Goal: Task Accomplishment & Management: Manage account settings

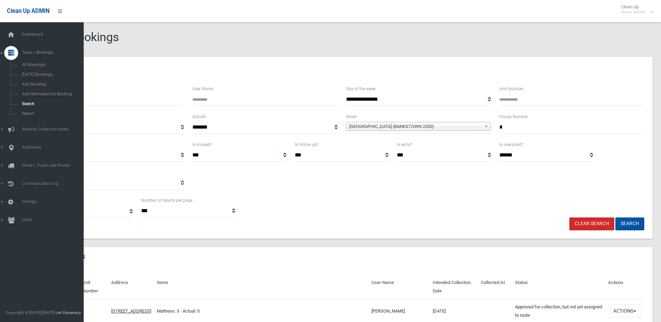
select select
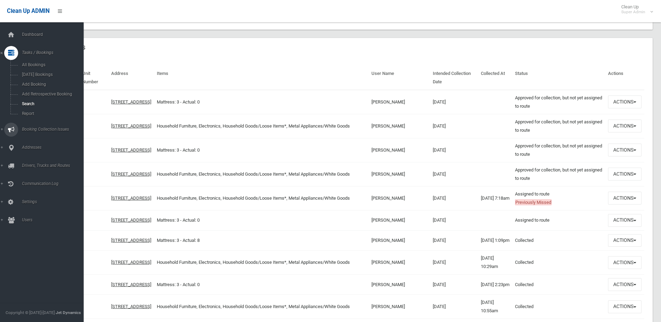
click at [40, 126] on link "Booking Collection Issues" at bounding box center [44, 130] width 89 height 14
click at [46, 81] on span "All Reported Issues" at bounding box center [51, 82] width 63 height 5
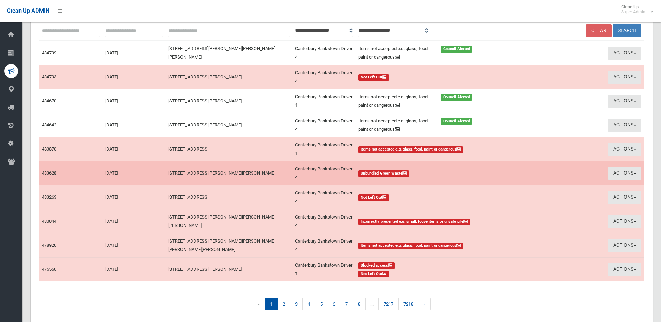
scroll to position [105, 0]
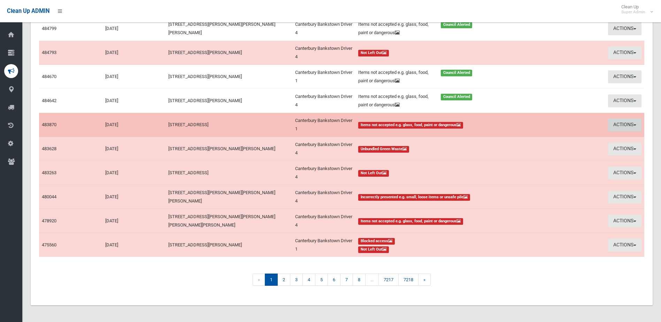
click at [615, 123] on button "Actions" at bounding box center [624, 124] width 33 height 13
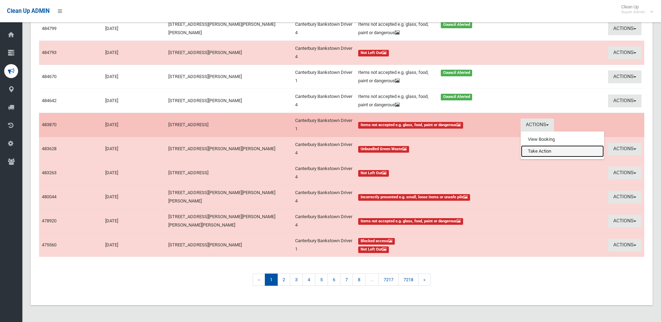
click at [559, 153] on link "Take Action" at bounding box center [562, 151] width 83 height 12
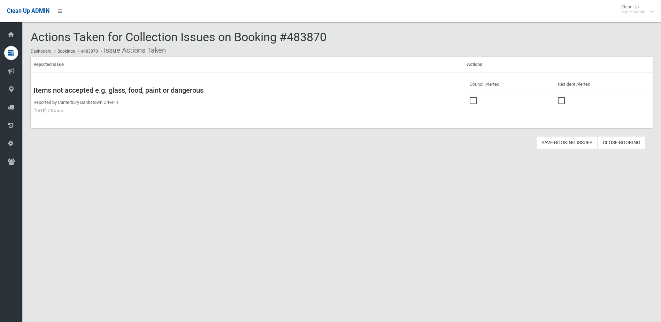
click at [470, 97] on span at bounding box center [474, 97] width 10 height 0
click at [565, 145] on button "Save Booking Issues" at bounding box center [566, 142] width 61 height 13
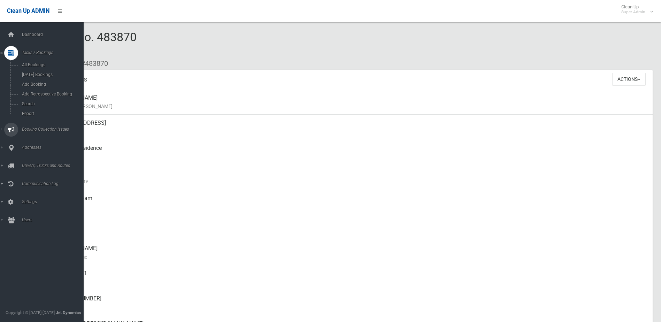
click at [37, 131] on span "Booking Collection Issues" at bounding box center [54, 129] width 69 height 5
click at [47, 80] on link "All Reported Issues" at bounding box center [44, 83] width 89 height 10
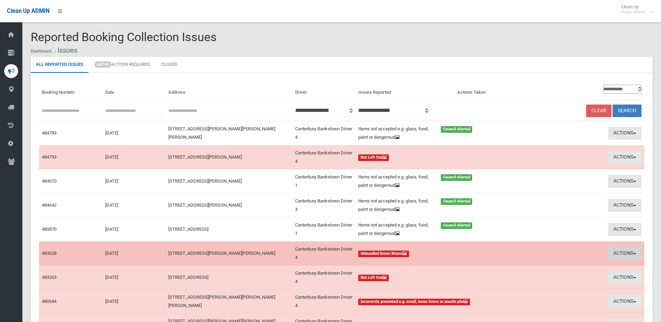
click at [623, 252] on button "Actions" at bounding box center [624, 253] width 33 height 13
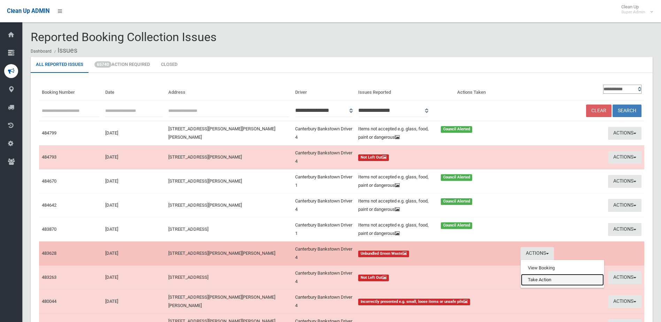
click at [539, 282] on link "Take Action" at bounding box center [562, 280] width 83 height 12
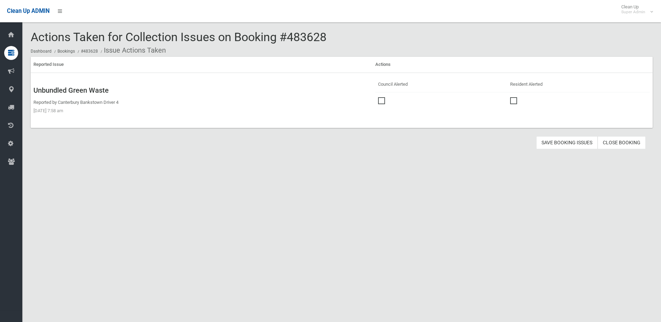
click at [383, 97] on span at bounding box center [383, 97] width 10 height 0
click at [569, 142] on button "Save Booking Issues" at bounding box center [566, 142] width 61 height 13
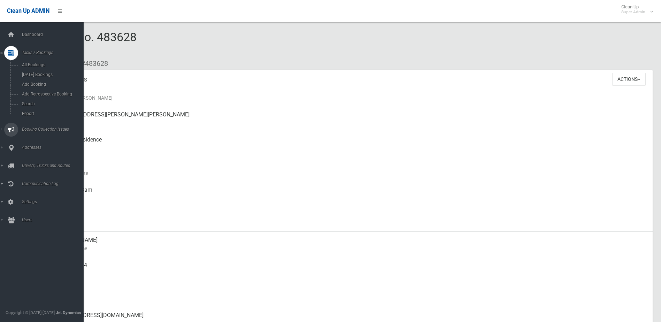
click at [30, 127] on span "Booking Collection Issues" at bounding box center [54, 129] width 69 height 5
click at [37, 79] on link "All Reported Issues" at bounding box center [44, 83] width 89 height 10
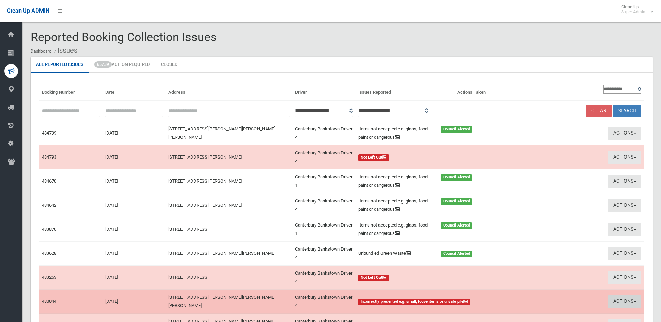
click at [623, 302] on button "Actions" at bounding box center [624, 301] width 33 height 13
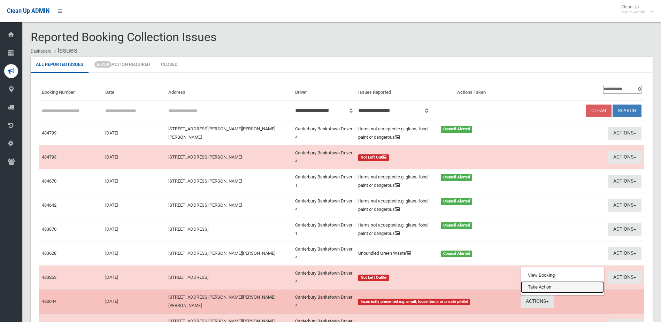
click at [546, 287] on link "Take Action" at bounding box center [562, 287] width 83 height 12
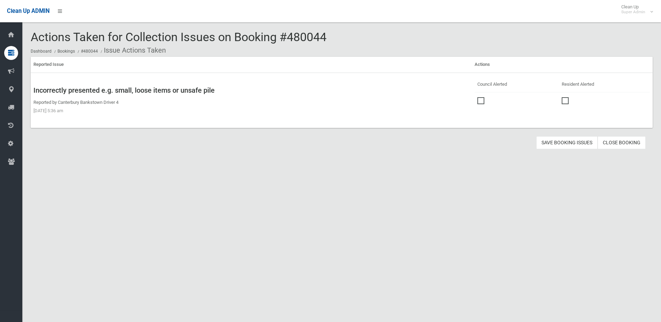
click at [478, 97] on span at bounding box center [482, 97] width 10 height 0
click at [556, 141] on button "Save Booking Issues" at bounding box center [566, 142] width 61 height 13
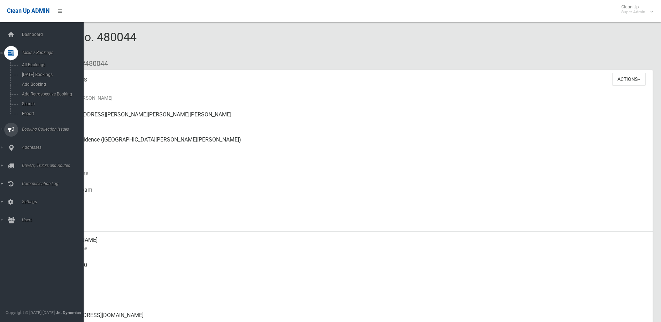
click at [37, 129] on span "Booking Collection Issues" at bounding box center [54, 129] width 69 height 5
click at [43, 82] on span "All Reported Issues" at bounding box center [51, 82] width 63 height 5
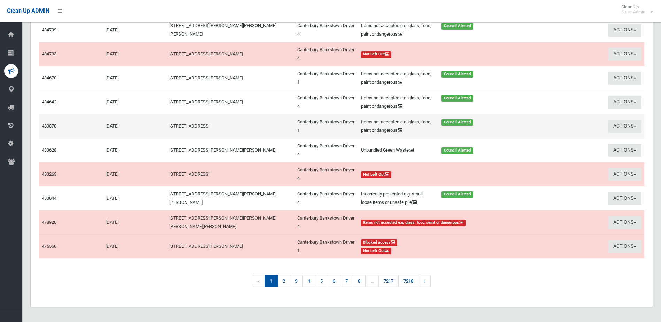
scroll to position [105, 0]
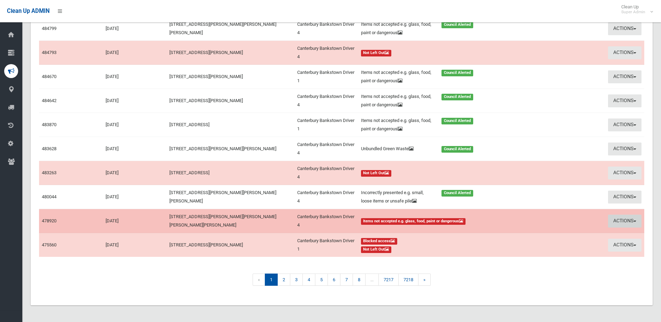
click at [618, 220] on button "Actions" at bounding box center [624, 221] width 33 height 13
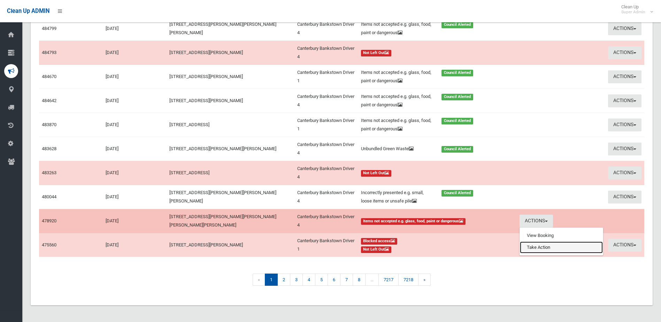
click at [529, 247] on link "Take Action" at bounding box center [561, 247] width 83 height 12
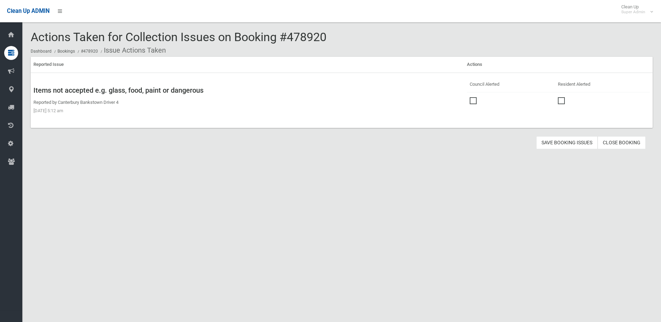
click at [470, 97] on span at bounding box center [474, 97] width 10 height 0
click at [566, 142] on button "Save Booking Issues" at bounding box center [566, 142] width 61 height 13
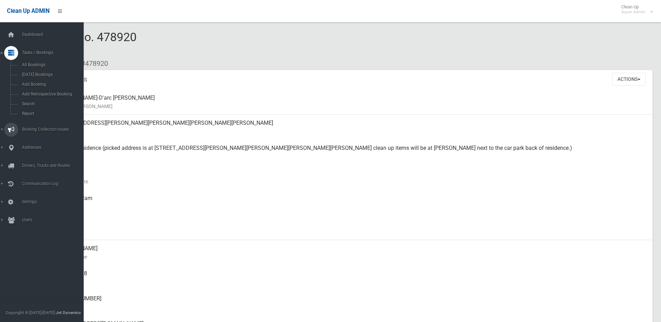
click at [52, 128] on span "Booking Collection Issues" at bounding box center [54, 129] width 69 height 5
click at [46, 71] on span "Booking Collection Issues" at bounding box center [54, 70] width 69 height 5
click at [45, 84] on span "All Reported Issues" at bounding box center [51, 82] width 63 height 5
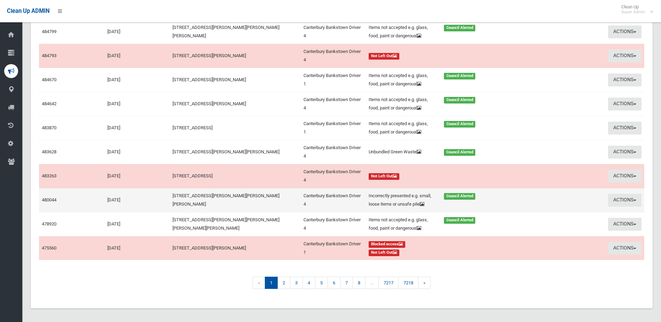
scroll to position [113, 0]
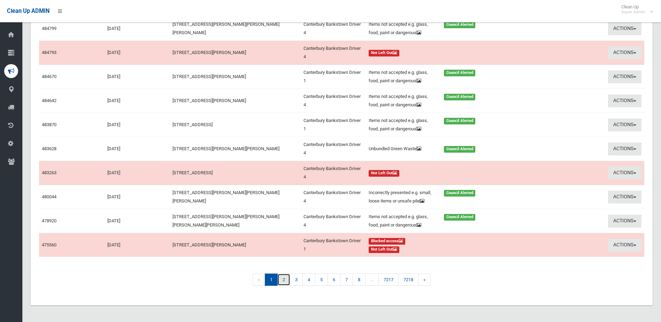
click at [282, 277] on link "2" at bounding box center [283, 279] width 13 height 12
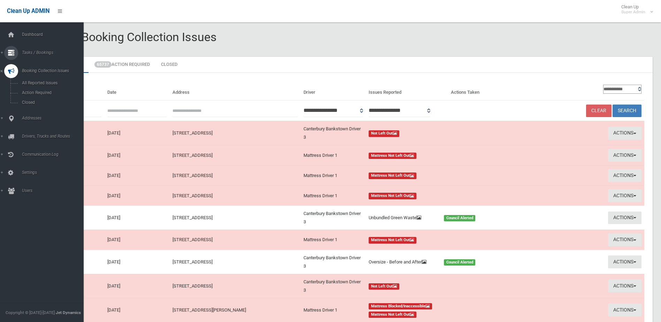
click at [34, 51] on span "Tasks / Bookings" at bounding box center [54, 52] width 69 height 5
click at [29, 102] on span "Search" at bounding box center [51, 103] width 63 height 5
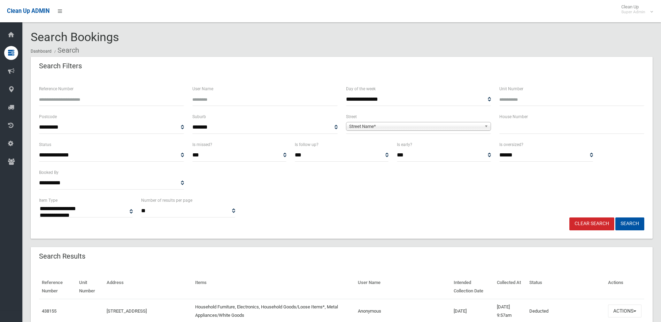
select select
click at [518, 126] on input "text" at bounding box center [571, 127] width 145 height 13
type input "*"
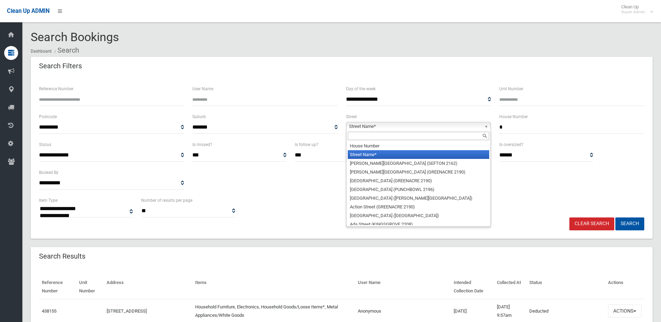
click at [364, 125] on span "Street Name*" at bounding box center [415, 126] width 132 height 8
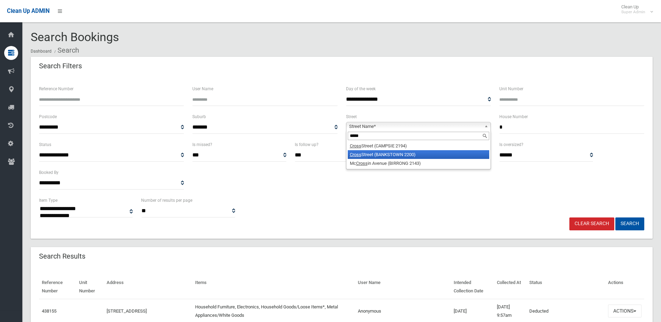
type input "*****"
click at [368, 158] on li "Cross Street (BANKSTOWN 2200)" at bounding box center [418, 154] width 141 height 9
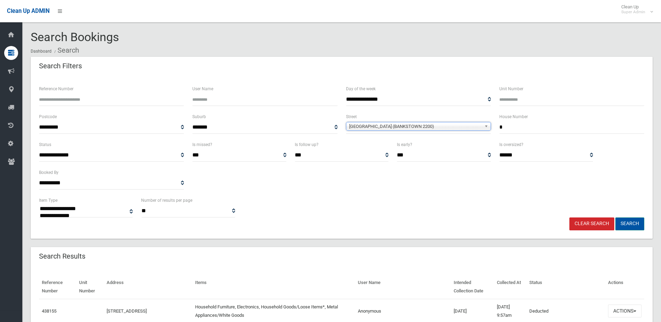
click at [623, 222] on button "Search" at bounding box center [629, 223] width 29 height 13
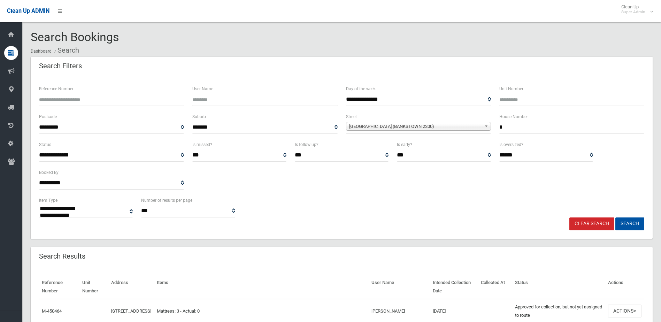
select select
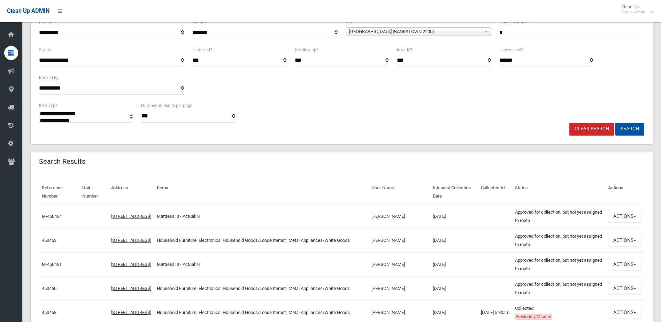
scroll to position [104, 0]
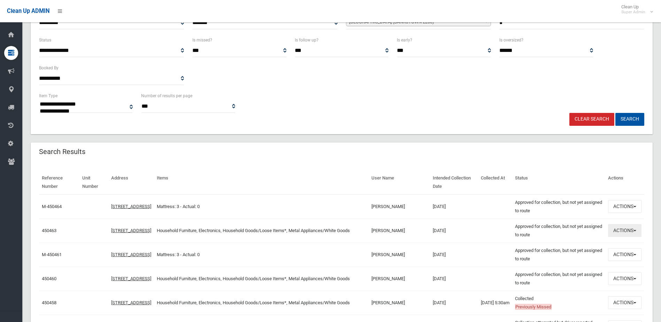
click at [624, 229] on button "Actions" at bounding box center [624, 230] width 33 height 13
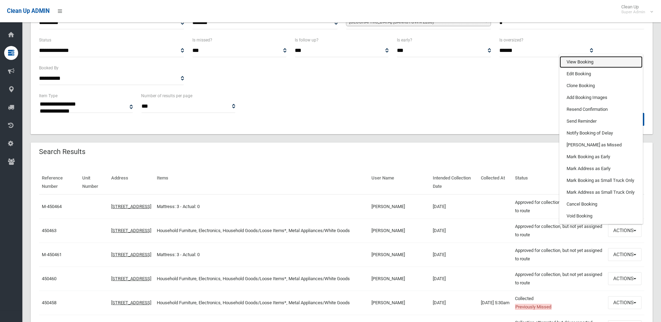
click at [578, 63] on link "View Booking" at bounding box center [600, 62] width 83 height 12
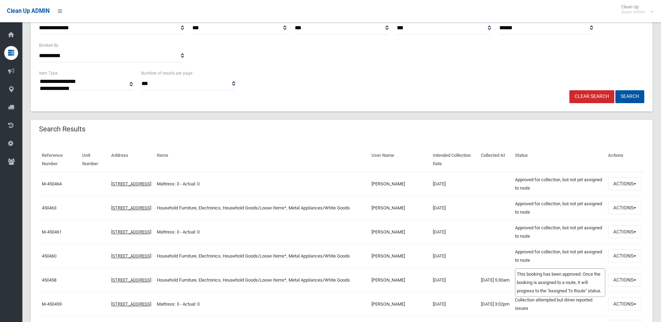
scroll to position [139, 0]
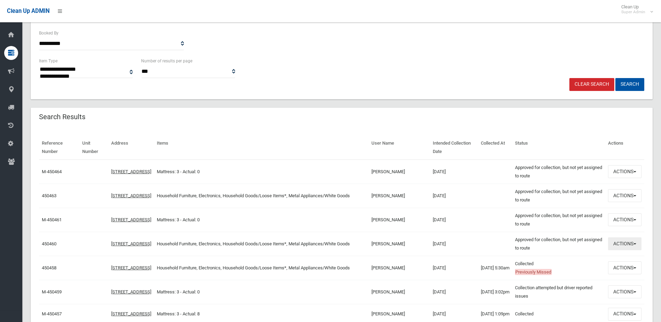
click at [619, 243] on button "Actions" at bounding box center [624, 243] width 33 height 13
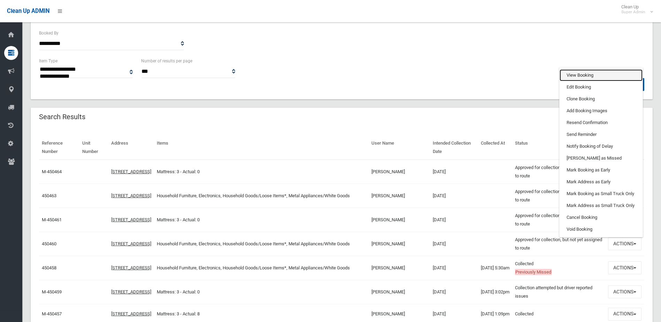
click at [574, 77] on link "View Booking" at bounding box center [600, 75] width 83 height 12
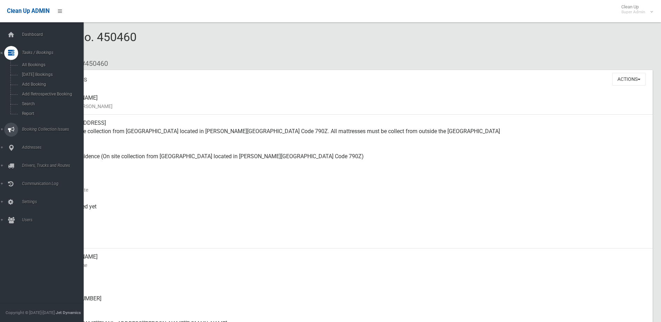
click at [42, 127] on span "Booking Collection Issues" at bounding box center [54, 129] width 69 height 5
click at [37, 83] on span "All Reported Issues" at bounding box center [51, 82] width 63 height 5
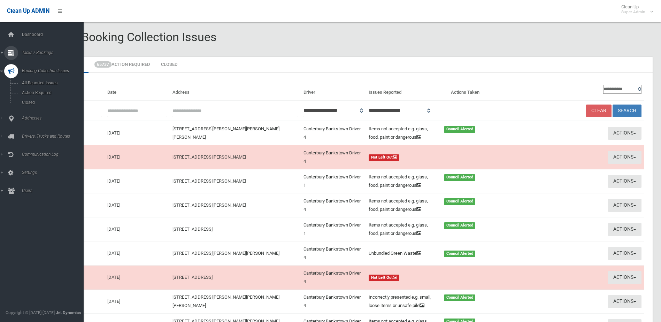
click at [36, 53] on span "Tasks / Bookings" at bounding box center [54, 52] width 69 height 5
click at [26, 105] on span "Search" at bounding box center [51, 103] width 63 height 5
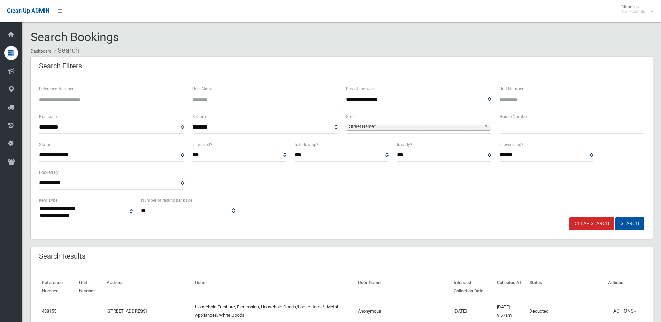
select select
click at [59, 99] on input "Reference Number" at bounding box center [111, 99] width 145 height 13
type input "******"
click at [615, 217] on button "Search" at bounding box center [629, 223] width 29 height 13
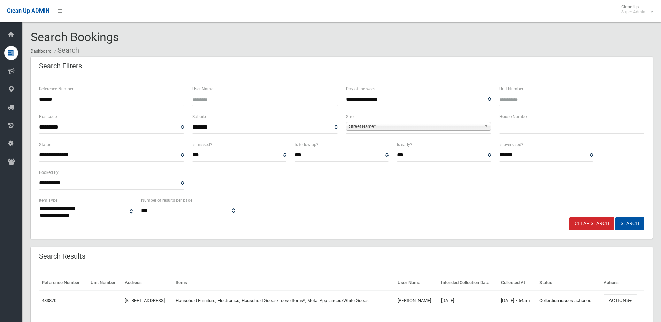
select select
click at [627, 298] on button "Actions" at bounding box center [619, 300] width 33 height 13
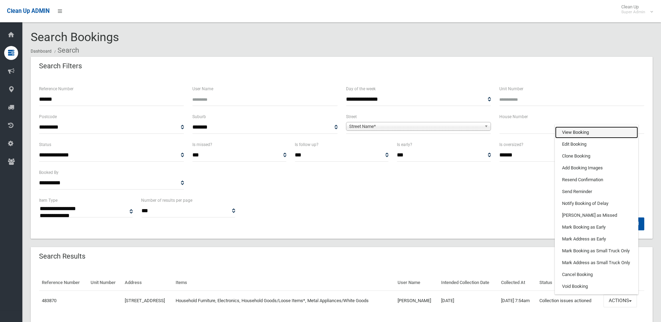
click at [570, 130] on link "View Booking" at bounding box center [596, 132] width 83 height 12
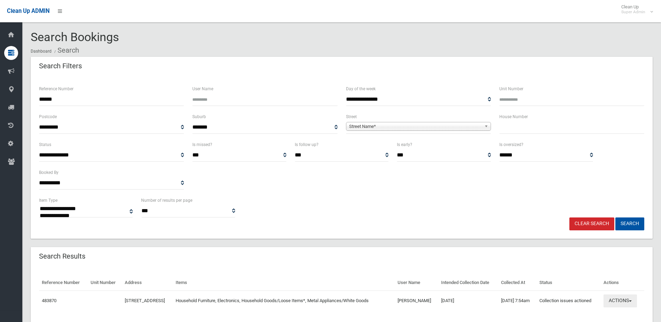
click at [617, 301] on button "Actions" at bounding box center [619, 300] width 33 height 13
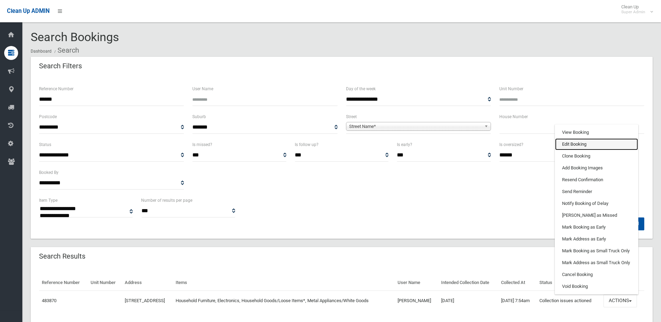
click at [581, 144] on link "Edit Booking" at bounding box center [596, 144] width 83 height 12
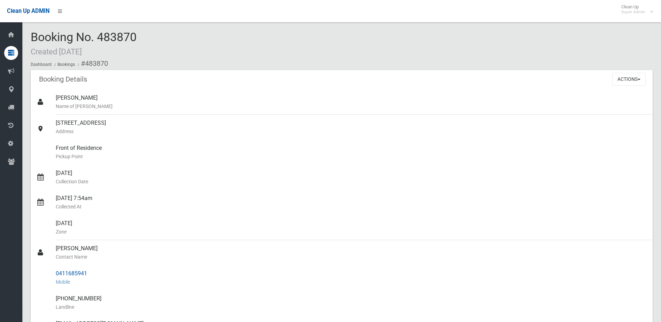
drag, startPoint x: 55, startPoint y: 248, endPoint x: 107, endPoint y: 278, distance: 59.7
click at [107, 278] on ul "[PERSON_NAME] Name of [PERSON_NAME] [STREET_ADDRESS] Address Front of Residence…" at bounding box center [342, 278] width 622 height 376
drag, startPoint x: 107, startPoint y: 278, endPoint x: 72, endPoint y: 270, distance: 35.8
copy ul "sheku kamara Contact Name 0411685941 Mobile"
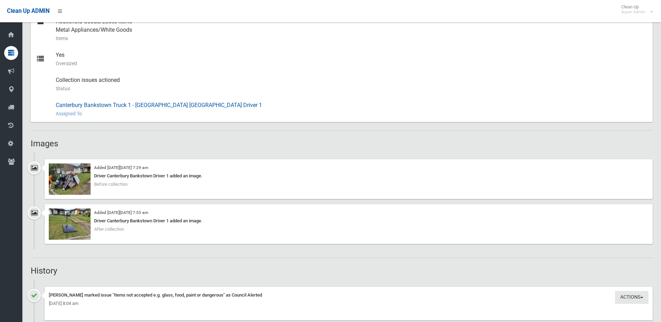
scroll to position [348, 0]
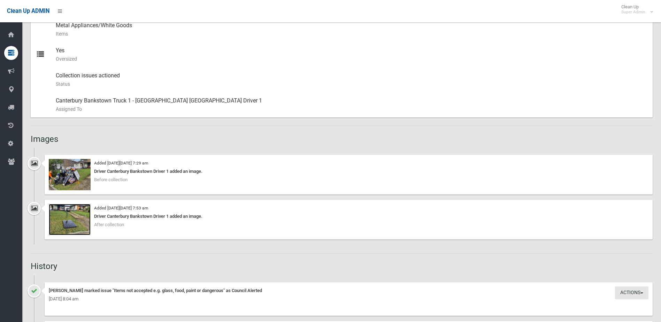
click at [73, 226] on img at bounding box center [70, 219] width 42 height 31
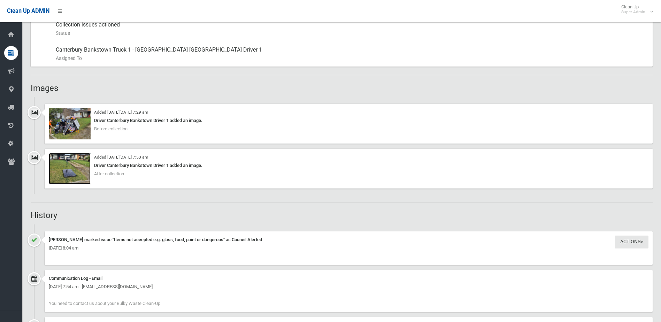
scroll to position [522, 0]
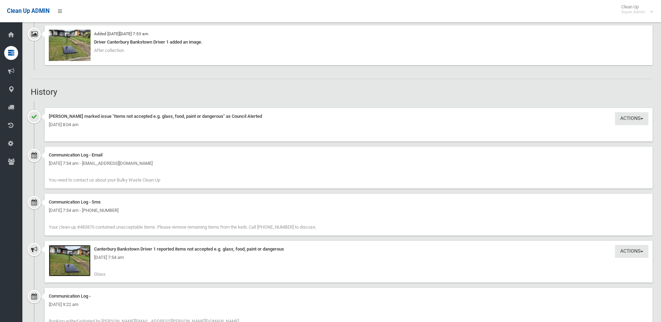
click at [77, 264] on img at bounding box center [70, 260] width 42 height 31
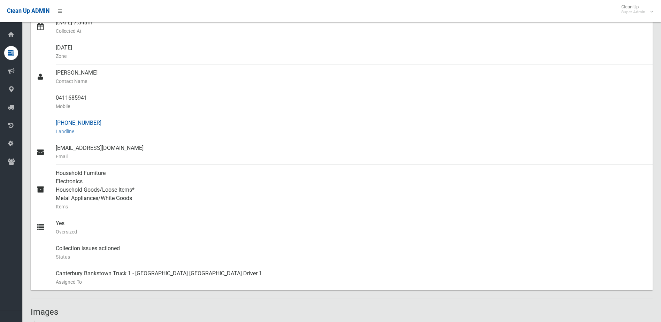
scroll to position [174, 0]
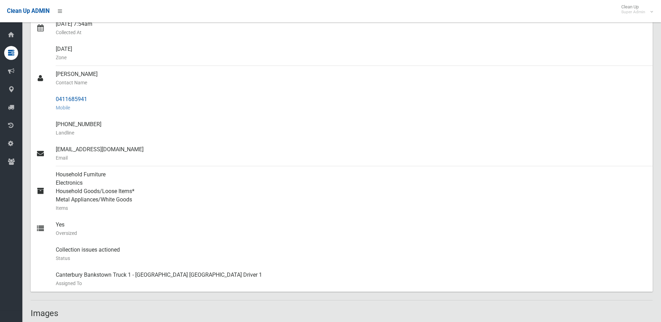
drag, startPoint x: 79, startPoint y: 101, endPoint x: 74, endPoint y: 101, distance: 5.6
click at [79, 101] on div "0411685941 Mobile" at bounding box center [351, 103] width 591 height 25
drag, startPoint x: 56, startPoint y: 98, endPoint x: 97, endPoint y: 101, distance: 41.2
click at [97, 101] on div "0411685941 Mobile" at bounding box center [351, 103] width 591 height 25
drag, startPoint x: 97, startPoint y: 101, endPoint x: 71, endPoint y: 100, distance: 26.1
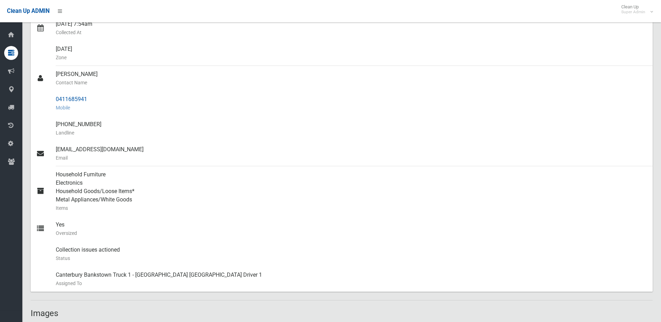
copy div "0411685941"
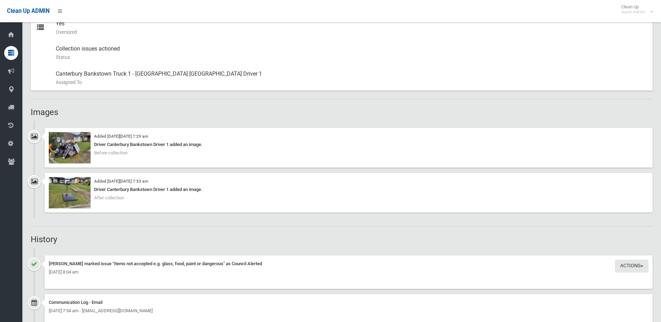
scroll to position [383, 0]
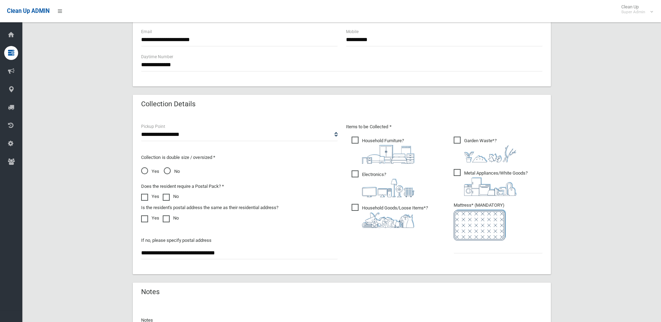
scroll to position [367, 0]
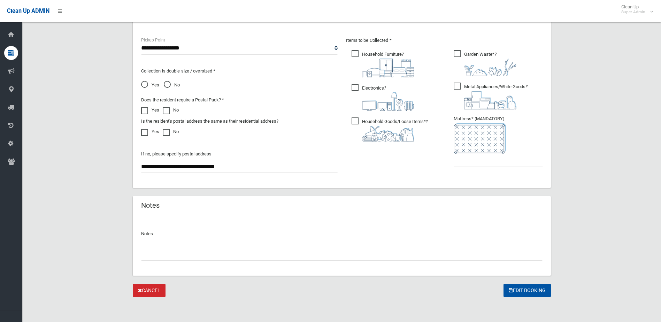
click at [199, 251] on input "text" at bounding box center [341, 254] width 401 height 13
click at [149, 256] on input "**" at bounding box center [341, 254] width 401 height 13
type input "**********"
click at [489, 164] on input "text" at bounding box center [497, 160] width 89 height 13
type input "*"
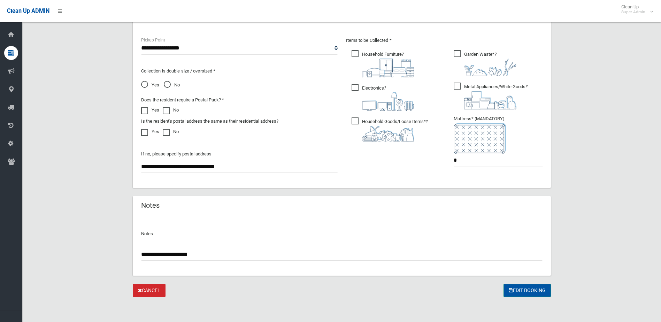
click at [526, 290] on button "Edit Booking" at bounding box center [526, 290] width 47 height 13
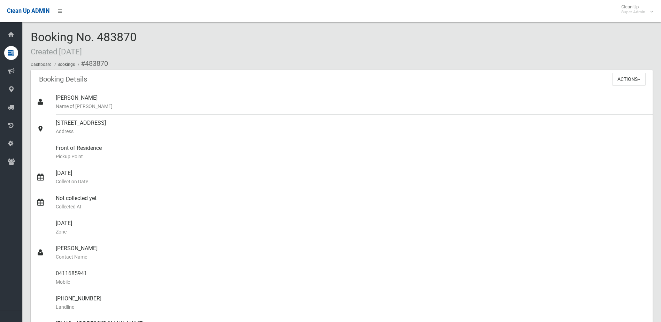
drag, startPoint x: 99, startPoint y: 37, endPoint x: 147, endPoint y: 37, distance: 47.7
click at [147, 37] on div "Booking No. 483870 Created [DATE] Dashboard Bookings #483870" at bounding box center [342, 50] width 622 height 39
drag, startPoint x: 147, startPoint y: 37, endPoint x: 134, endPoint y: 37, distance: 12.9
copy span "483870"
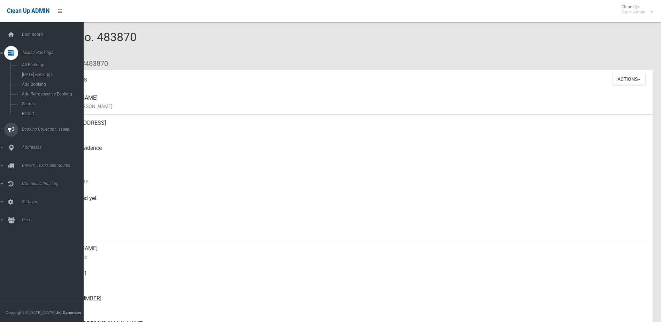
click at [27, 129] on span "Booking Collection Issues" at bounding box center [54, 129] width 69 height 5
click at [31, 80] on link "All Reported Issues" at bounding box center [44, 83] width 89 height 10
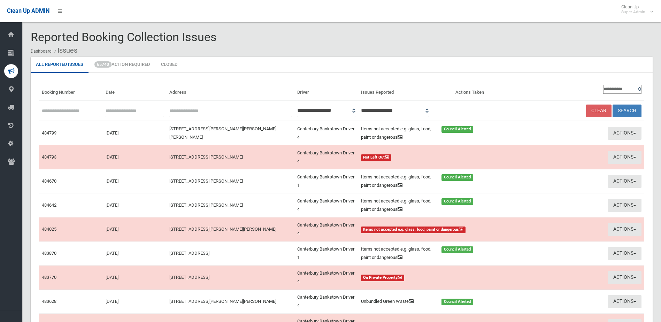
paste input "******"
type input "******"
click at [629, 106] on button "Search" at bounding box center [626, 110] width 29 height 13
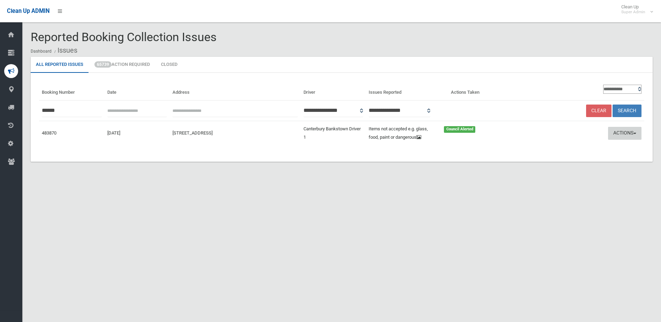
click at [623, 131] on button "Actions" at bounding box center [624, 133] width 33 height 13
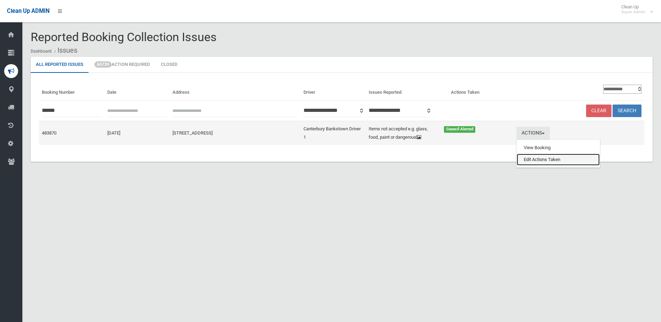
click at [543, 161] on link "Edit Actions Taken" at bounding box center [557, 160] width 83 height 12
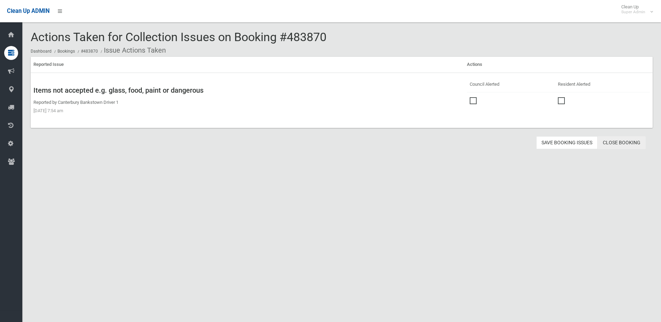
click at [626, 141] on link "Close Booking" at bounding box center [621, 142] width 48 height 13
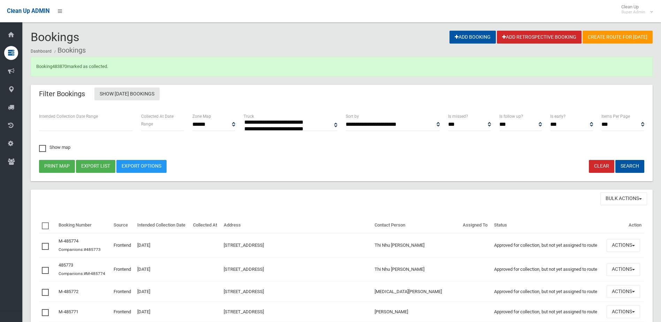
select select
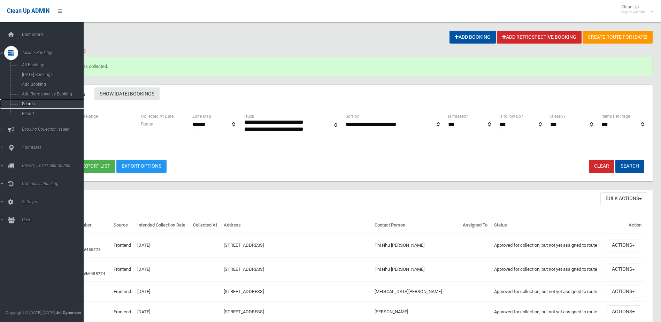
click at [24, 102] on span "Search" at bounding box center [51, 103] width 63 height 5
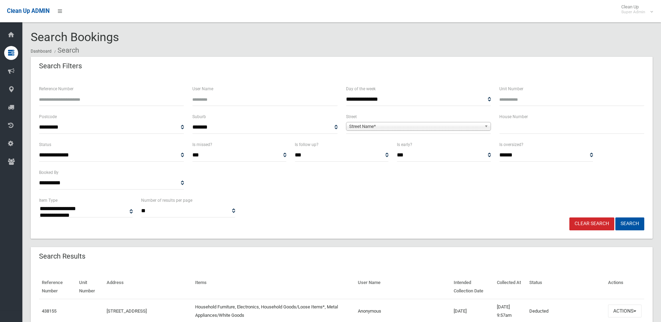
select select
click at [61, 101] on input "Reference Number" at bounding box center [111, 99] width 145 height 13
type input "******"
click at [615, 217] on button "Search" at bounding box center [629, 223] width 29 height 13
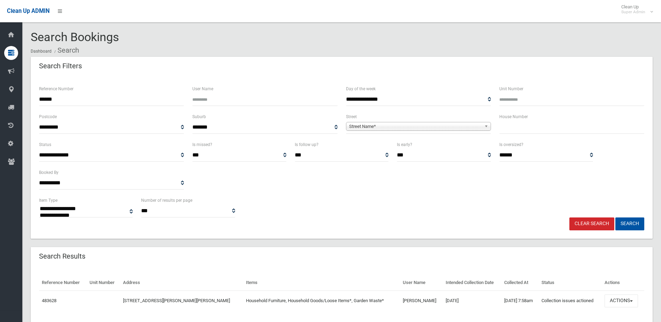
select select
click at [615, 300] on button "Actions" at bounding box center [620, 300] width 33 height 13
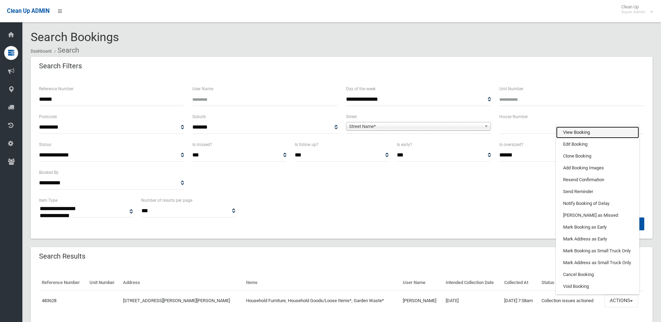
click at [576, 133] on link "View Booking" at bounding box center [597, 132] width 83 height 12
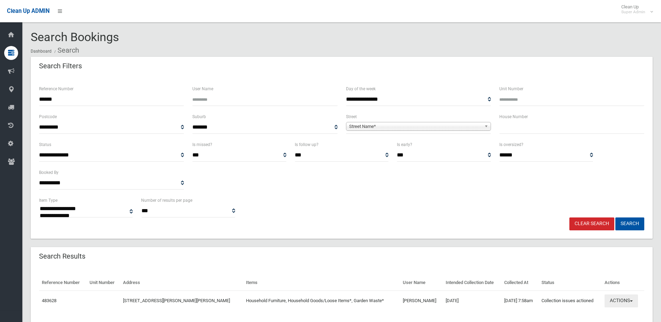
click at [614, 298] on button "Actions" at bounding box center [620, 300] width 33 height 13
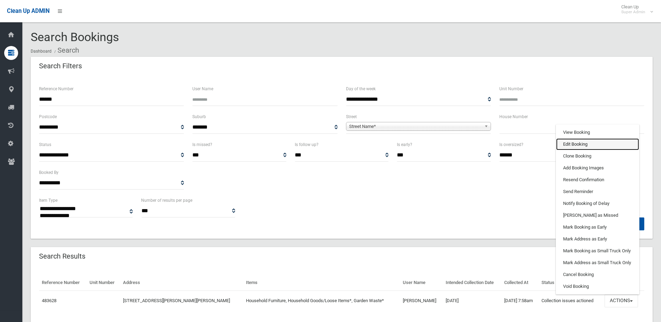
click at [563, 143] on link "Edit Booking" at bounding box center [597, 144] width 83 height 12
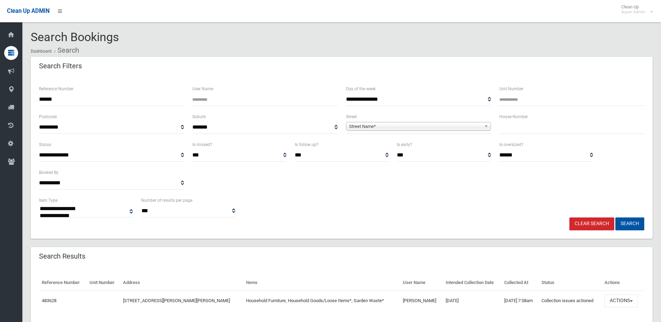
drag, startPoint x: 62, startPoint y: 99, endPoint x: 34, endPoint y: 99, distance: 27.2
click at [34, 99] on div "**********" at bounding box center [342, 157] width 622 height 162
type input "******"
click at [615, 217] on button "Search" at bounding box center [629, 223] width 29 height 13
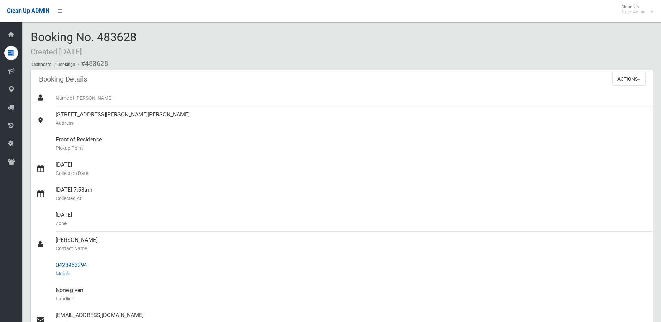
drag, startPoint x: 56, startPoint y: 240, endPoint x: 88, endPoint y: 259, distance: 37.7
click at [88, 259] on ul "Name of [PERSON_NAME] [STREET_ADDRESS][PERSON_NAME][PERSON_NAME] Address Front …" at bounding box center [342, 269] width 622 height 359
drag, startPoint x: 88, startPoint y: 259, endPoint x: 82, endPoint y: 263, distance: 6.9
copy ul "[PERSON_NAME] Contact Name 0423963294"
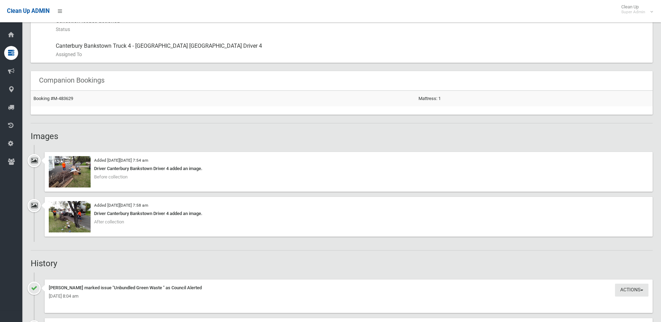
scroll to position [418, 0]
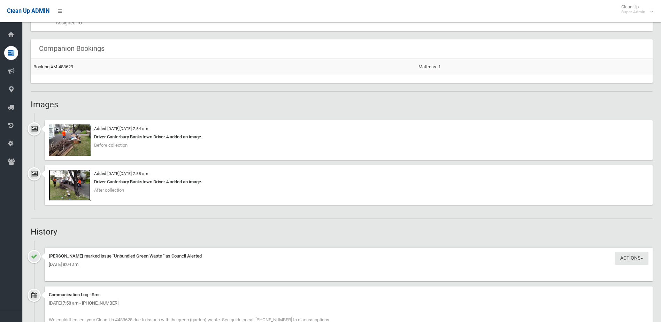
click at [72, 191] on img at bounding box center [70, 184] width 42 height 31
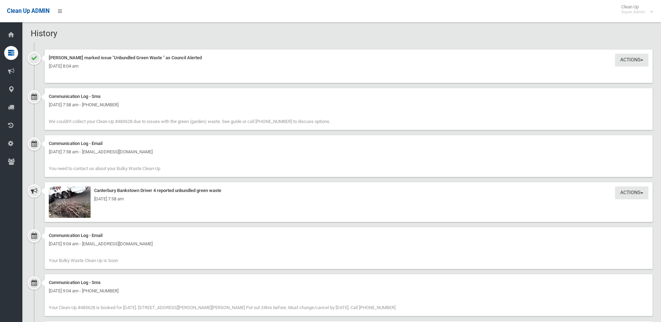
scroll to position [627, 0]
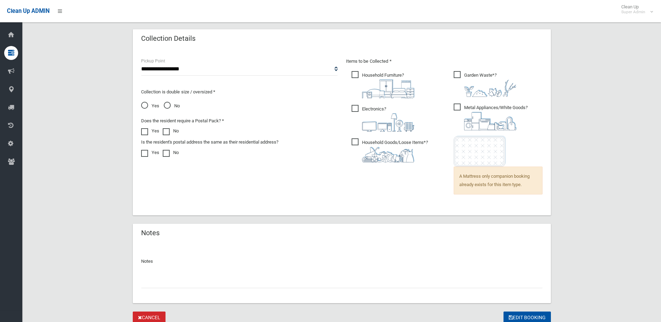
scroll to position [480, 0]
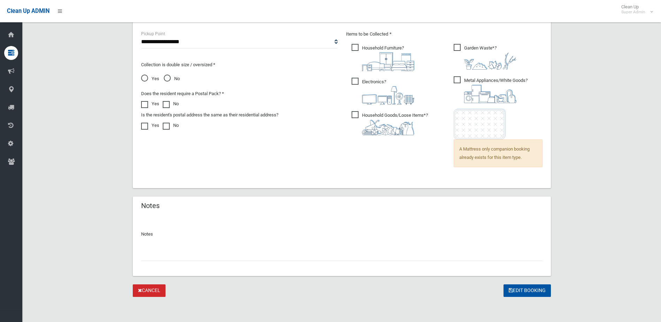
click at [175, 252] on input "text" at bounding box center [341, 254] width 401 height 13
type input "**********"
click at [532, 289] on button "Edit Booking" at bounding box center [526, 290] width 47 height 13
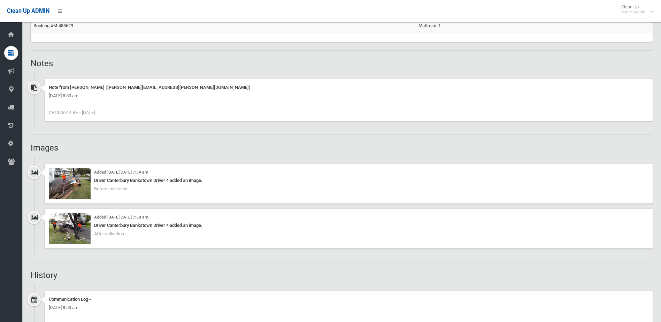
scroll to position [488, 0]
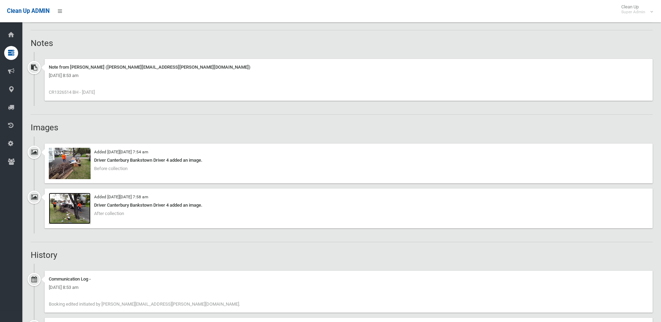
click at [71, 214] on img at bounding box center [70, 208] width 42 height 31
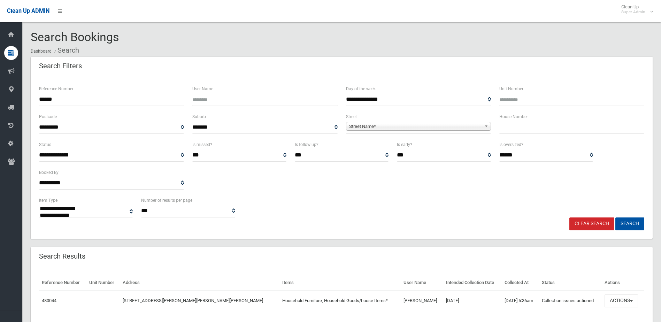
select select
click at [616, 300] on button "Actions" at bounding box center [620, 300] width 33 height 13
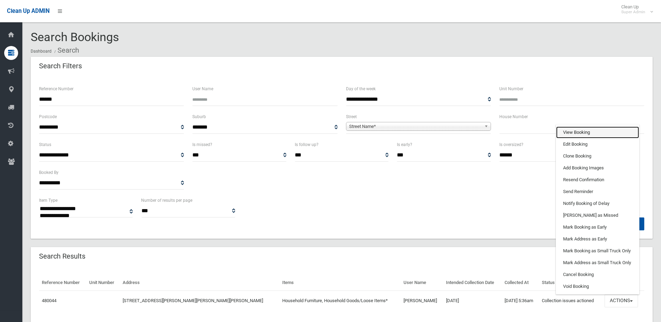
click at [571, 130] on link "View Booking" at bounding box center [597, 132] width 83 height 12
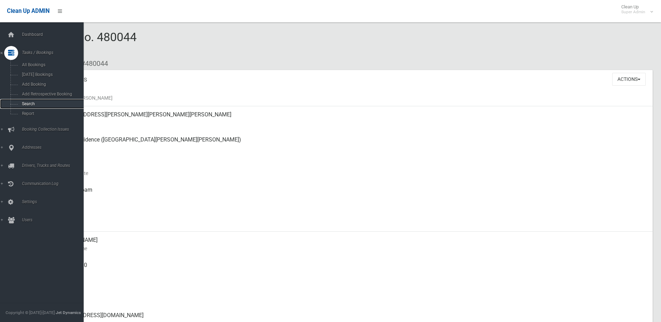
click at [37, 103] on span "Search" at bounding box center [51, 103] width 63 height 5
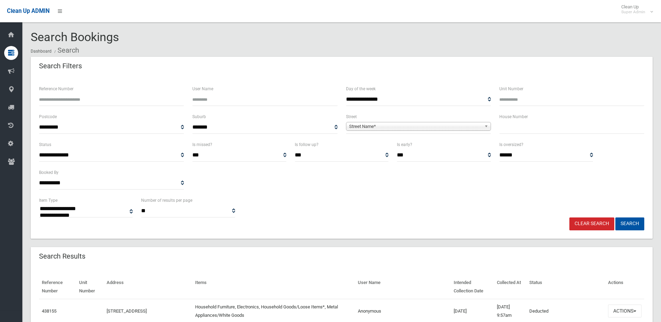
select select
click at [64, 95] on input "Reference Number" at bounding box center [111, 99] width 145 height 13
type input "******"
click at [615, 217] on button "Search" at bounding box center [629, 223] width 29 height 13
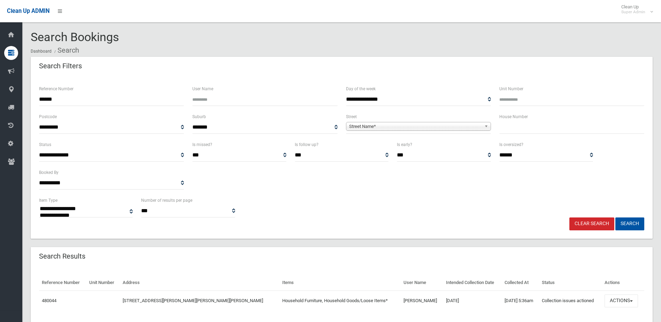
select select
click at [616, 298] on button "Actions" at bounding box center [620, 300] width 33 height 13
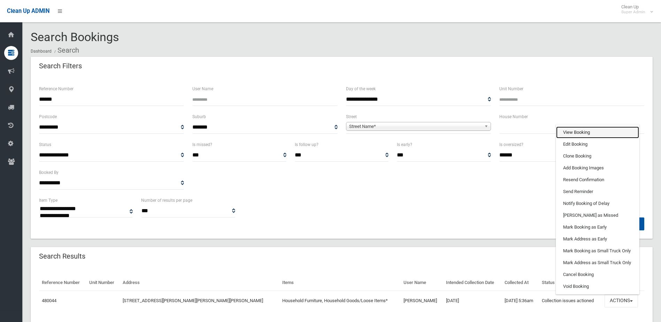
click at [565, 130] on link "View Booking" at bounding box center [597, 132] width 83 height 12
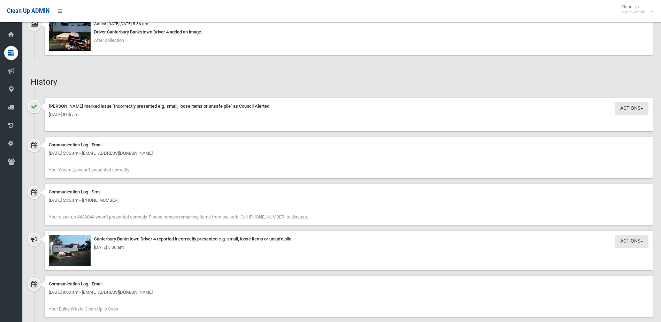
scroll to position [592, 0]
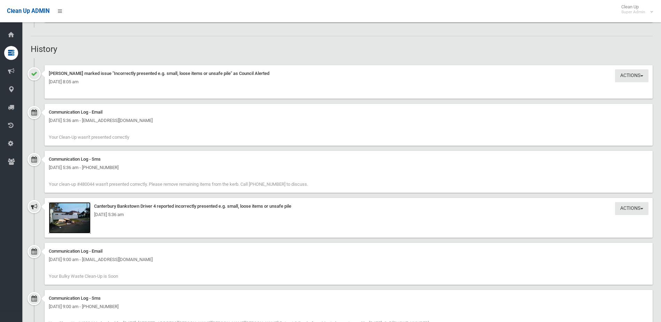
click at [69, 223] on img at bounding box center [70, 217] width 42 height 31
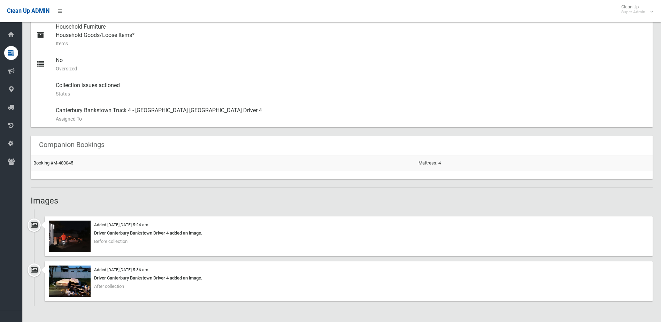
scroll to position [174, 0]
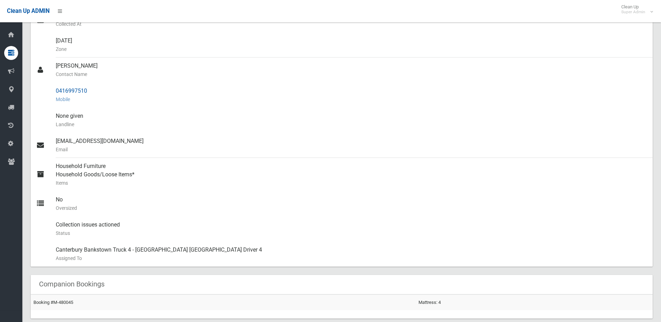
drag, startPoint x: 55, startPoint y: 88, endPoint x: 115, endPoint y: 90, distance: 59.6
click at [115, 90] on link "0416997510 Mobile" at bounding box center [342, 95] width 622 height 25
drag, startPoint x: 115, startPoint y: 90, endPoint x: 89, endPoint y: 90, distance: 25.8
copy link "0416997510"
click at [142, 126] on small "Landline" at bounding box center [351, 124] width 591 height 8
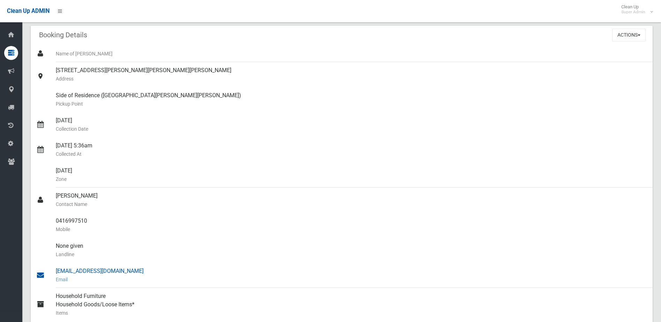
scroll to position [0, 0]
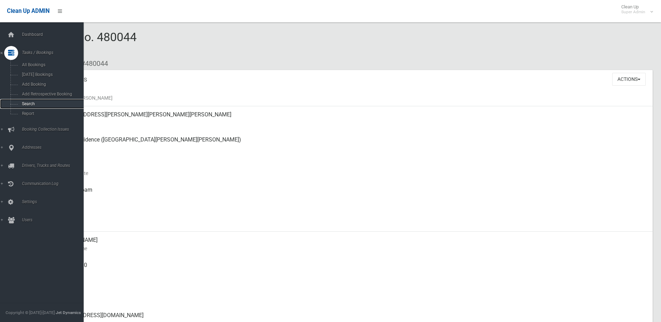
click at [26, 102] on span "Search" at bounding box center [51, 103] width 63 height 5
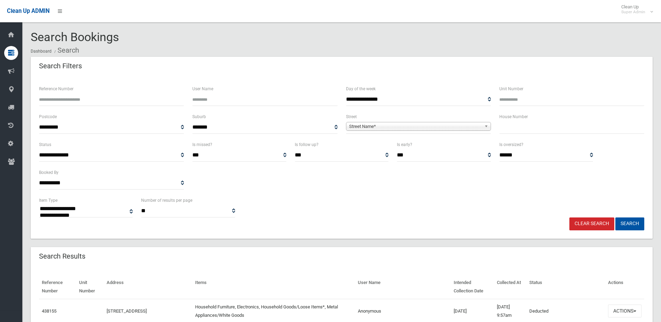
select select
click at [503, 124] on input "text" at bounding box center [571, 127] width 145 height 13
type input "***"
click at [363, 125] on span "Street Name*" at bounding box center [415, 126] width 132 height 8
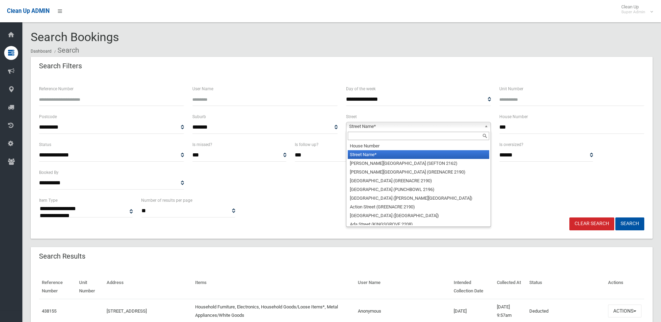
type input "*"
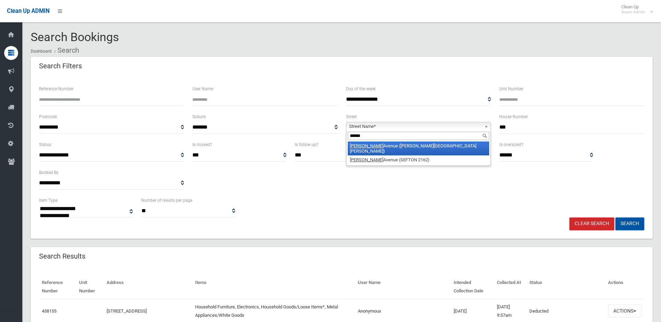
type input "******"
click at [377, 145] on li "Virgil Avenue (CHESTER HILL 2162)" at bounding box center [418, 148] width 141 height 14
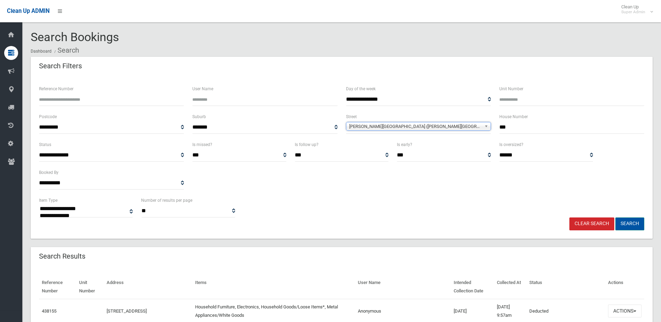
click at [627, 220] on button "Search" at bounding box center [629, 223] width 29 height 13
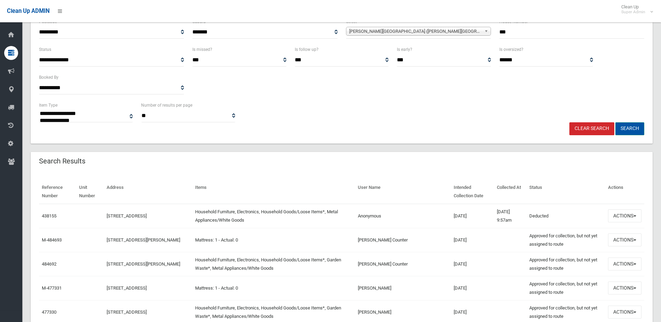
scroll to position [104, 0]
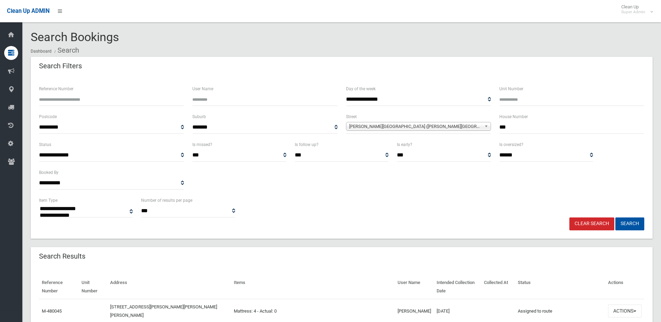
select select
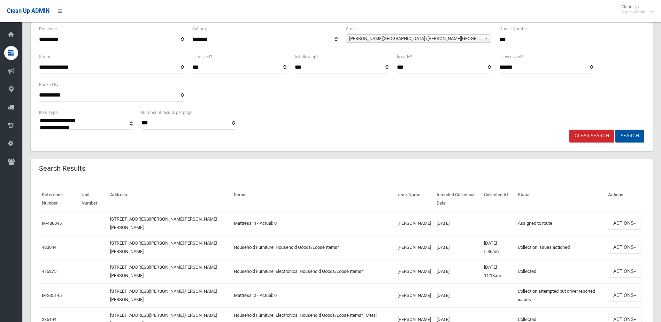
scroll to position [104, 0]
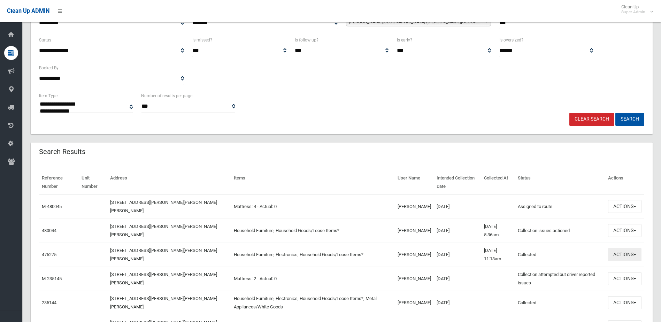
click at [621, 253] on button "Actions" at bounding box center [624, 254] width 33 height 13
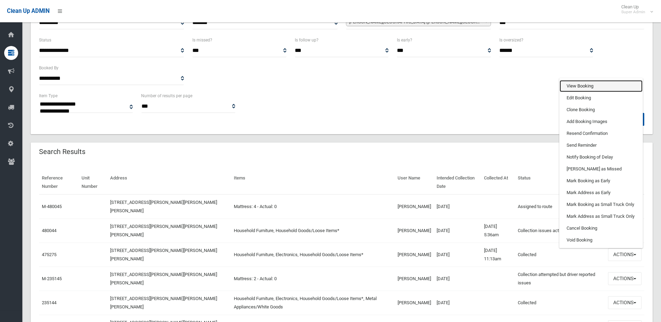
click at [577, 88] on link "View Booking" at bounding box center [600, 86] width 83 height 12
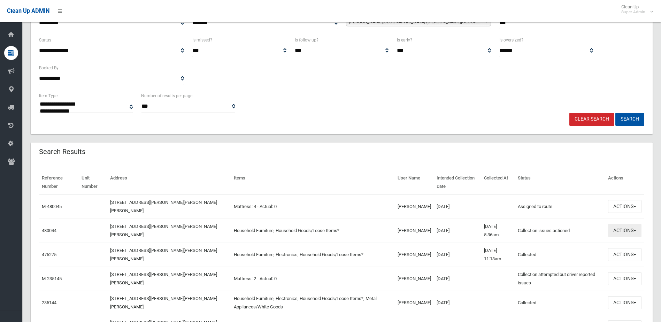
click at [616, 229] on button "Actions" at bounding box center [624, 230] width 33 height 13
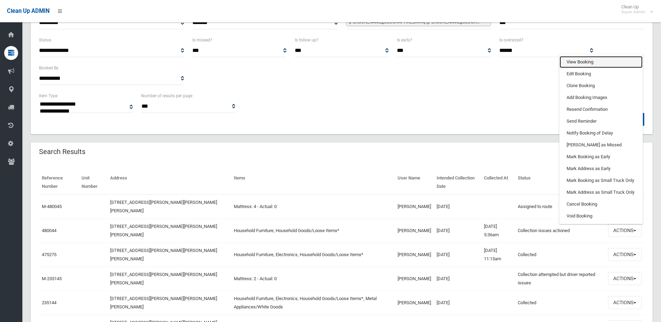
click at [581, 63] on link "View Booking" at bounding box center [600, 62] width 83 height 12
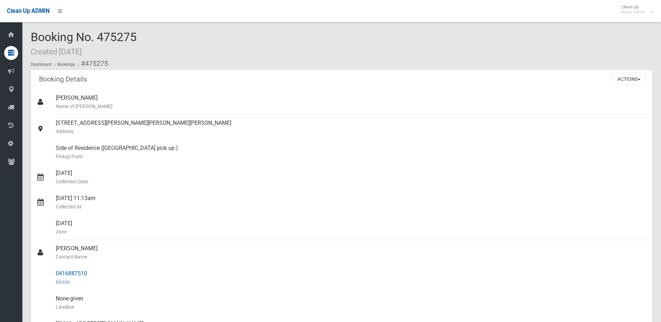
drag, startPoint x: 56, startPoint y: 273, endPoint x: 98, endPoint y: 272, distance: 41.5
click at [98, 272] on div "0416887510 Mobile" at bounding box center [351, 277] width 591 height 25
drag, startPoint x: 98, startPoint y: 272, endPoint x: 75, endPoint y: 272, distance: 22.3
copy div "0416887510"
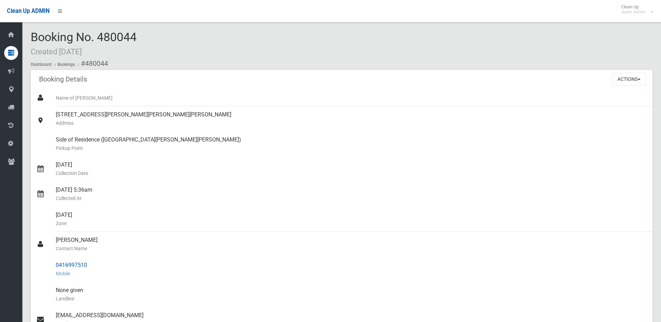
drag, startPoint x: 55, startPoint y: 241, endPoint x: 95, endPoint y: 262, distance: 44.9
click at [95, 262] on ul "Name of [PERSON_NAME] [STREET_ADDRESS][PERSON_NAME][PERSON_NAME][PERSON_NAME] A…" at bounding box center [342, 265] width 622 height 351
drag, startPoint x: 95, startPoint y: 262, endPoint x: 85, endPoint y: 264, distance: 10.7
copy ul "[PERSON_NAME] Contact Name 0416997510"
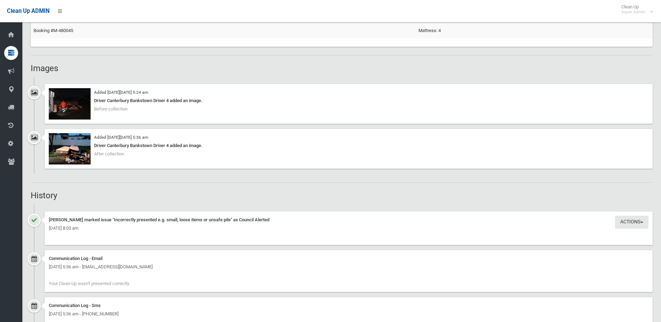
scroll to position [453, 0]
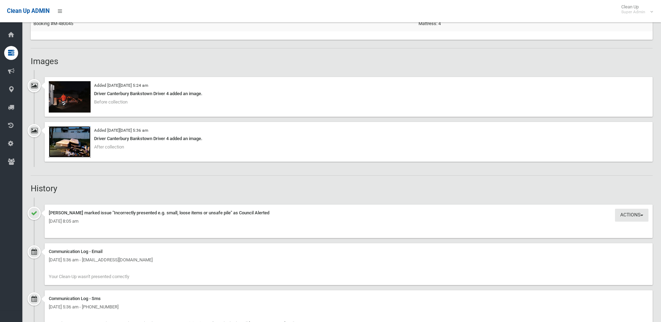
click at [78, 148] on img at bounding box center [70, 141] width 42 height 31
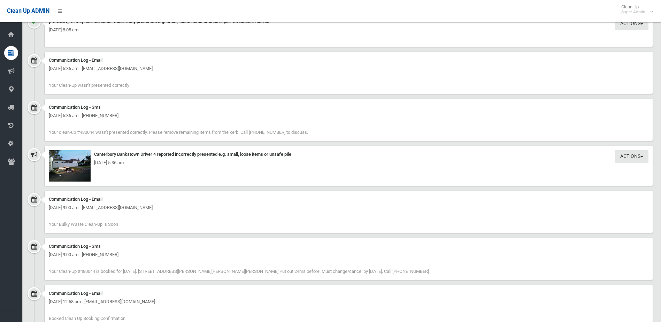
scroll to position [662, 0]
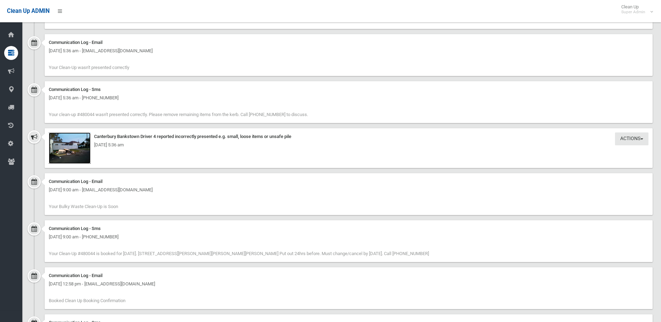
click at [62, 152] on img at bounding box center [70, 147] width 42 height 31
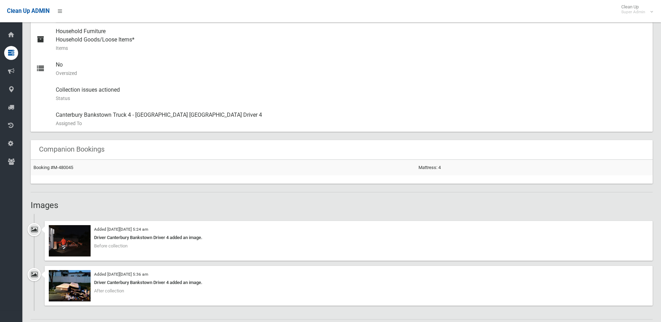
scroll to position [209, 0]
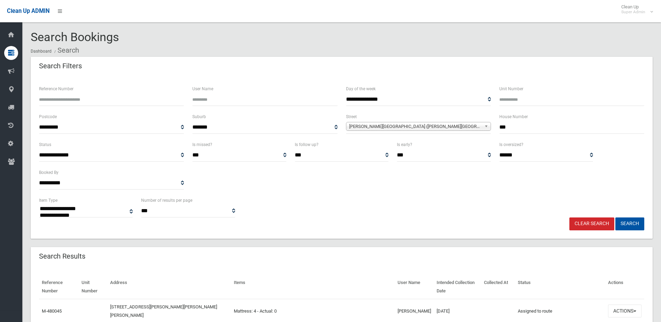
select select
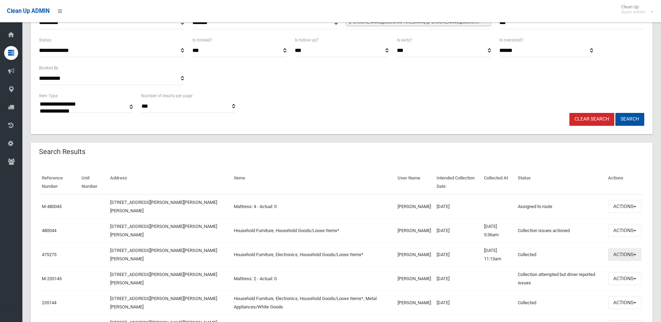
click at [622, 251] on button "Actions" at bounding box center [624, 254] width 33 height 13
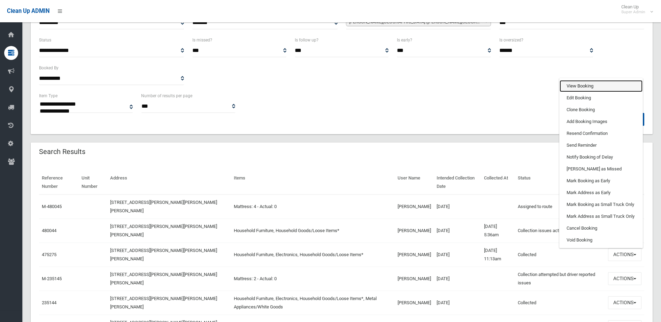
click at [579, 88] on link "View Booking" at bounding box center [600, 86] width 83 height 12
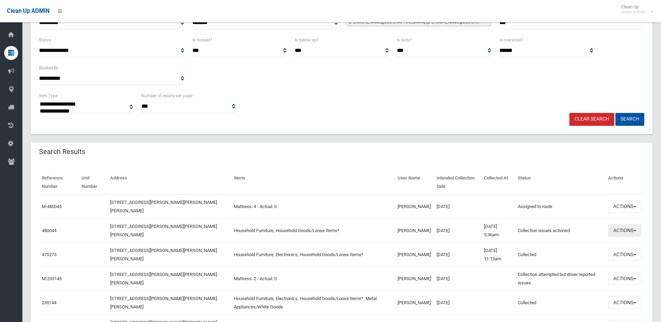
click at [619, 230] on button "Actions" at bounding box center [624, 230] width 33 height 13
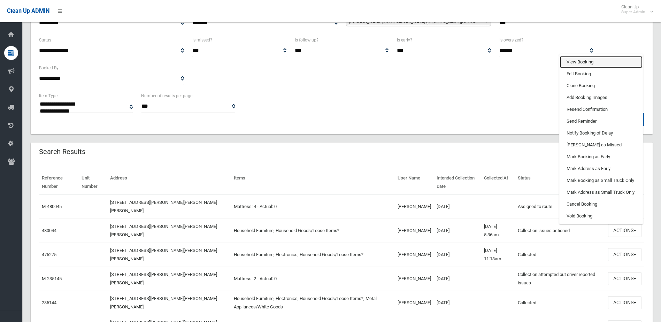
click at [576, 65] on link "View Booking" at bounding box center [600, 62] width 83 height 12
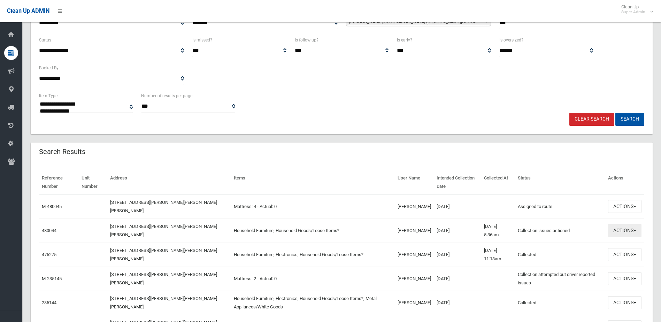
click at [623, 229] on button "Actions" at bounding box center [624, 230] width 33 height 13
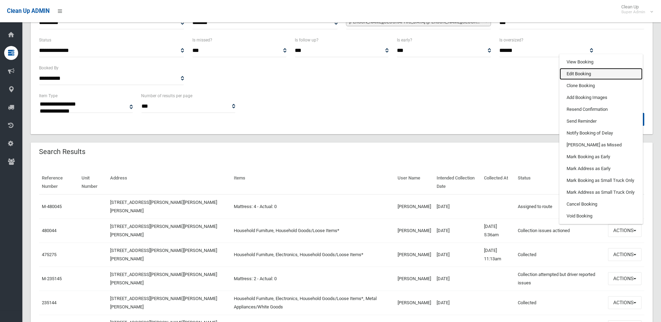
click at [577, 71] on link "Edit Booking" at bounding box center [600, 74] width 83 height 12
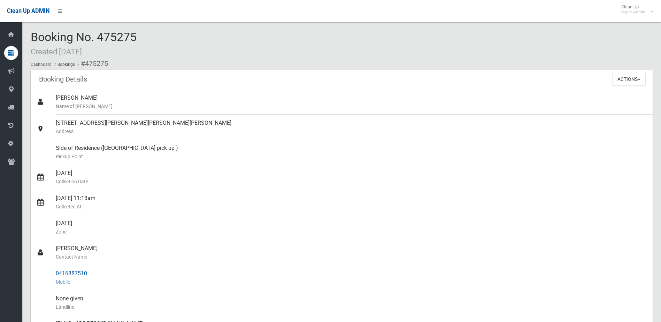
drag, startPoint x: 54, startPoint y: 273, endPoint x: 98, endPoint y: 272, distance: 44.6
click at [98, 272] on link "0416887510 Mobile" at bounding box center [342, 277] width 622 height 25
drag, startPoint x: 98, startPoint y: 272, endPoint x: 79, endPoint y: 272, distance: 18.8
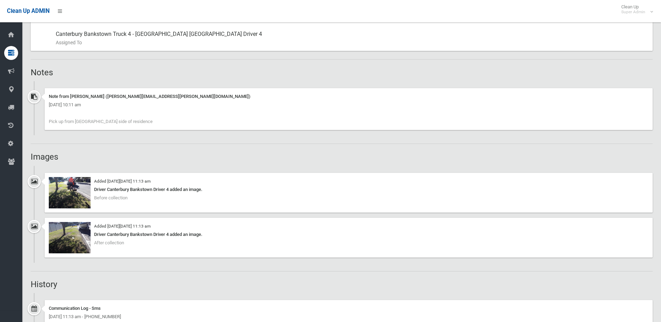
scroll to position [418, 0]
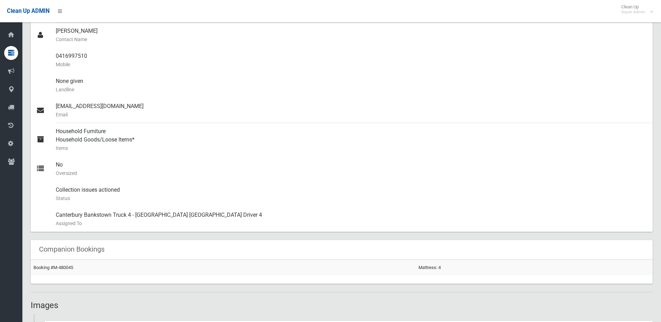
scroll to position [383, 0]
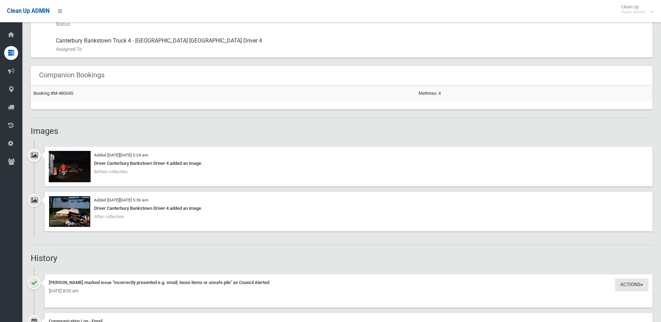
click at [75, 215] on img at bounding box center [70, 211] width 42 height 31
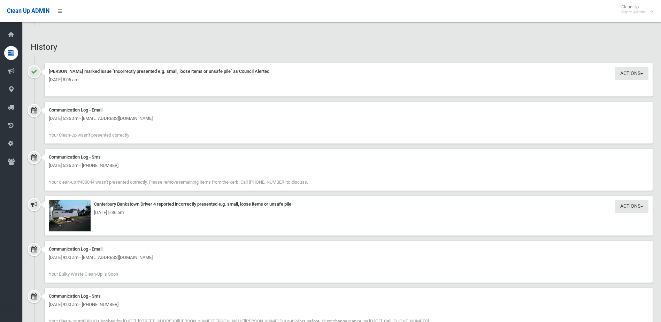
scroll to position [627, 0]
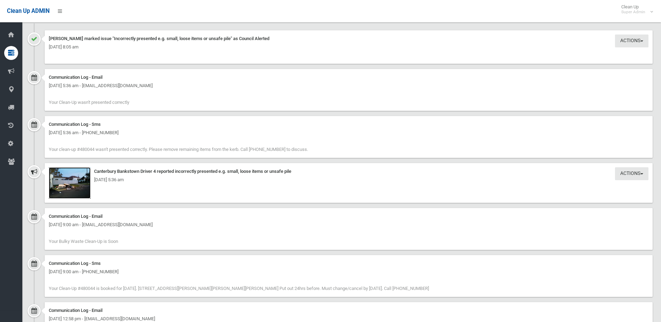
click at [65, 186] on img at bounding box center [70, 182] width 42 height 31
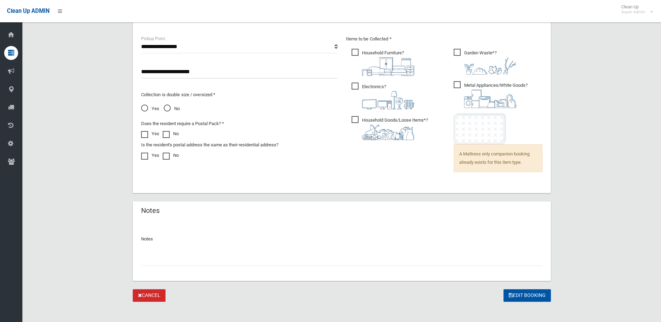
scroll to position [480, 0]
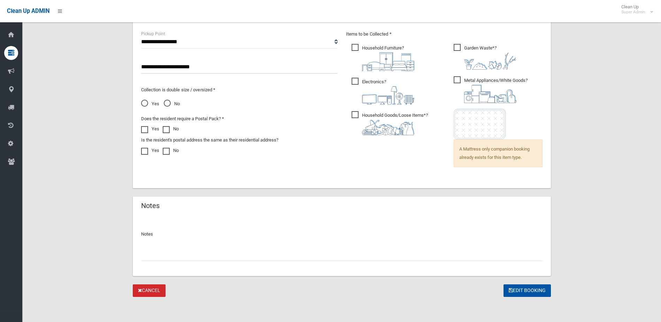
click at [174, 257] on input "text" at bounding box center [341, 254] width 401 height 13
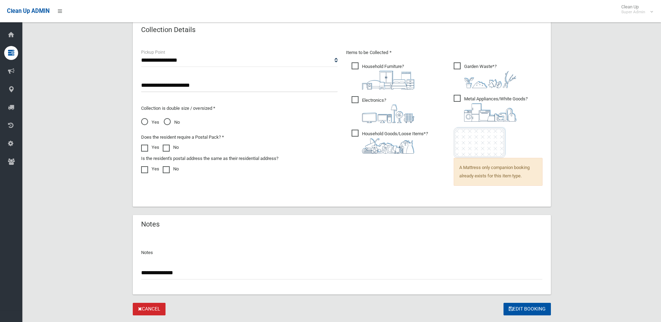
scroll to position [445, 0]
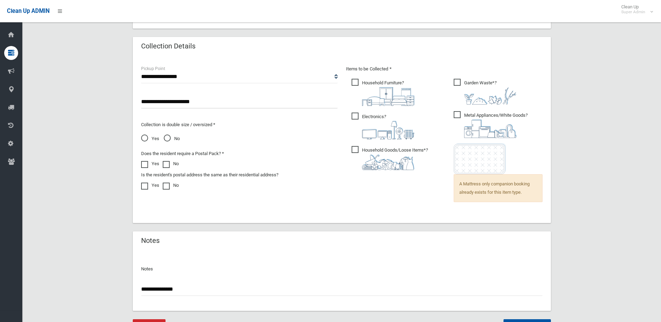
click at [147, 287] on input "**********" at bounding box center [341, 289] width 401 height 13
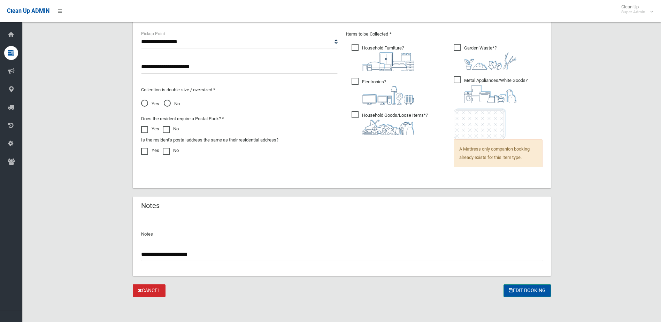
type input "**********"
click at [528, 294] on button "Edit Booking" at bounding box center [526, 290] width 47 height 13
click at [527, 290] on button "Edit Booking" at bounding box center [526, 290] width 47 height 13
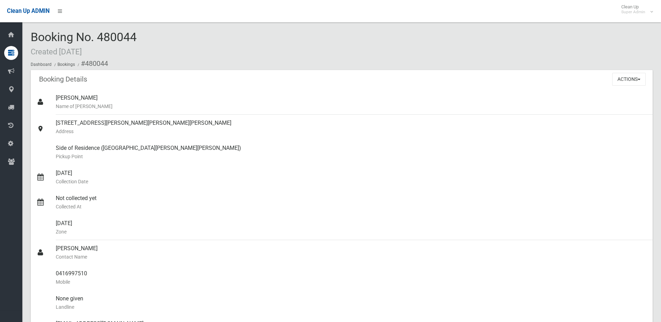
drag, startPoint x: 100, startPoint y: 36, endPoint x: 138, endPoint y: 35, distance: 37.6
click at [138, 35] on div "Booking No. 480044 Created 19/08/2025 Dashboard Bookings #480044" at bounding box center [342, 50] width 622 height 39
drag, startPoint x: 138, startPoint y: 35, endPoint x: 124, endPoint y: 37, distance: 14.0
copy span "480044"
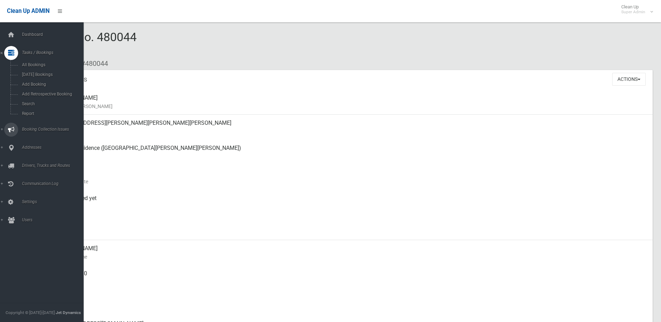
click at [37, 129] on span "Booking Collection Issues" at bounding box center [54, 129] width 69 height 5
click at [40, 81] on span "All Reported Issues" at bounding box center [51, 82] width 63 height 5
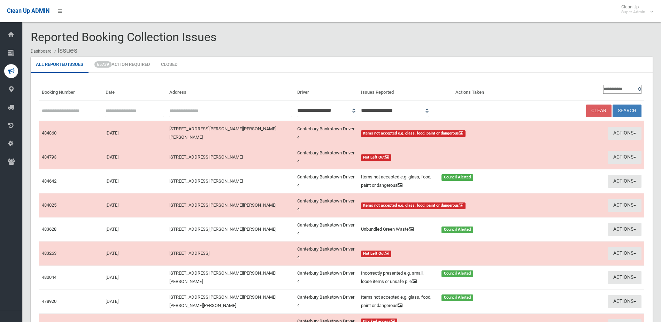
paste input "******"
type input "******"
click at [628, 109] on button "Search" at bounding box center [626, 110] width 29 height 13
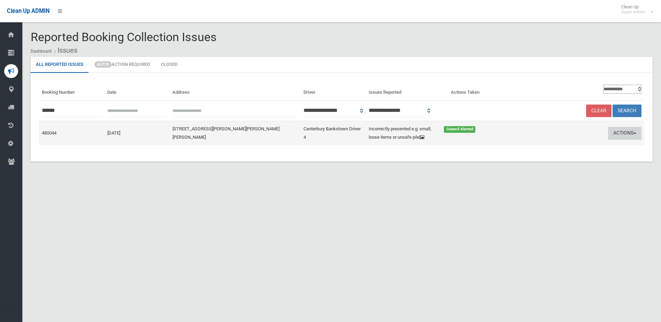
click at [625, 136] on button "Actions" at bounding box center [624, 133] width 33 height 13
click at [545, 163] on link "Edit Actions Taken" at bounding box center [557, 160] width 83 height 12
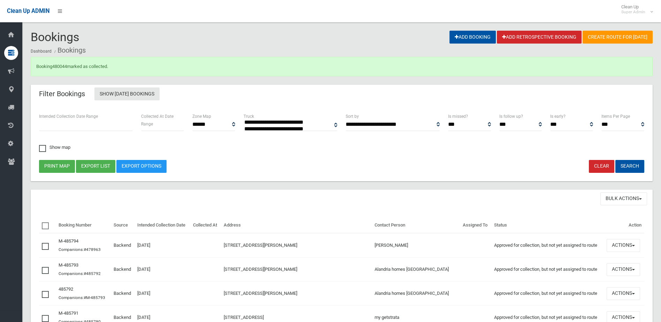
select select
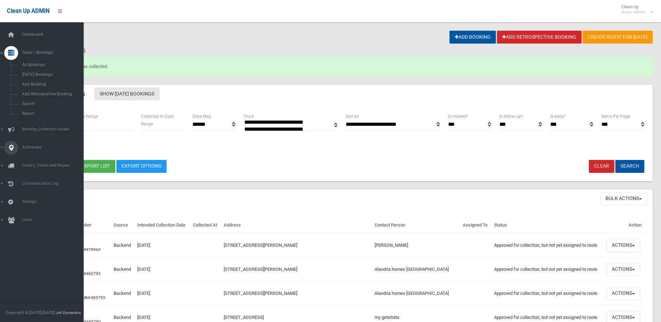
click at [37, 128] on span "Booking Collection Issues" at bounding box center [54, 129] width 69 height 5
click at [40, 83] on span "All Reported Issues" at bounding box center [51, 82] width 63 height 5
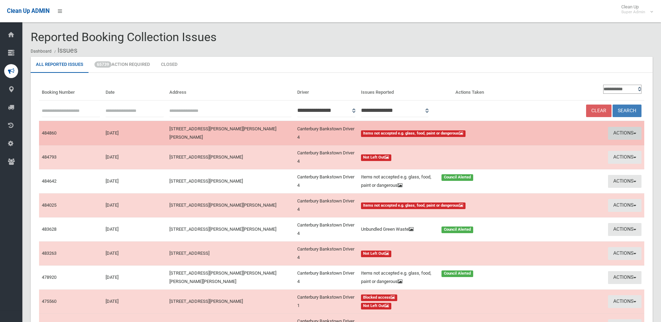
click at [622, 130] on button "Actions" at bounding box center [624, 133] width 33 height 13
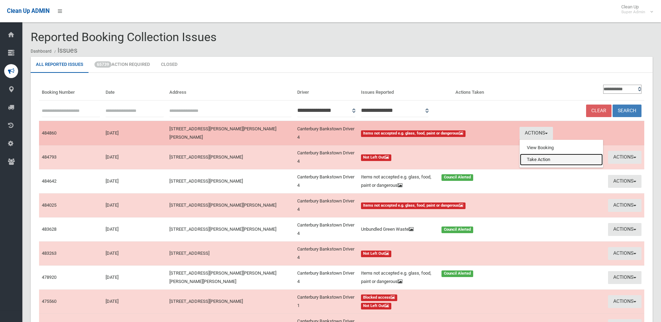
click at [538, 159] on link "Take Action" at bounding box center [561, 160] width 83 height 12
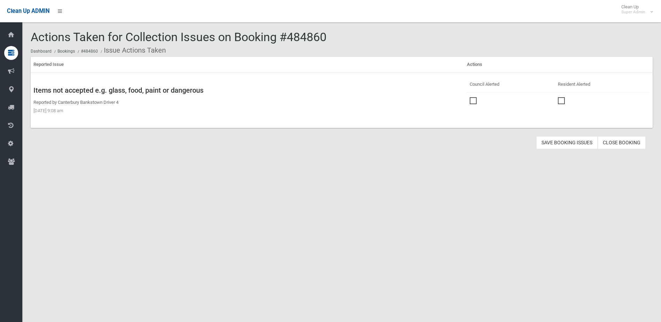
click at [470, 97] on span at bounding box center [474, 97] width 10 height 0
click at [559, 139] on button "Save Booking Issues" at bounding box center [566, 142] width 61 height 13
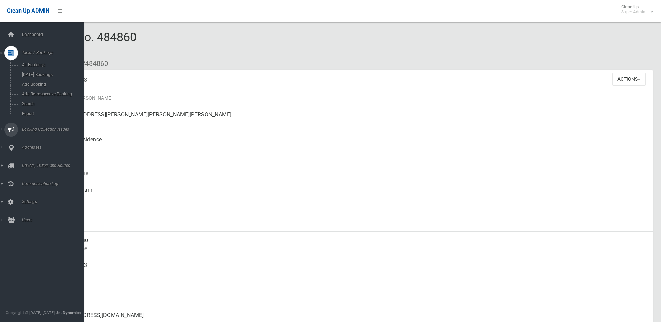
click at [30, 128] on span "Booking Collection Issues" at bounding box center [54, 129] width 69 height 5
click at [46, 84] on span "All Reported Issues" at bounding box center [51, 82] width 63 height 5
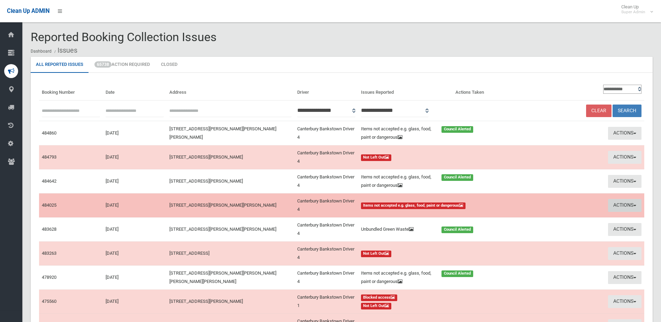
click at [625, 204] on button "Actions" at bounding box center [624, 205] width 33 height 13
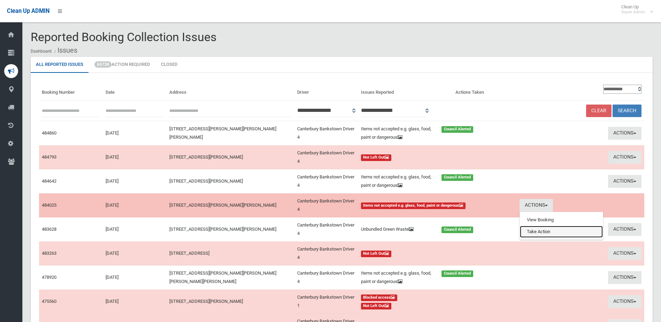
click at [530, 231] on link "Take Action" at bounding box center [561, 232] width 83 height 12
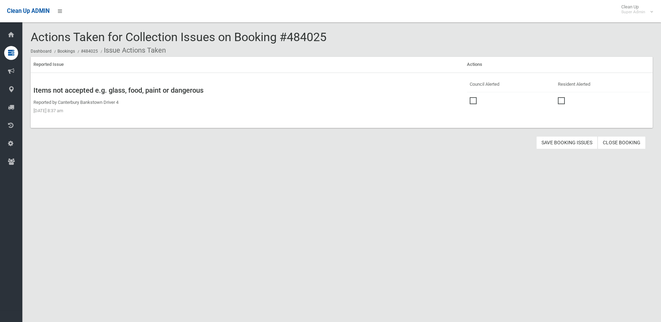
click at [473, 97] on span at bounding box center [474, 97] width 10 height 0
click at [571, 142] on button "Save Booking Issues" at bounding box center [566, 142] width 61 height 13
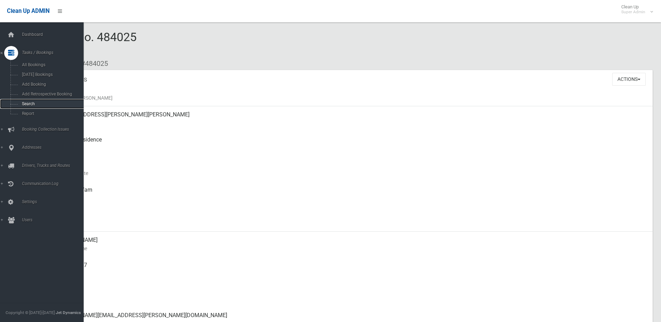
click at [27, 102] on span "Search" at bounding box center [51, 103] width 63 height 5
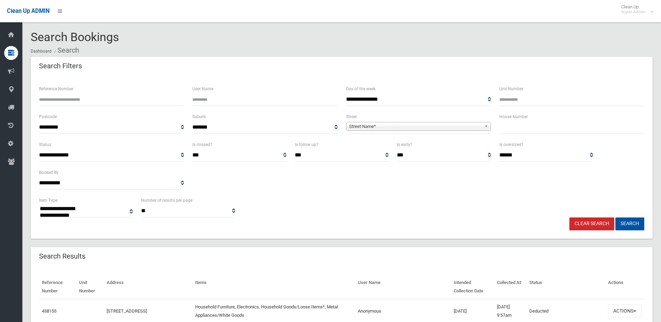
select select
click at [74, 102] on input "Reference Number" at bounding box center [111, 99] width 145 height 13
click at [74, 101] on input "Reference Number" at bounding box center [111, 99] width 145 height 13
type input "******"
click at [615, 217] on button "Search" at bounding box center [629, 223] width 29 height 13
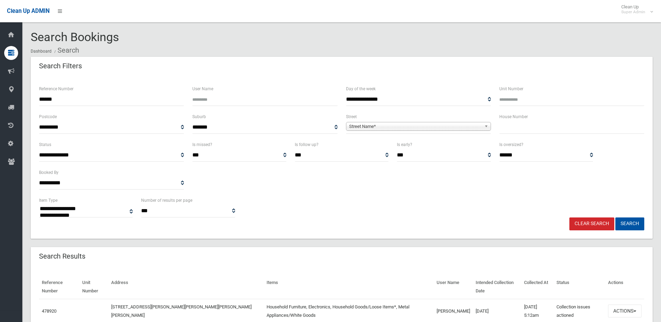
select select
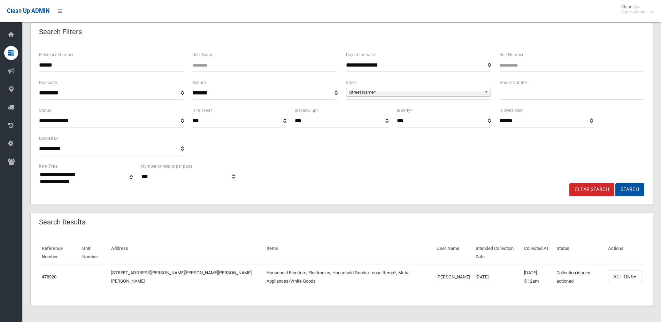
scroll to position [34, 0]
click at [617, 279] on button "Actions" at bounding box center [624, 276] width 33 height 13
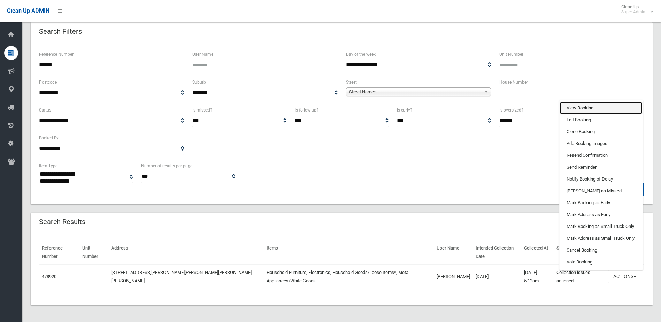
click at [579, 109] on link "View Booking" at bounding box center [600, 108] width 83 height 12
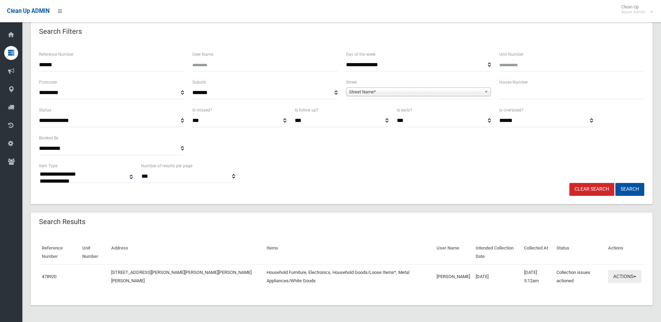
click at [622, 274] on button "Actions" at bounding box center [624, 276] width 33 height 13
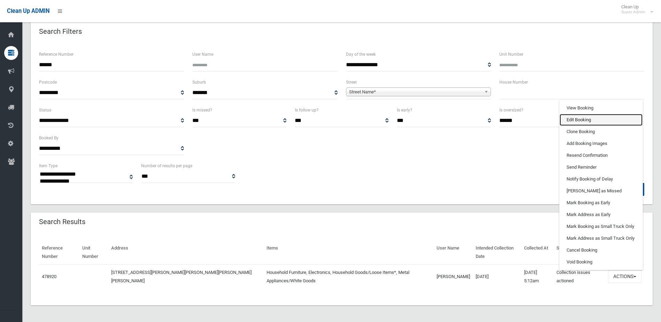
click at [585, 123] on link "Edit Booking" at bounding box center [600, 120] width 83 height 12
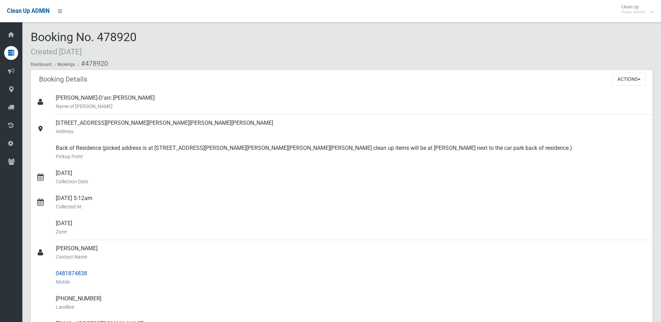
drag, startPoint x: 56, startPoint y: 247, endPoint x: 94, endPoint y: 270, distance: 43.9
click at [94, 270] on ul "[PERSON_NAME]-D'arc [PERSON_NAME] Name of [PERSON_NAME] [STREET_ADDRESS][PERSON…" at bounding box center [342, 278] width 622 height 376
drag, startPoint x: 94, startPoint y: 270, endPoint x: 76, endPoint y: 270, distance: 17.8
copy ul "[PERSON_NAME] Contact Name 0481874838"
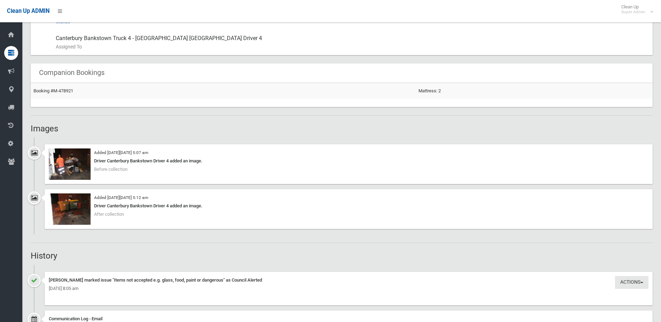
scroll to position [418, 0]
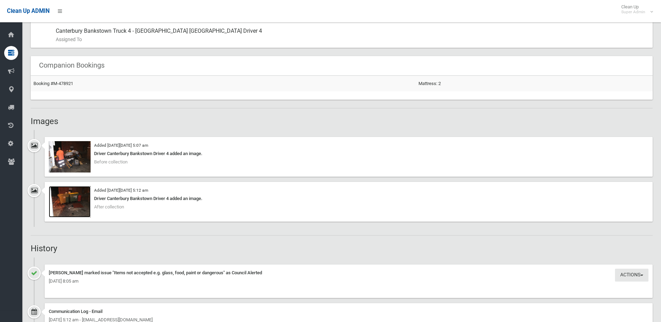
click at [70, 208] on img at bounding box center [70, 201] width 42 height 31
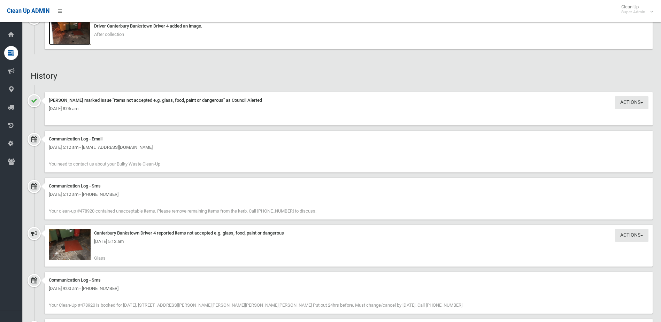
scroll to position [592, 0]
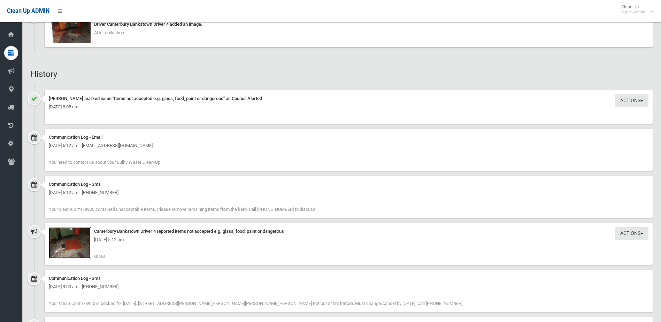
click at [76, 246] on img at bounding box center [70, 242] width 42 height 31
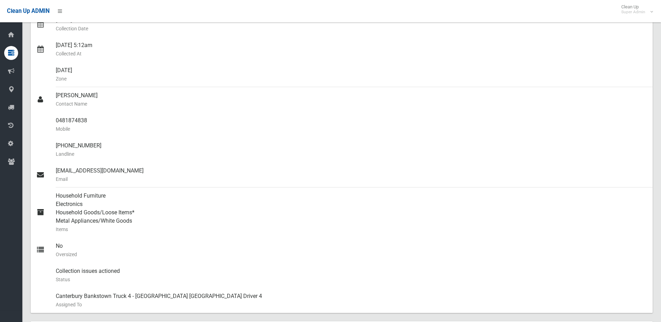
scroll to position [70, 0]
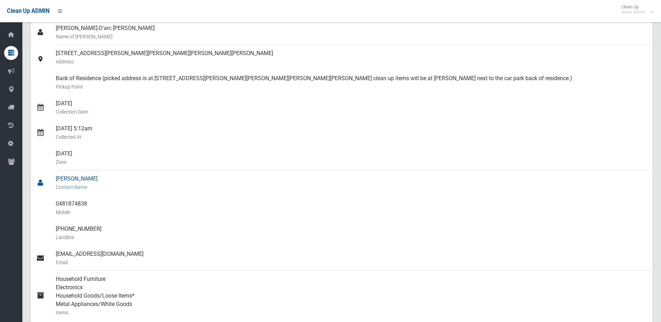
click at [147, 173] on div "Mabinty Koroma Contact Name" at bounding box center [351, 182] width 591 height 25
drag, startPoint x: 55, startPoint y: 203, endPoint x: 98, endPoint y: 201, distance: 43.3
click at [98, 201] on link "0481874838 Mobile" at bounding box center [342, 207] width 622 height 25
drag, startPoint x: 98, startPoint y: 201, endPoint x: 79, endPoint y: 202, distance: 18.5
copy link "0481874838"
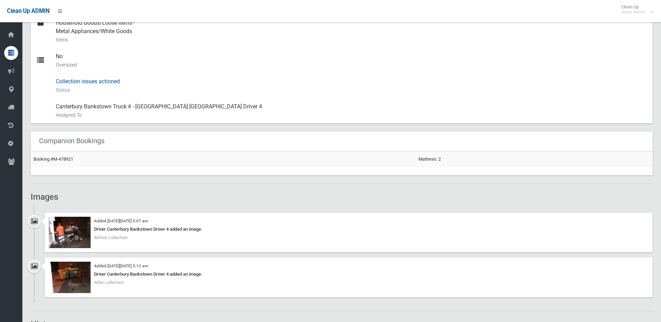
scroll to position [348, 0]
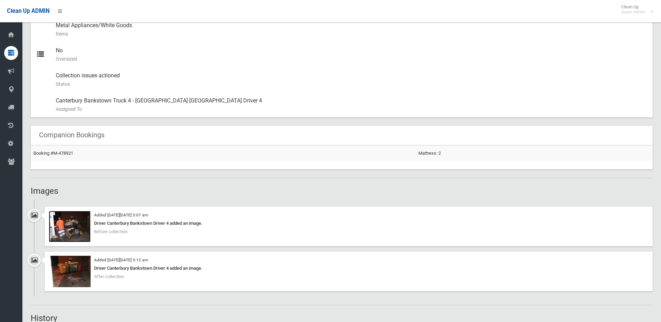
click at [78, 228] on img at bounding box center [70, 226] width 42 height 31
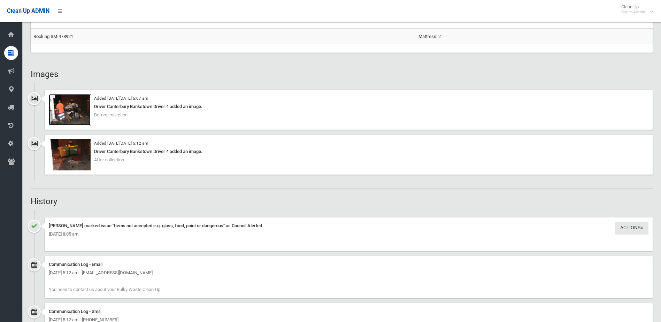
scroll to position [453, 0]
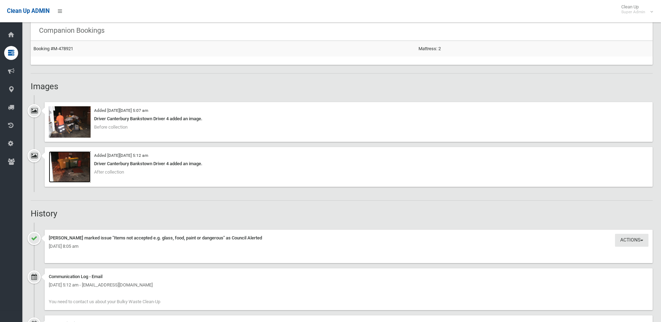
click at [76, 170] on img at bounding box center [70, 166] width 42 height 31
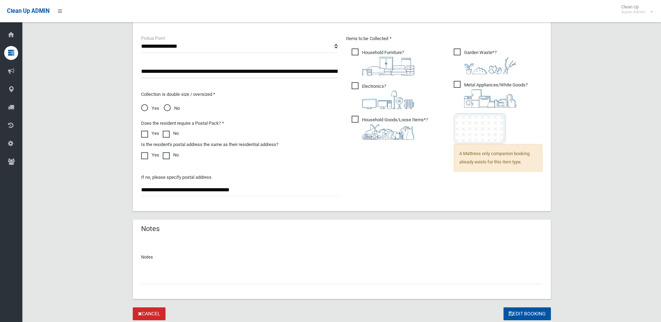
scroll to position [499, 0]
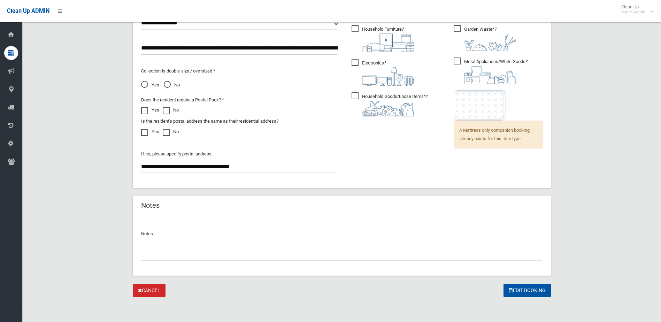
click at [176, 249] on input "text" at bounding box center [341, 254] width 401 height 13
click at [148, 253] on input "**********" at bounding box center [341, 254] width 401 height 13
click at [147, 255] on input "**********" at bounding box center [341, 254] width 401 height 13
click at [147, 254] on input "**********" at bounding box center [341, 254] width 401 height 13
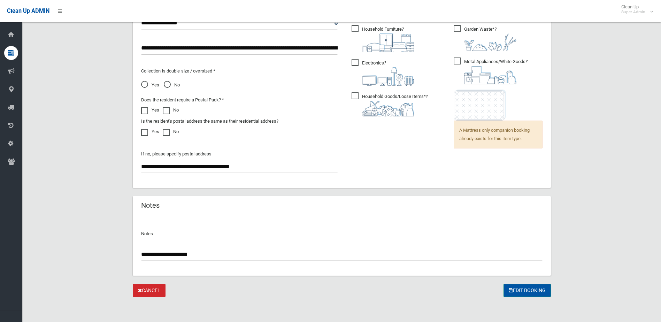
type input "**********"
click at [540, 288] on button "Edit Booking" at bounding box center [526, 290] width 47 height 13
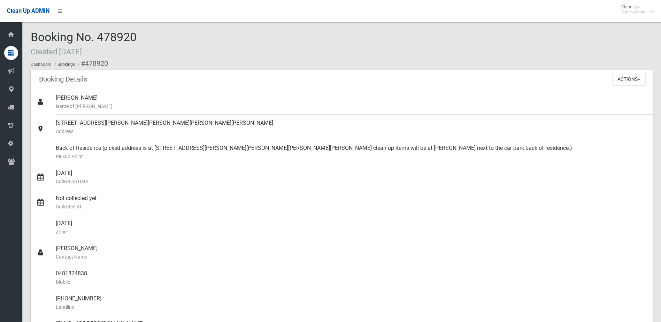
drag, startPoint x: 99, startPoint y: 37, endPoint x: 152, endPoint y: 36, distance: 53.3
click at [154, 36] on div "Booking No. 478920 Created [DATE] Dashboard Bookings #478920" at bounding box center [342, 50] width 622 height 39
copy span "478920"
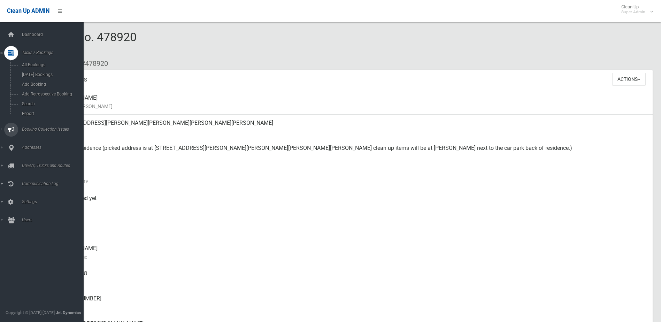
click at [30, 128] on span "Booking Collection Issues" at bounding box center [54, 129] width 69 height 5
click at [38, 79] on link "All Reported Issues" at bounding box center [44, 83] width 89 height 10
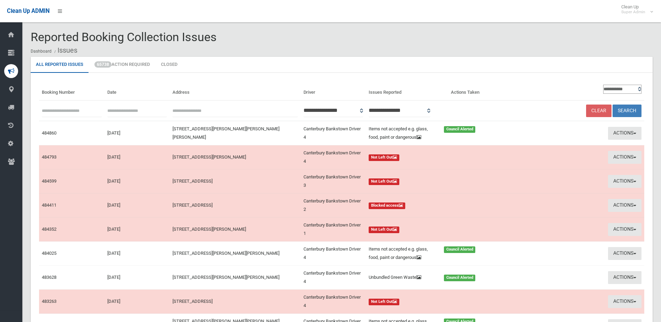
paste input "******"
type input "******"
click at [628, 108] on button "Search" at bounding box center [626, 110] width 29 height 13
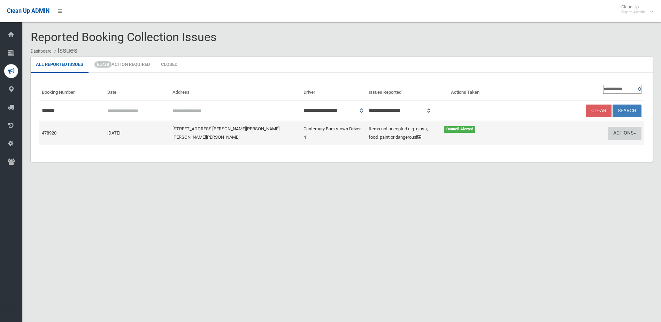
click at [625, 132] on button "Actions" at bounding box center [624, 133] width 33 height 13
click at [534, 163] on link "Edit Actions Taken" at bounding box center [557, 160] width 83 height 12
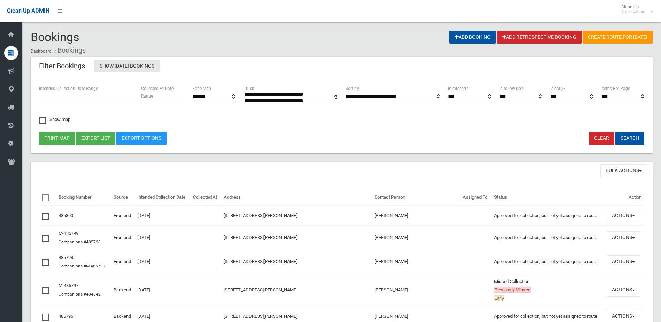
select select
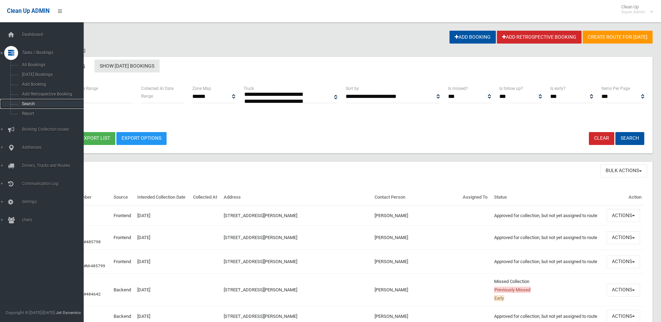
click at [30, 104] on span "Search" at bounding box center [51, 103] width 63 height 5
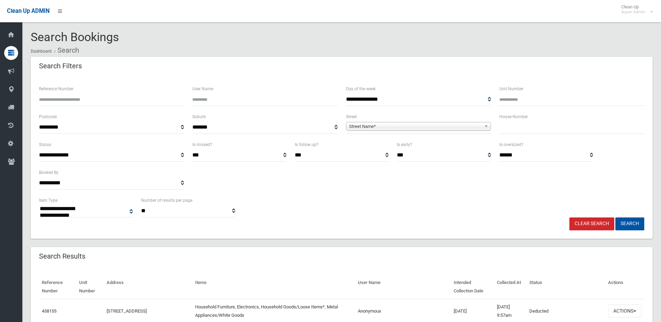
select select
type input "******"
click at [615, 217] on button "Search" at bounding box center [629, 223] width 29 height 13
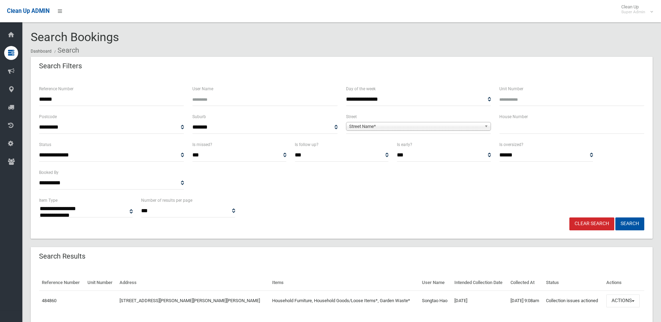
select select
click at [617, 296] on button "Actions" at bounding box center [622, 300] width 33 height 13
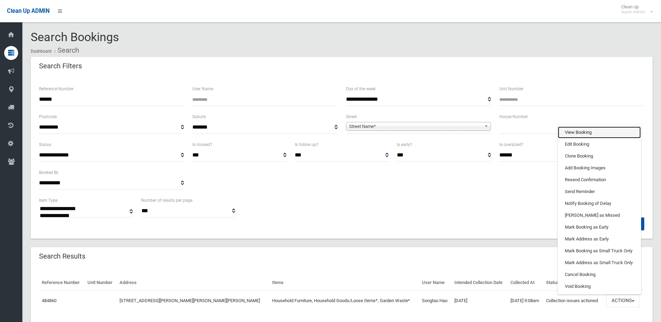
click at [584, 136] on link "View Booking" at bounding box center [599, 132] width 83 height 12
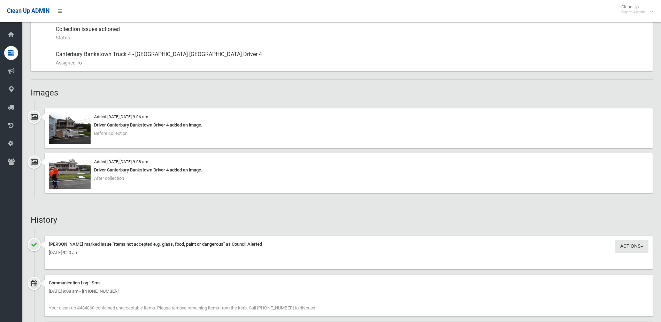
scroll to position [383, 0]
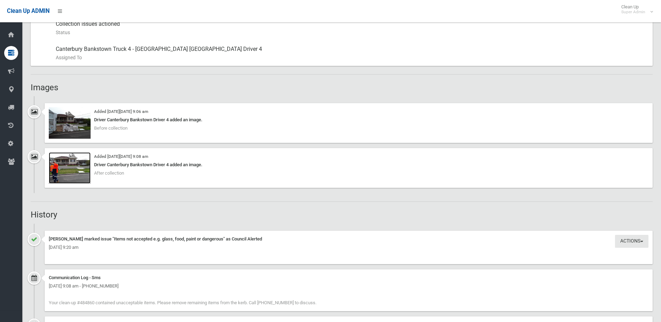
click at [81, 174] on img at bounding box center [70, 167] width 42 height 31
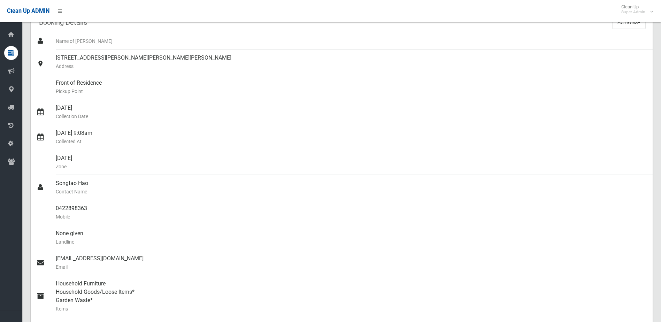
scroll to position [0, 0]
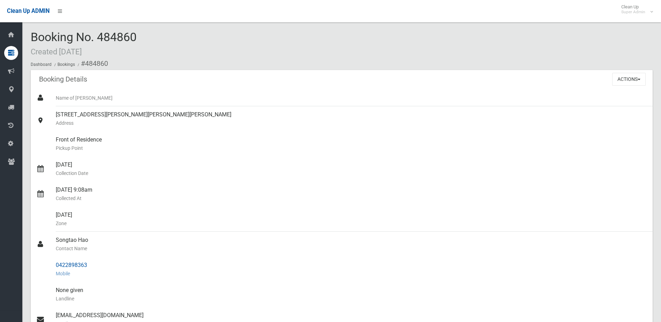
drag, startPoint x: 57, startPoint y: 266, endPoint x: 96, endPoint y: 264, distance: 39.1
click at [96, 264] on div "0422898363 Mobile" at bounding box center [351, 269] width 591 height 25
drag, startPoint x: 96, startPoint y: 264, endPoint x: 82, endPoint y: 264, distance: 13.6
copy div "0422898363"
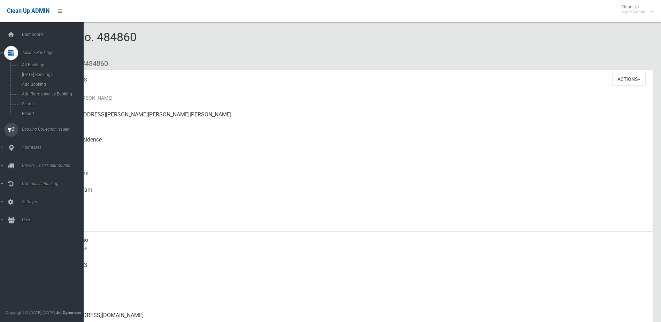
click at [32, 127] on span "Booking Collection Issues" at bounding box center [54, 129] width 69 height 5
click at [36, 81] on span "All Reported Issues" at bounding box center [51, 82] width 63 height 5
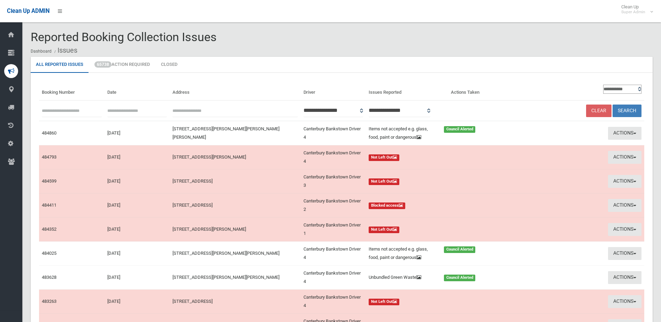
click at [59, 109] on input "text" at bounding box center [72, 110] width 60 height 13
type input "********"
click at [612, 104] on button "Search" at bounding box center [626, 110] width 29 height 13
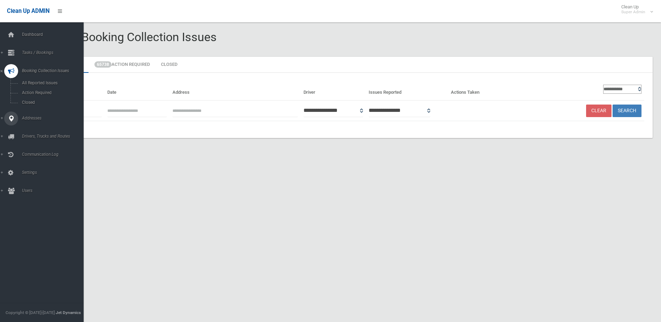
click at [30, 116] on span "Addresses" at bounding box center [54, 118] width 69 height 5
click at [34, 99] on span "All Addresses" at bounding box center [51, 101] width 63 height 5
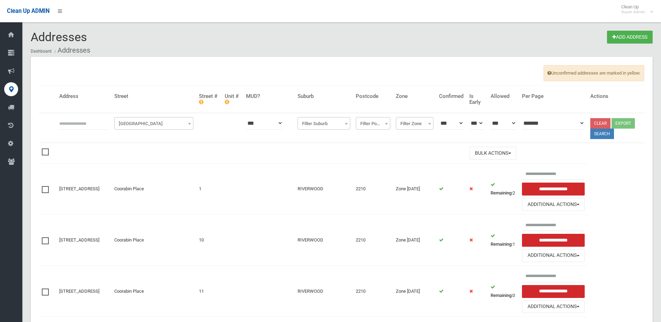
click at [72, 123] on input "text" at bounding box center [83, 123] width 49 height 13
type input "********"
click button at bounding box center [0, 0] width 0 height 0
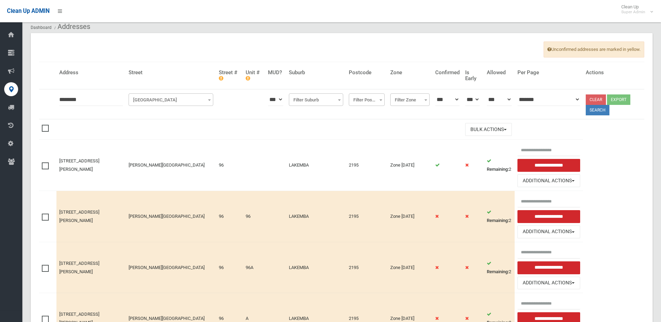
scroll to position [70, 0]
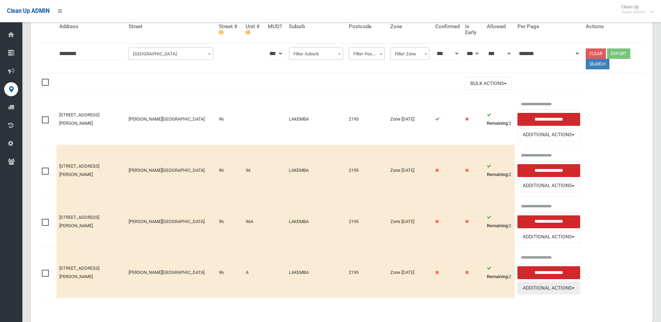
click at [545, 289] on button "Additional Actions" at bounding box center [548, 287] width 63 height 13
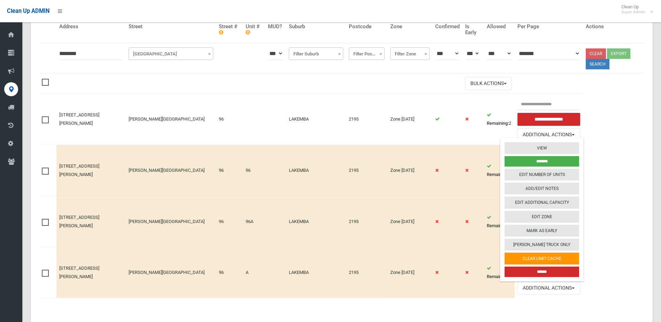
click at [545, 270] on input "******" at bounding box center [541, 271] width 75 height 10
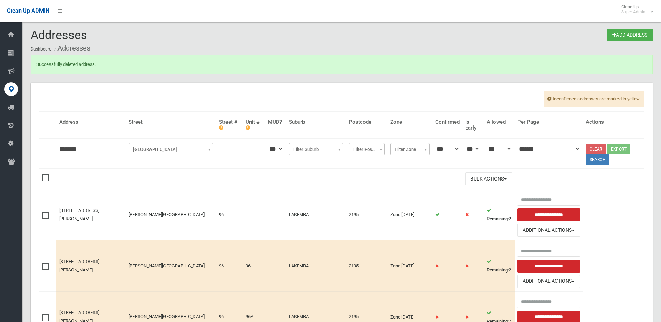
scroll to position [63, 0]
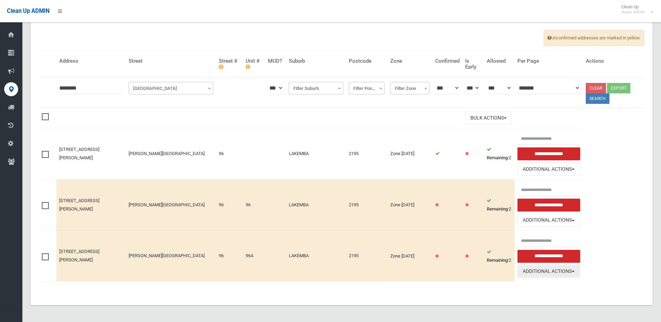
click at [542, 271] on button "Additional Actions" at bounding box center [548, 271] width 63 height 13
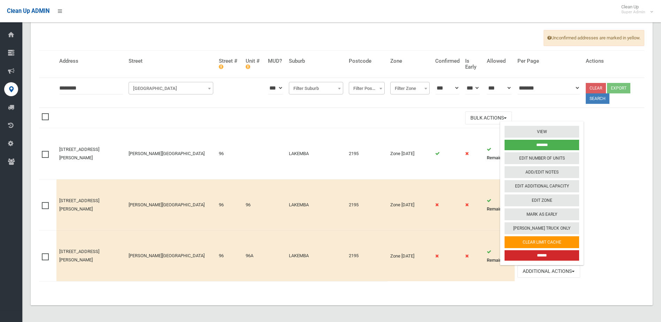
click at [549, 252] on input "******" at bounding box center [541, 255] width 75 height 10
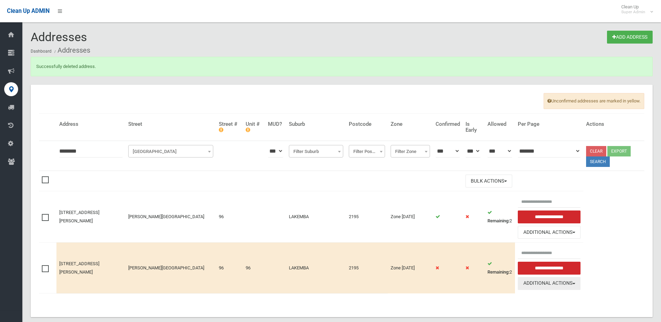
click at [538, 281] on button "Additional Actions" at bounding box center [549, 283] width 63 height 13
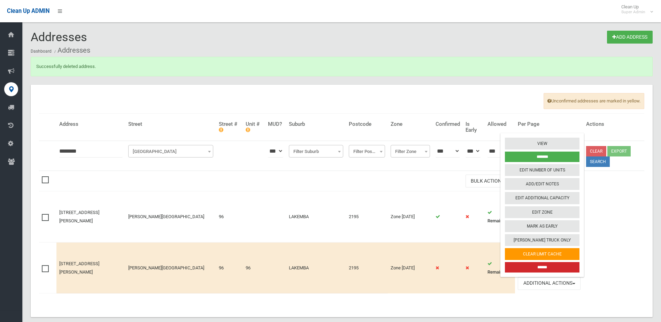
click at [539, 265] on input "******" at bounding box center [542, 267] width 75 height 10
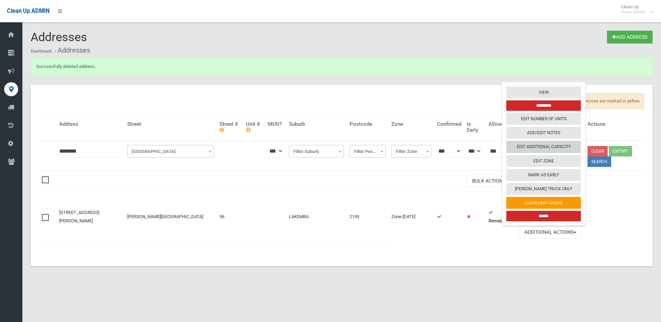
click at [524, 145] on link "Edit Additional Capacity" at bounding box center [543, 147] width 75 height 12
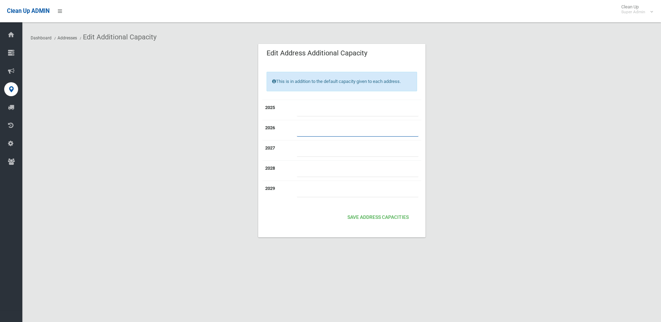
click at [312, 131] on input "number" at bounding box center [358, 130] width 122 height 13
type input "*"
click at [318, 149] on input "number" at bounding box center [358, 150] width 122 height 13
click at [317, 171] on input "number" at bounding box center [358, 170] width 122 height 13
click at [311, 151] on input "**" at bounding box center [358, 150] width 122 height 13
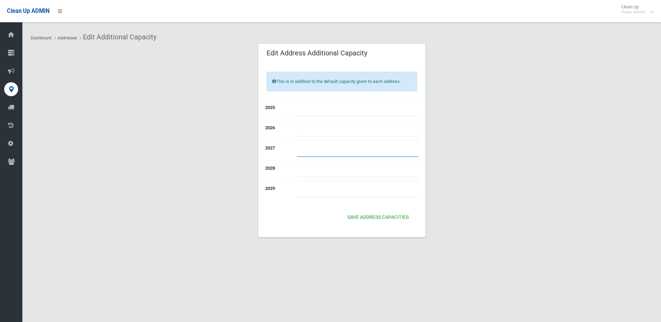
type input "*"
click at [305, 166] on input "number" at bounding box center [358, 170] width 122 height 13
type input "*"
click at [307, 186] on input "number" at bounding box center [358, 190] width 122 height 13
type input "*"
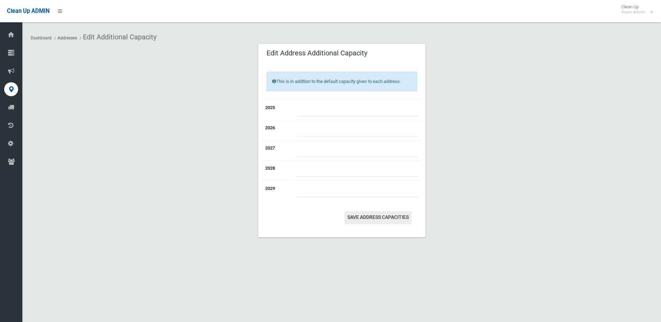
click at [377, 215] on button "Save Address capacities" at bounding box center [377, 217] width 67 height 13
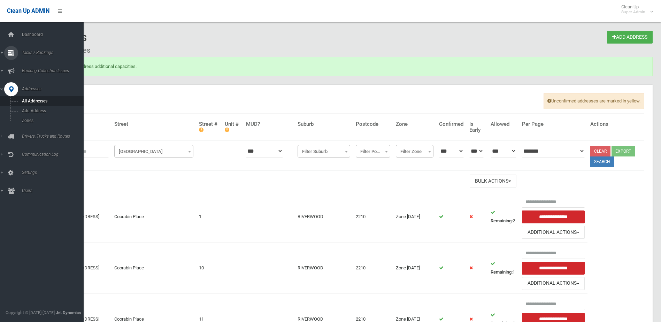
click at [35, 51] on span "Tasks / Bookings" at bounding box center [54, 52] width 69 height 5
click at [28, 103] on span "Search" at bounding box center [51, 103] width 63 height 5
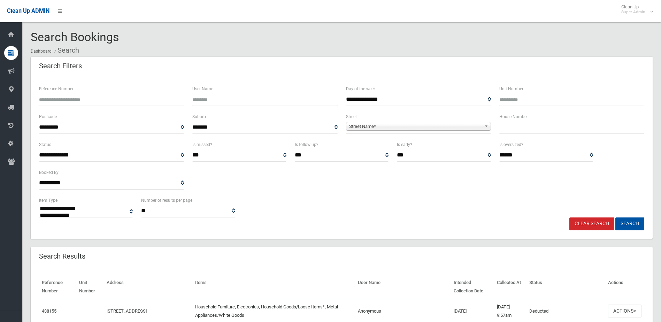
select select
click at [68, 100] on input "Reference Number" at bounding box center [111, 99] width 145 height 13
type input "******"
click at [615, 217] on button "Search" at bounding box center [629, 223] width 29 height 13
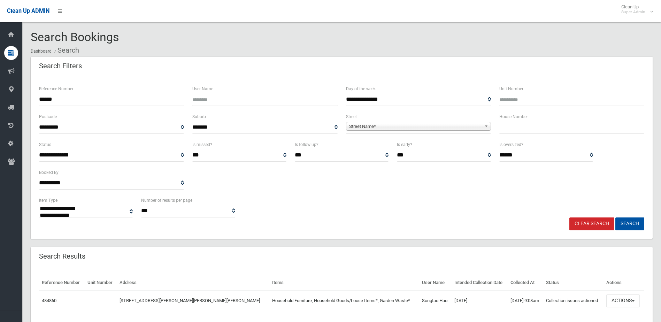
select select
click at [619, 298] on button "Actions" at bounding box center [622, 300] width 33 height 13
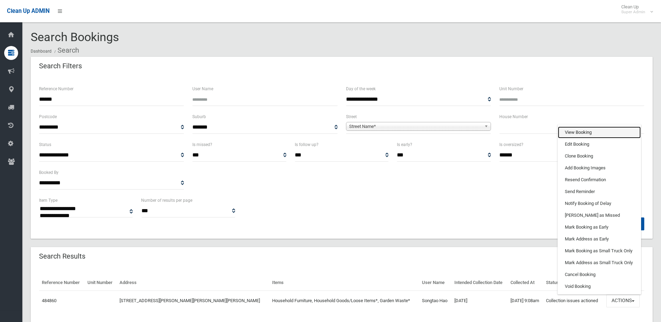
click at [577, 131] on link "View Booking" at bounding box center [599, 132] width 83 height 12
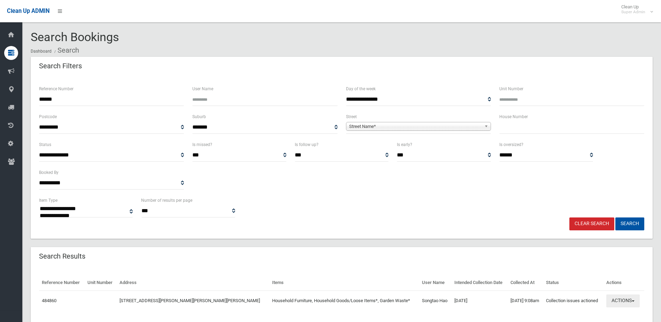
click at [618, 298] on button "Actions" at bounding box center [622, 300] width 33 height 13
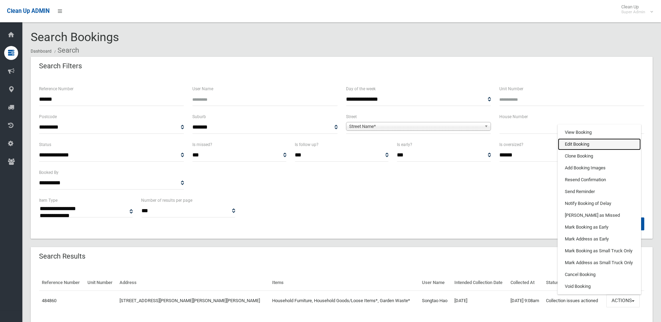
click at [583, 145] on link "Edit Booking" at bounding box center [599, 144] width 83 height 12
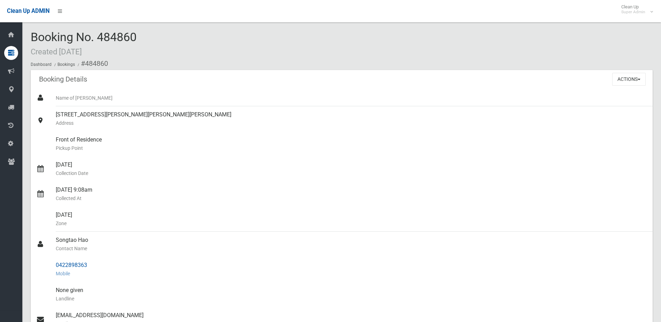
drag, startPoint x: 56, startPoint y: 263, endPoint x: 96, endPoint y: 264, distance: 39.4
click at [96, 264] on div "0422898363 Mobile" at bounding box center [351, 269] width 591 height 25
drag, startPoint x: 96, startPoint y: 264, endPoint x: 85, endPoint y: 264, distance: 11.1
copy div "0422898363"
drag, startPoint x: 56, startPoint y: 240, endPoint x: 91, endPoint y: 262, distance: 40.9
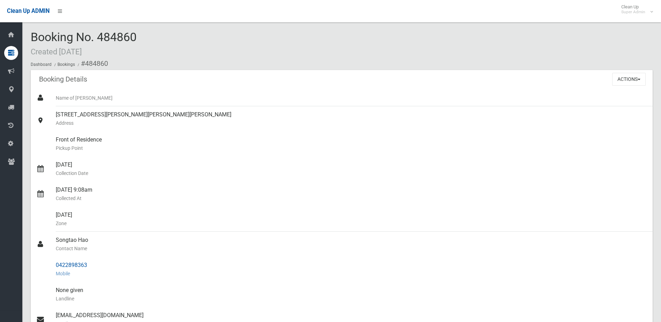
click at [91, 262] on ul "Name of Booker 11 Burton Avenue, CHESTER HILL NSW 2162 Address Front of Residen…" at bounding box center [342, 269] width 622 height 359
drag, startPoint x: 91, startPoint y: 262, endPoint x: 80, endPoint y: 266, distance: 11.5
copy ul "Songtao Hao Contact Name 0422898363"
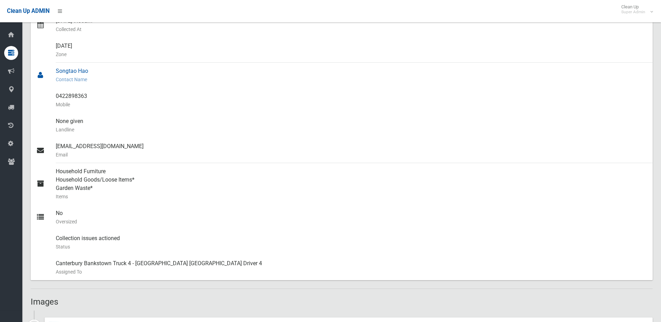
scroll to position [174, 0]
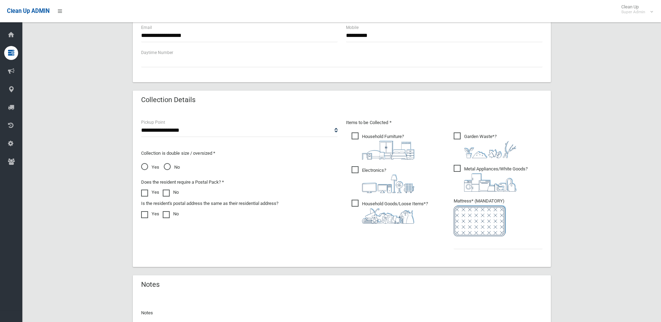
scroll to position [364, 0]
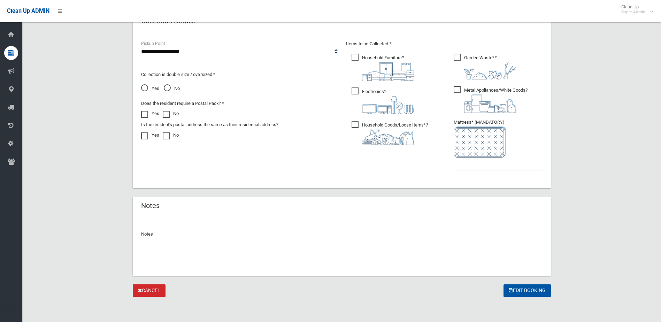
click at [210, 255] on input "text" at bounding box center [341, 254] width 401 height 13
click at [149, 255] on input "**" at bounding box center [341, 254] width 401 height 13
type input "**********"
click at [459, 164] on input "text" at bounding box center [497, 163] width 89 height 13
type input "*"
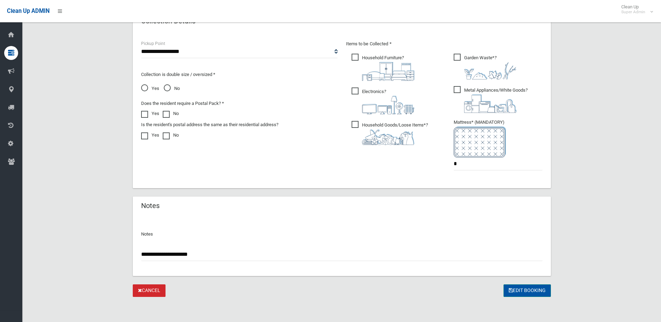
click at [530, 289] on button "Edit Booking" at bounding box center [526, 290] width 47 height 13
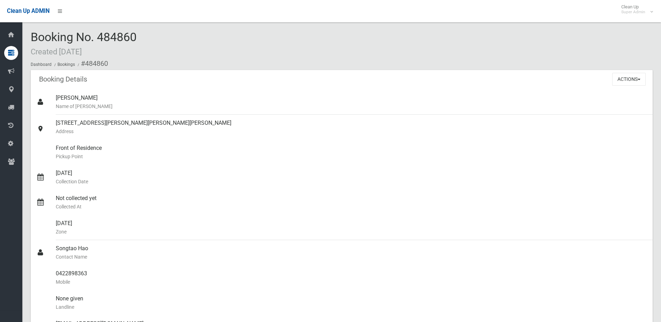
drag, startPoint x: 101, startPoint y: 37, endPoint x: 168, endPoint y: 34, distance: 67.3
click at [168, 34] on div "Booking No. 484860 Created 11/09/2025 Dashboard Bookings #484860" at bounding box center [342, 50] width 622 height 39
drag, startPoint x: 168, startPoint y: 34, endPoint x: 130, endPoint y: 37, distance: 38.1
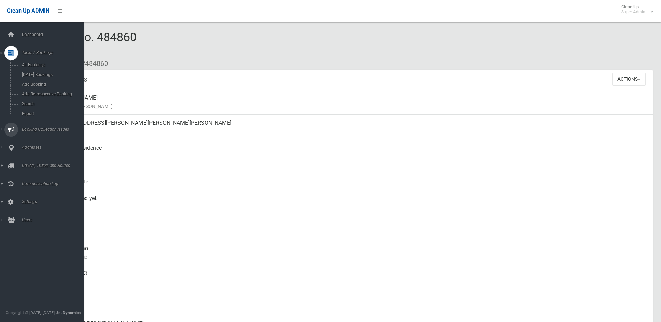
click at [40, 128] on span "Booking Collection Issues" at bounding box center [54, 129] width 69 height 5
click at [38, 83] on span "All Reported Issues" at bounding box center [51, 82] width 63 height 5
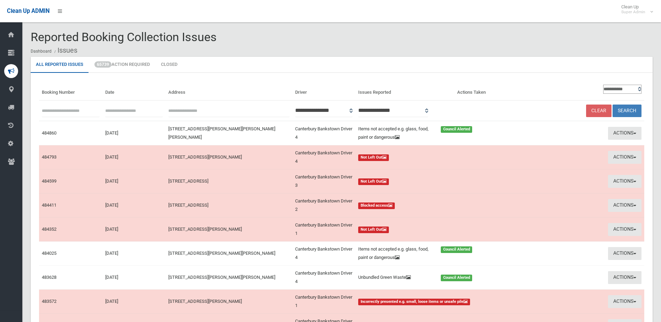
paste input "******"
type input "******"
click at [622, 108] on button "Search" at bounding box center [626, 110] width 29 height 13
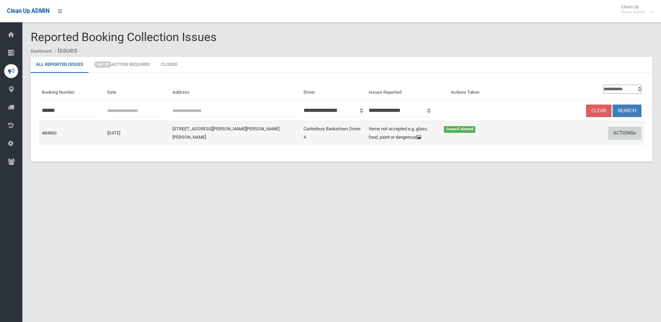
click at [624, 132] on button "Actions" at bounding box center [624, 133] width 33 height 13
click at [537, 162] on link "Edit Actions Taken" at bounding box center [557, 160] width 83 height 12
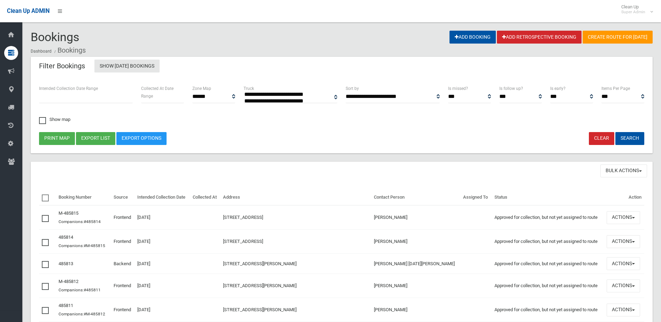
select select
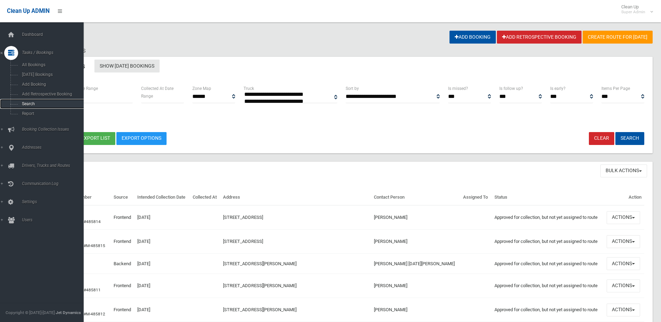
click at [26, 102] on span "Search" at bounding box center [51, 103] width 63 height 5
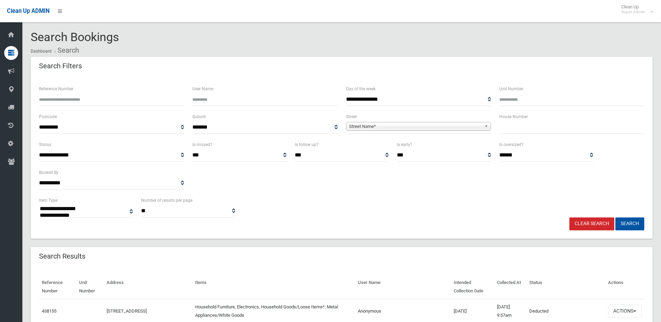
select select
click at [508, 123] on input "text" at bounding box center [571, 127] width 145 height 13
type input "*"
click at [367, 125] on span "Street Name*" at bounding box center [415, 126] width 132 height 8
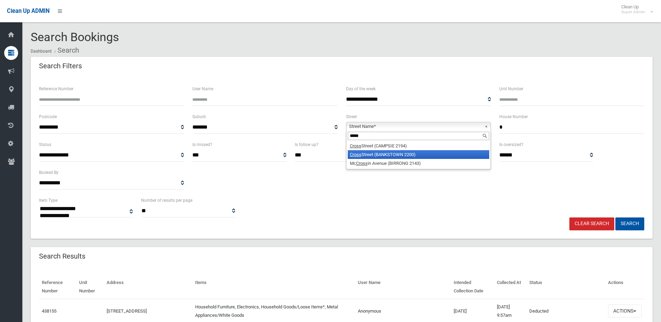
type input "*****"
click at [368, 154] on li "Cross Street (BANKSTOWN 2200)" at bounding box center [418, 154] width 141 height 9
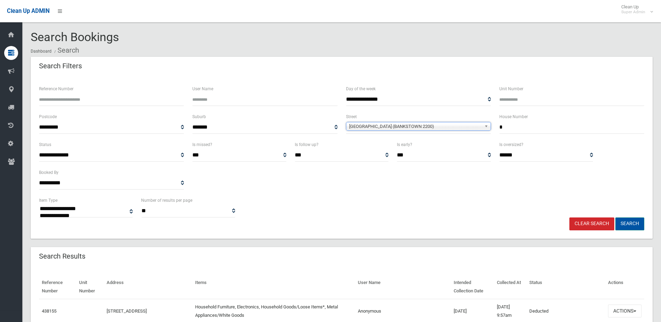
click at [631, 221] on button "Search" at bounding box center [629, 223] width 29 height 13
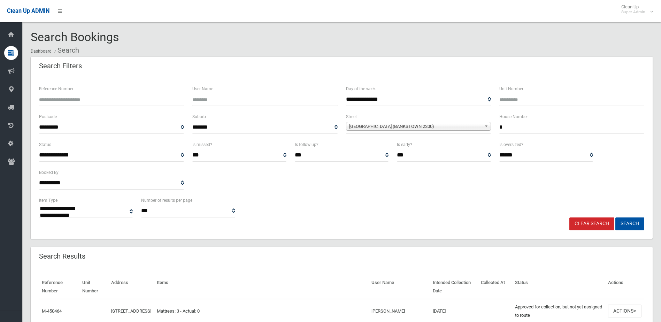
select select
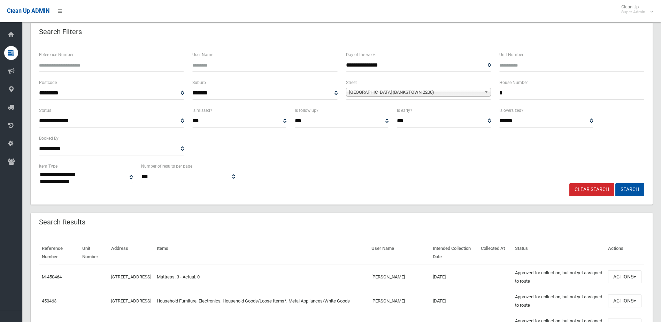
scroll to position [104, 0]
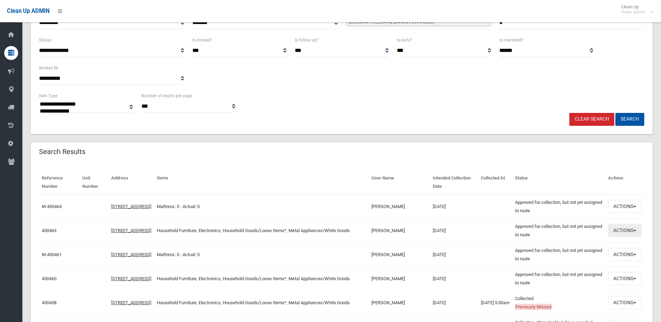
click at [619, 229] on button "Actions" at bounding box center [624, 230] width 33 height 13
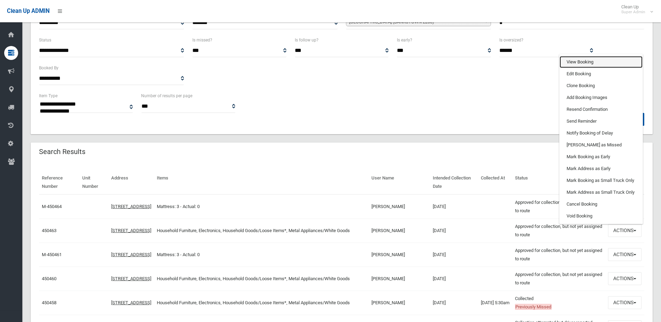
click at [579, 59] on link "View Booking" at bounding box center [600, 62] width 83 height 12
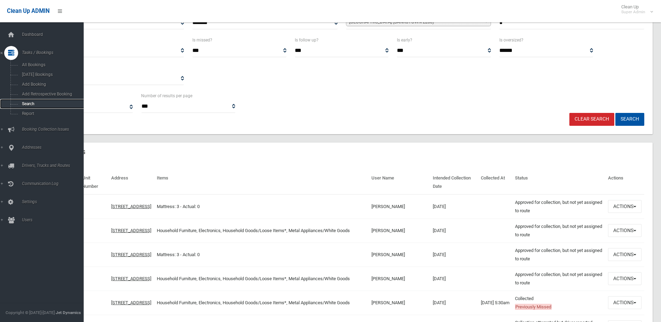
click at [26, 103] on span "Search" at bounding box center [51, 103] width 63 height 5
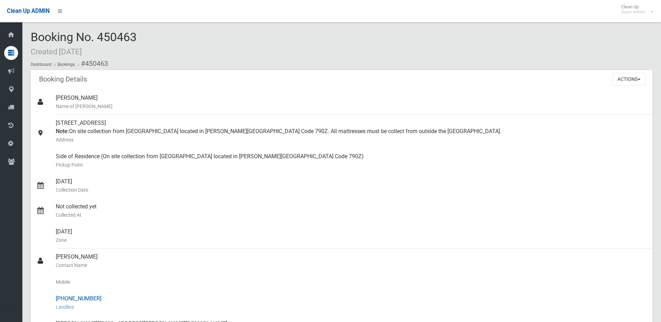
drag, startPoint x: 68, startPoint y: 297, endPoint x: 100, endPoint y: 297, distance: 32.4
click at [100, 297] on div "(02) 9727 6088 Landline" at bounding box center [351, 302] width 591 height 25
drag, startPoint x: 100, startPoint y: 297, endPoint x: 88, endPoint y: 297, distance: 11.5
copy div "9727 6088"
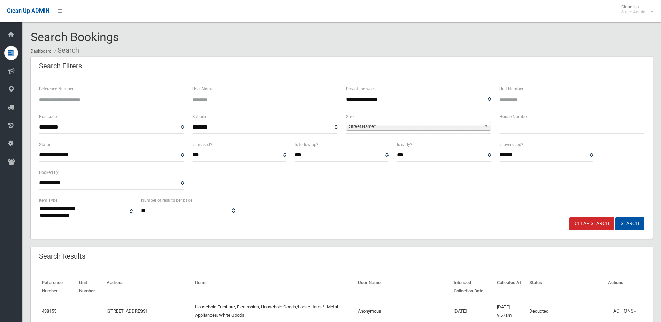
select select
click at [69, 99] on input "Reference Number" at bounding box center [111, 99] width 145 height 13
type input "******"
click at [615, 217] on button "Search" at bounding box center [629, 223] width 29 height 13
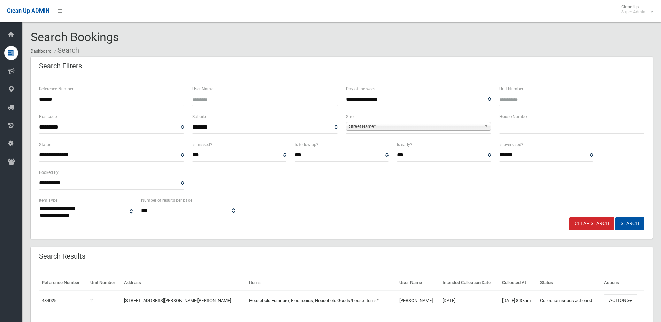
select select
click at [616, 299] on button "Actions" at bounding box center [620, 300] width 33 height 13
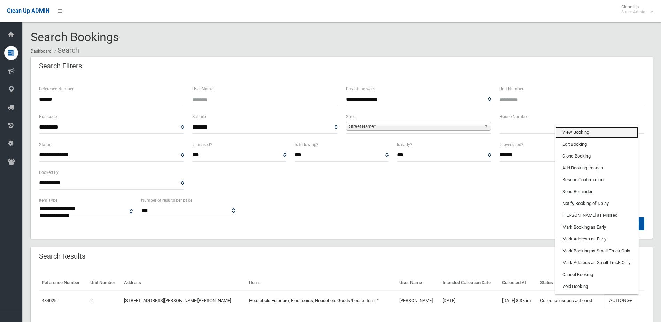
click at [572, 130] on link "View Booking" at bounding box center [596, 132] width 83 height 12
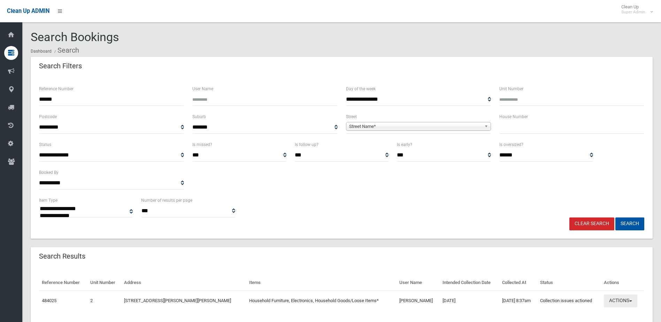
click at [617, 301] on button "Actions" at bounding box center [620, 300] width 33 height 13
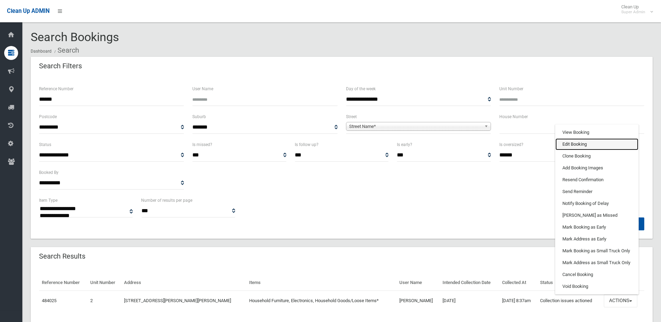
click at [571, 146] on link "Edit Booking" at bounding box center [596, 144] width 83 height 12
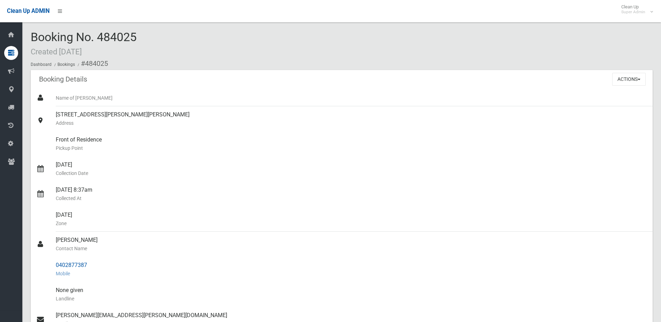
drag, startPoint x: 56, startPoint y: 239, endPoint x: 92, endPoint y: 263, distance: 43.6
click at [92, 263] on ul "Name of [PERSON_NAME] [STREET_ADDRESS][PERSON_NAME][PERSON_NAME] Address Front …" at bounding box center [342, 269] width 622 height 359
drag, startPoint x: 92, startPoint y: 263, endPoint x: 83, endPoint y: 264, distance: 9.5
copy ul "[PERSON_NAME] Contact Name 0402877387"
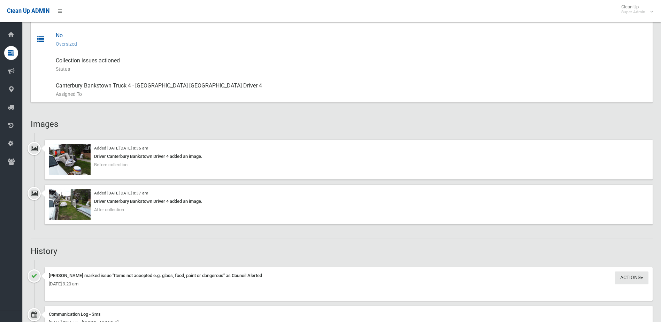
scroll to position [348, 0]
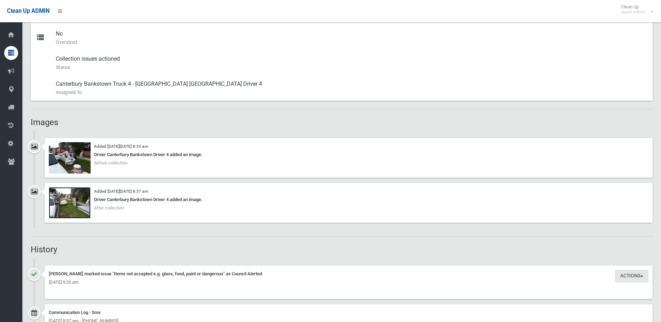
click at [67, 203] on img at bounding box center [70, 202] width 42 height 31
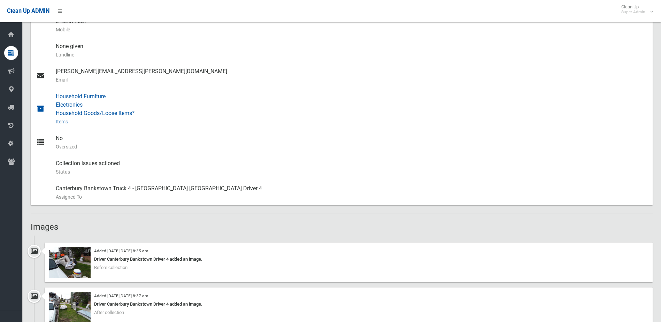
scroll to position [174, 0]
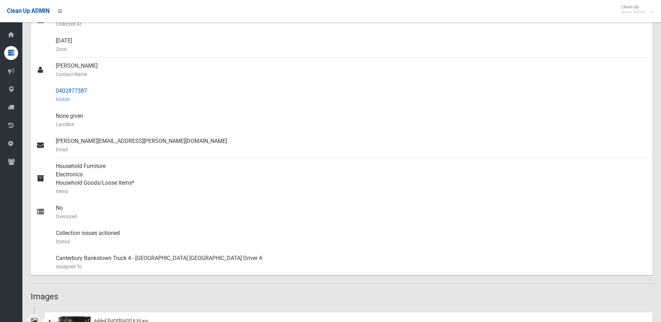
click at [79, 92] on div "0402877387 Mobile" at bounding box center [351, 95] width 591 height 25
drag, startPoint x: 56, startPoint y: 91, endPoint x: 88, endPoint y: 89, distance: 31.8
click at [88, 89] on div "0402877387 Mobile" at bounding box center [351, 95] width 591 height 25
copy div "0402877387"
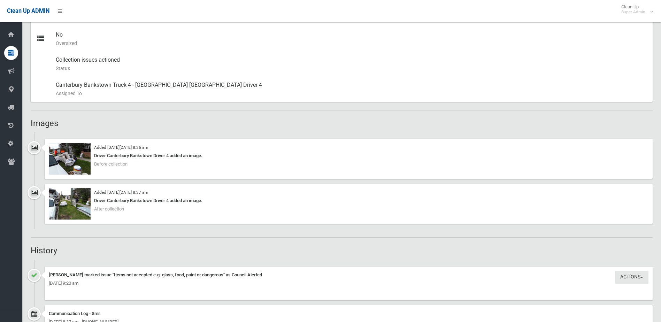
scroll to position [348, 0]
click at [73, 205] on img at bounding box center [70, 202] width 42 height 31
click at [75, 164] on img at bounding box center [70, 157] width 42 height 31
click at [74, 210] on img at bounding box center [70, 202] width 42 height 31
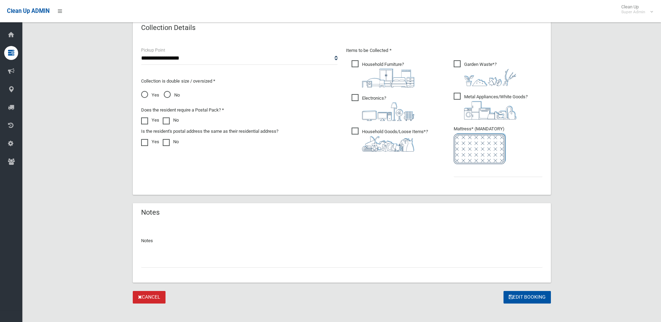
scroll to position [364, 0]
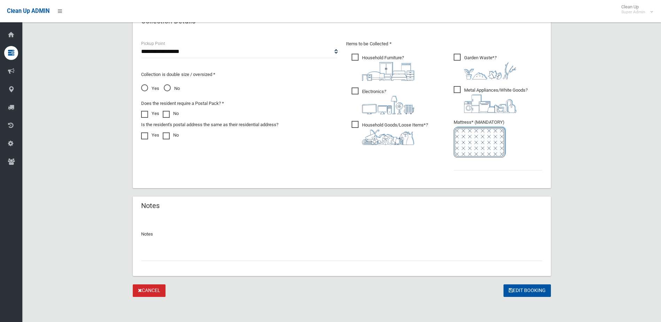
click at [167, 252] on input "text" at bounding box center [341, 254] width 401 height 13
type input "**********"
click at [471, 163] on input "text" at bounding box center [497, 163] width 89 height 13
type input "*"
click at [147, 255] on input "**********" at bounding box center [341, 254] width 401 height 13
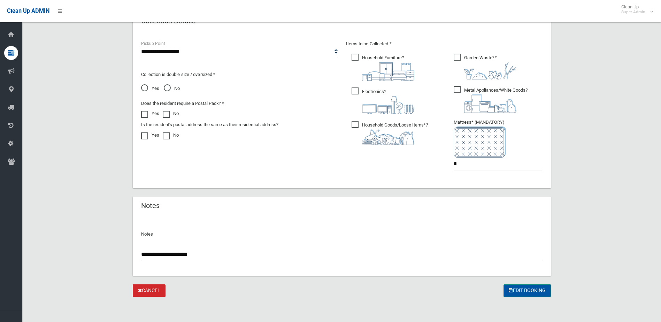
type input "**********"
click at [522, 290] on button "Edit Booking" at bounding box center [526, 290] width 47 height 13
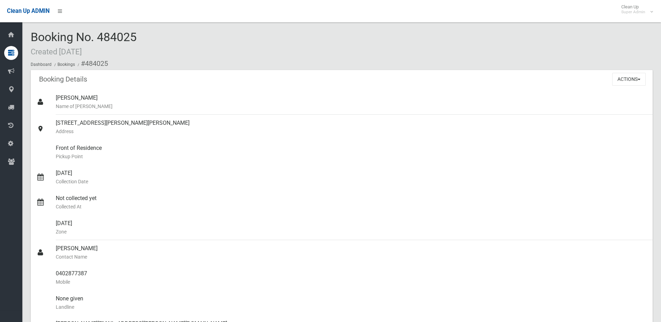
drag, startPoint x: 99, startPoint y: 37, endPoint x: 138, endPoint y: 35, distance: 38.7
click at [138, 35] on div "Booking No. 484025 Created [DATE] Dashboard Bookings #484025" at bounding box center [342, 50] width 622 height 39
drag, startPoint x: 138, startPoint y: 35, endPoint x: 132, endPoint y: 37, distance: 5.7
copy span "484025"
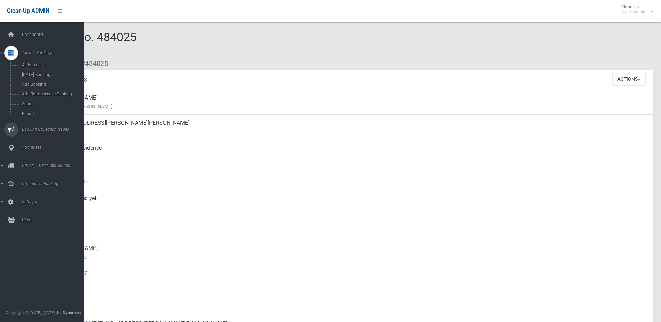
click at [31, 129] on span "Booking Collection Issues" at bounding box center [54, 129] width 69 height 5
click at [44, 81] on span "All Reported Issues" at bounding box center [51, 82] width 63 height 5
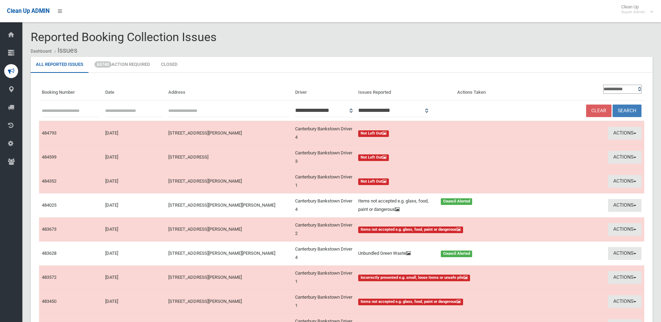
paste input "******"
type input "******"
click at [630, 108] on button "Search" at bounding box center [626, 110] width 29 height 13
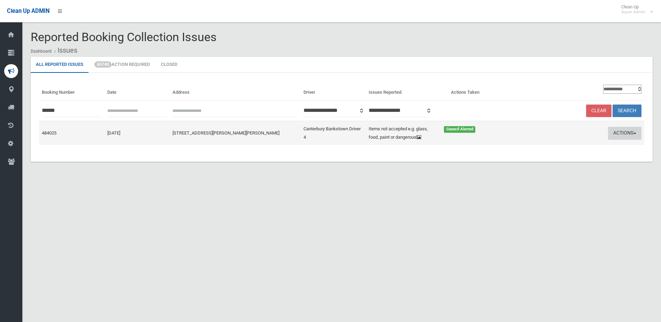
click at [627, 131] on button "Actions" at bounding box center [624, 133] width 33 height 13
click at [534, 156] on link "Edit Actions Taken" at bounding box center [557, 160] width 83 height 12
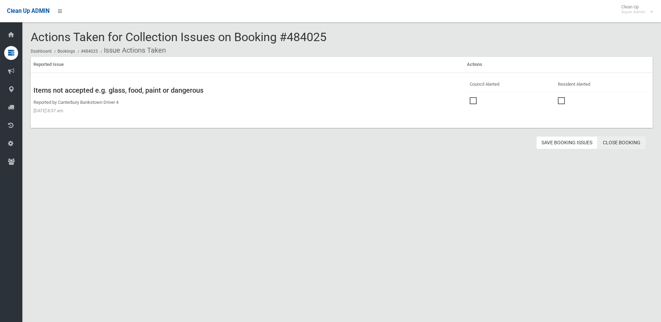
click at [622, 141] on link "Close Booking" at bounding box center [621, 142] width 48 height 13
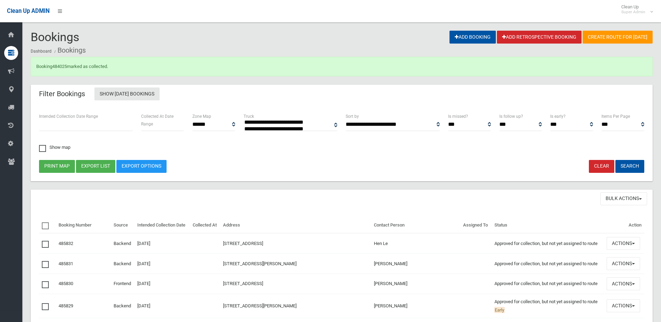
select select
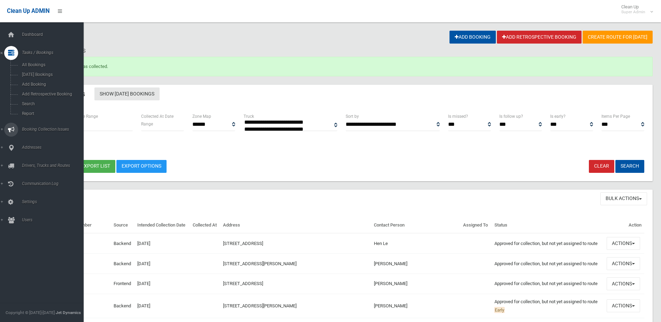
click at [34, 129] on span "Booking Collection Issues" at bounding box center [54, 129] width 69 height 5
click at [39, 82] on span "All Reported Issues" at bounding box center [51, 82] width 63 height 5
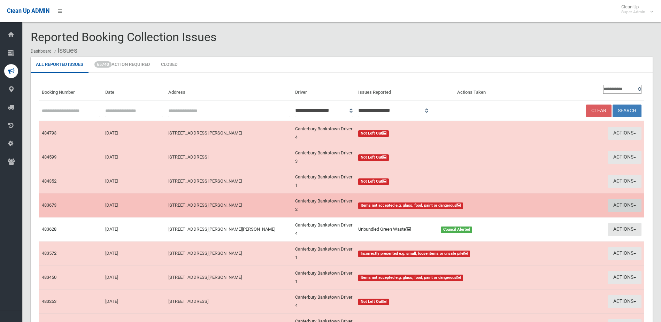
click at [621, 202] on button "Actions" at bounding box center [624, 205] width 33 height 13
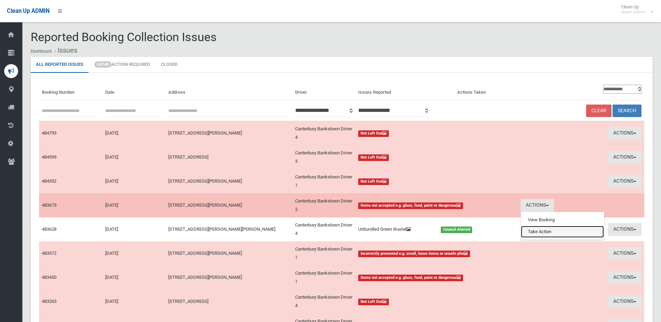
click at [548, 233] on link "Take Action" at bounding box center [562, 232] width 83 height 12
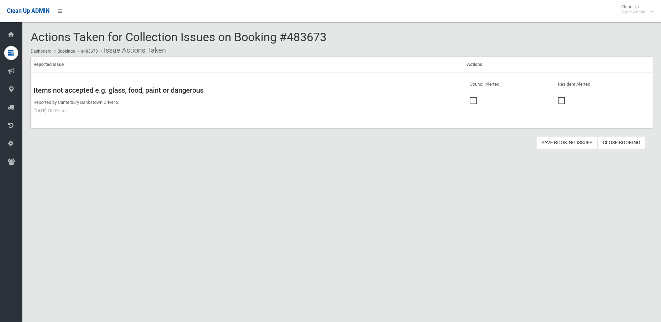
click at [472, 97] on span at bounding box center [474, 97] width 10 height 0
click at [556, 141] on button "Save Booking Issues" at bounding box center [566, 142] width 61 height 13
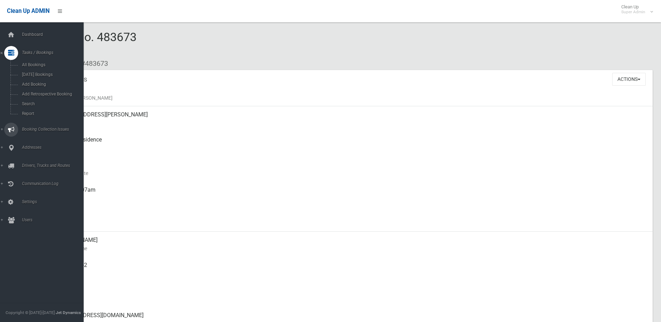
click at [33, 129] on span "Booking Collection Issues" at bounding box center [54, 129] width 69 height 5
click at [35, 118] on span "Addresses" at bounding box center [54, 118] width 69 height 5
click at [36, 101] on span "All Addresses" at bounding box center [51, 101] width 63 height 5
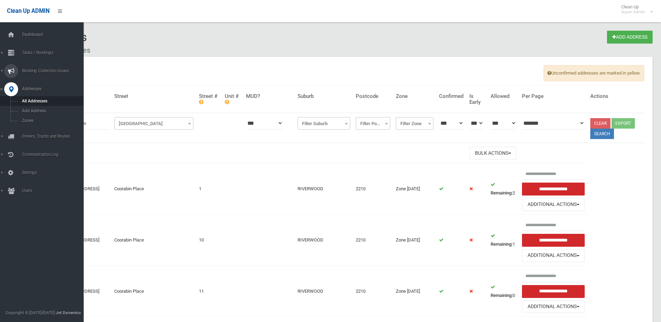
click at [35, 69] on span "Booking Collection Issues" at bounding box center [54, 70] width 69 height 5
click span "All Reported Issues"
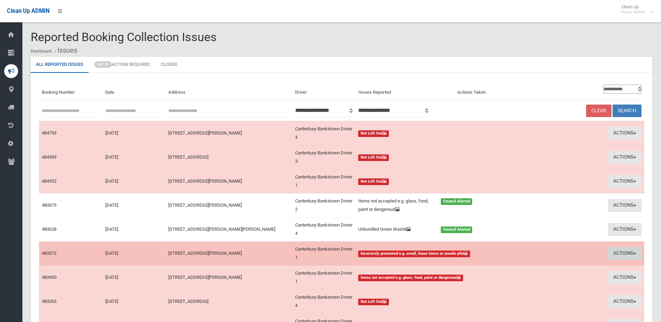
click at [620, 251] on button "Actions" at bounding box center [624, 253] width 33 height 13
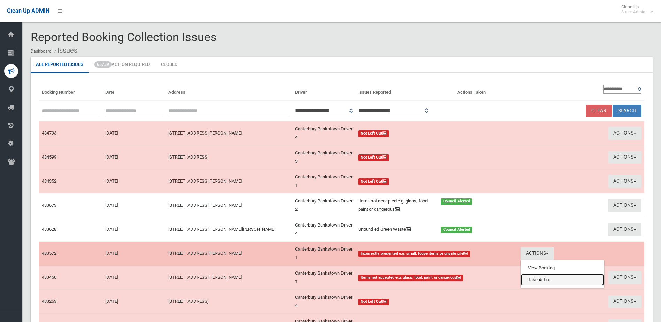
click at [536, 281] on link "Take Action" at bounding box center [562, 280] width 83 height 12
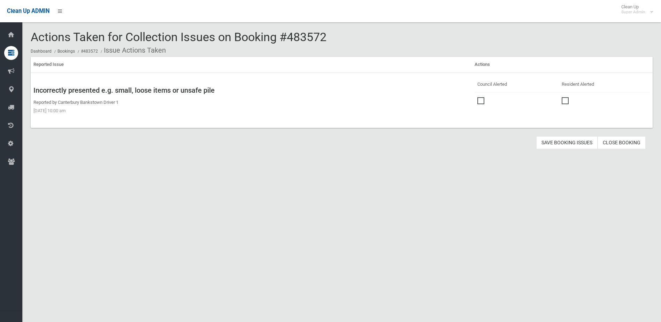
click at [477, 97] on span at bounding box center [482, 97] width 10 height 0
click at [561, 141] on button "Save Booking Issues" at bounding box center [566, 142] width 61 height 13
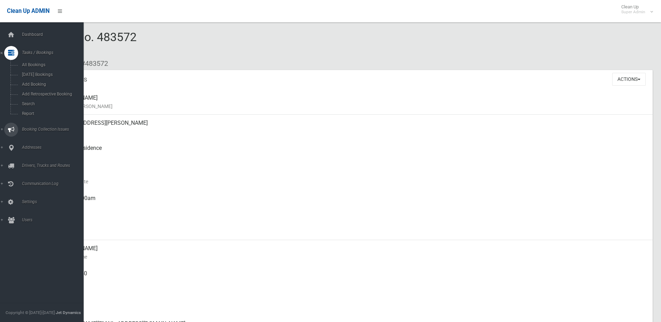
click at [38, 128] on span "Booking Collection Issues" at bounding box center [54, 129] width 69 height 5
click at [42, 84] on span "All Reported Issues" at bounding box center [51, 82] width 63 height 5
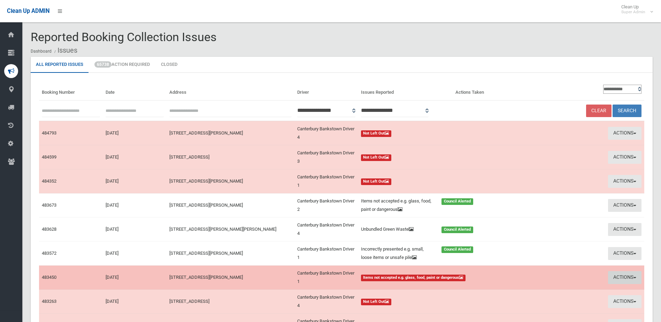
click at [621, 275] on button "Actions" at bounding box center [624, 277] width 33 height 13
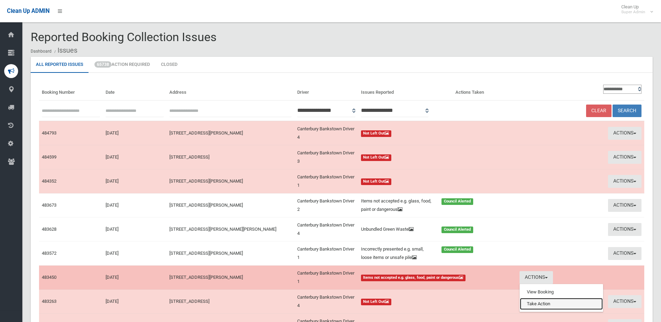
click at [530, 303] on link "Take Action" at bounding box center [561, 304] width 83 height 12
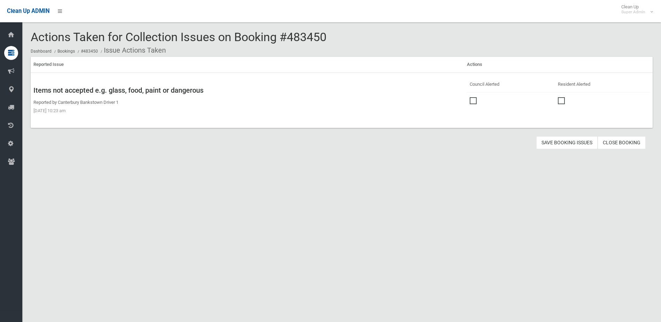
click at [473, 97] on span at bounding box center [474, 97] width 10 height 0
click at [565, 142] on button "Save Booking Issues" at bounding box center [566, 142] width 61 height 13
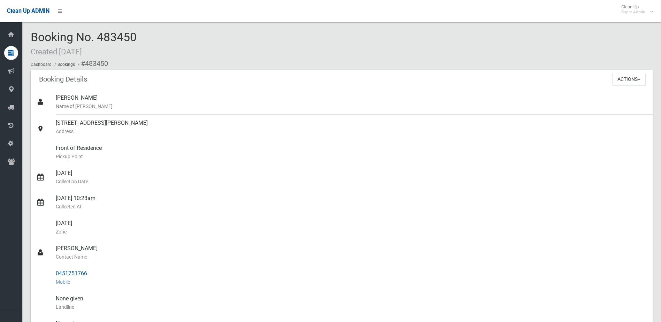
drag, startPoint x: 56, startPoint y: 247, endPoint x: 85, endPoint y: 276, distance: 40.9
click at [85, 276] on ul "Georgette Xirocosta Name of Booker 51 Dargan Street, YAGOONA NSW 2199 Address F…" at bounding box center [342, 282] width 622 height 384
drag, startPoint x: 91, startPoint y: 272, endPoint x: 52, endPoint y: 254, distance: 42.4
click at [52, 254] on ul "Georgette Xirocosta Name of Booker 51 Dargan Street, YAGOONA NSW 2199 Address F…" at bounding box center [342, 282] width 622 height 384
drag, startPoint x: 52, startPoint y: 254, endPoint x: 66, endPoint y: 249, distance: 14.6
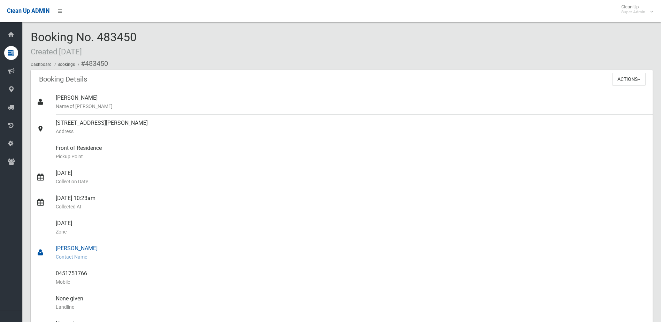
copy ul "Nahil Omeis Contact Name 0451751766"
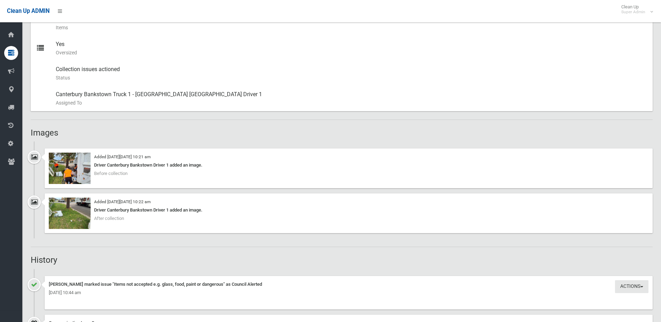
scroll to position [383, 0]
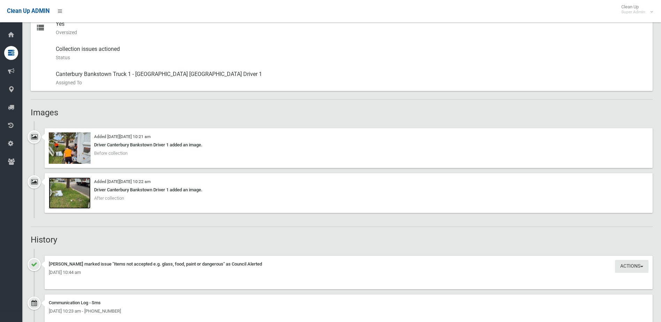
click at [73, 199] on img at bounding box center [70, 192] width 42 height 31
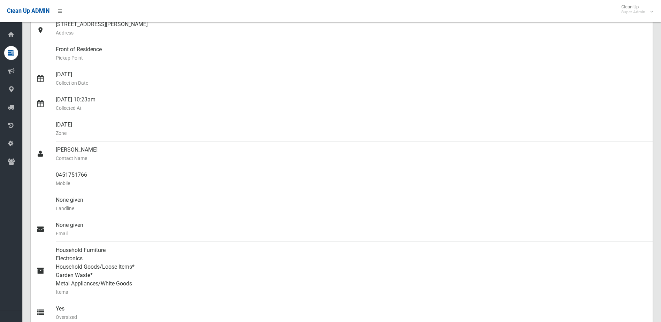
scroll to position [35, 0]
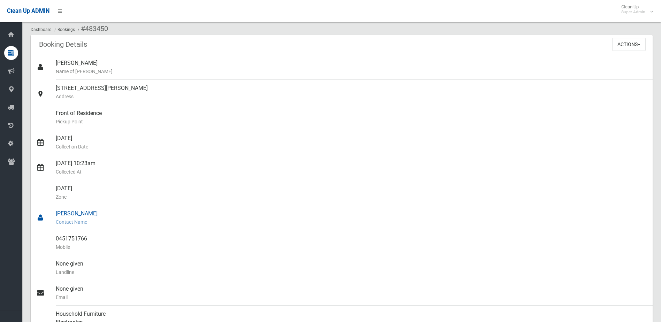
click at [118, 224] on small "Contact Name" at bounding box center [351, 222] width 591 height 8
drag, startPoint x: 58, startPoint y: 236, endPoint x: 92, endPoint y: 236, distance: 33.8
click at [92, 236] on link "0451751766 Mobile" at bounding box center [342, 242] width 622 height 25
drag, startPoint x: 92, startPoint y: 236, endPoint x: 68, endPoint y: 237, distance: 24.1
copy link "0451751766"
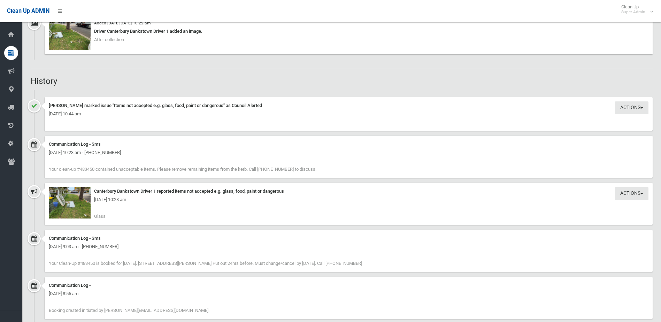
scroll to position [556, 0]
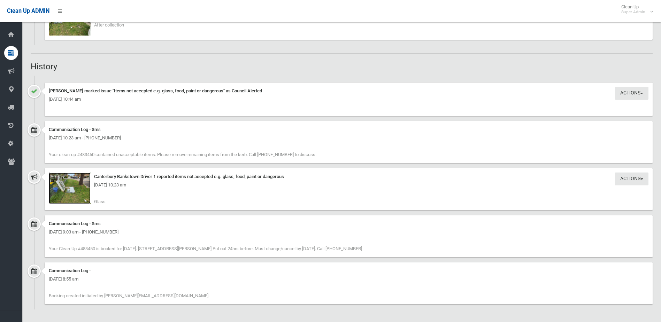
click at [71, 191] on img at bounding box center [70, 187] width 42 height 31
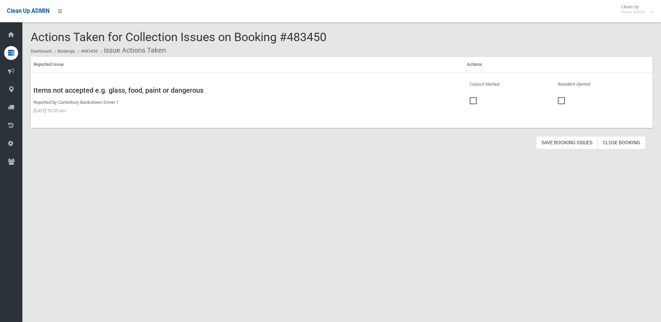
drag, startPoint x: 291, startPoint y: 39, endPoint x: 333, endPoint y: 38, distance: 42.1
click at [333, 38] on div "Actions Taken for Collection Issues on Booking #483450 Dashboard Bookings #4834…" at bounding box center [342, 44] width 622 height 26
drag, startPoint x: 333, startPoint y: 38, endPoint x: 317, endPoint y: 38, distance: 16.0
copy span "483450"
click at [557, 141] on button "Save Booking Issues" at bounding box center [566, 142] width 61 height 13
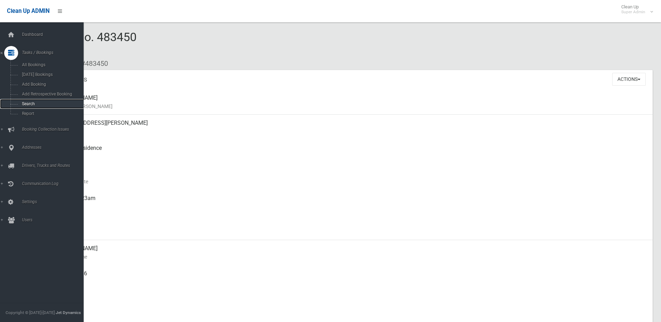
click at [26, 103] on span "Search" at bounding box center [51, 103] width 63 height 5
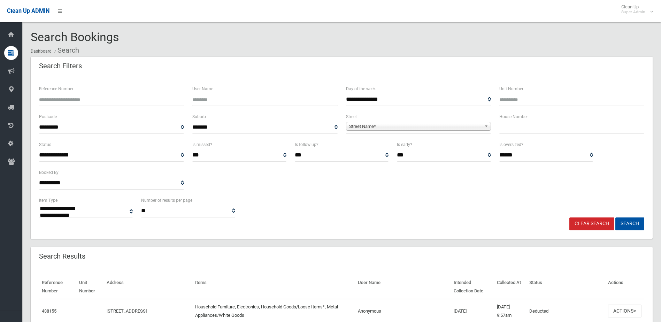
select select
paste input "******"
type input "******"
click at [636, 220] on button "Search" at bounding box center [629, 223] width 29 height 13
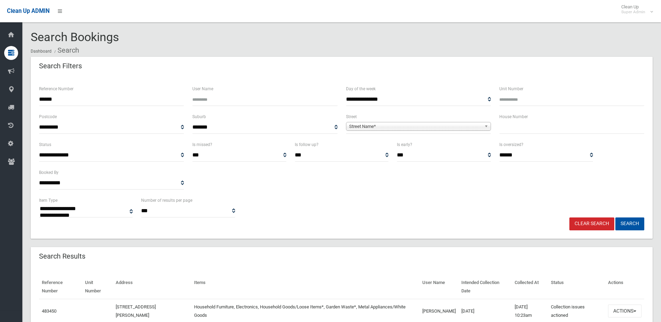
select select
click at [623, 308] on button "Actions" at bounding box center [624, 310] width 33 height 13
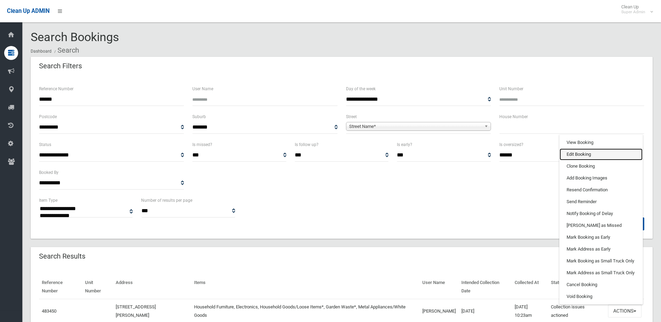
click at [583, 153] on link "Edit Booking" at bounding box center [600, 154] width 83 height 12
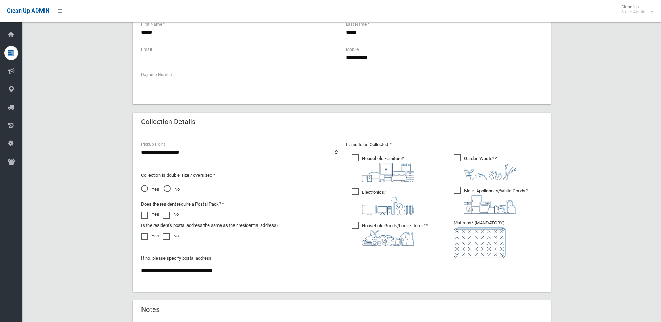
scroll to position [367, 0]
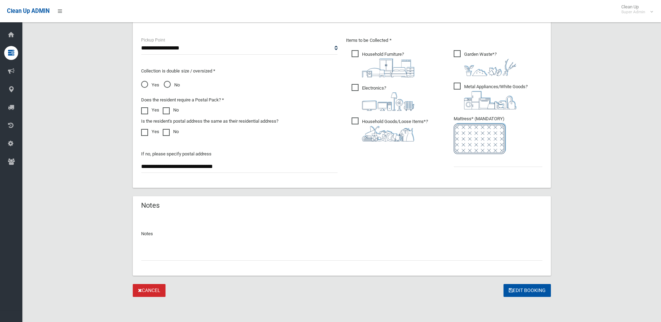
click at [173, 250] on input "text" at bounding box center [341, 254] width 401 height 13
type input "**********"
click at [493, 158] on input "text" at bounding box center [497, 160] width 89 height 13
type input "*"
click at [523, 288] on button "Edit Booking" at bounding box center [526, 290] width 47 height 13
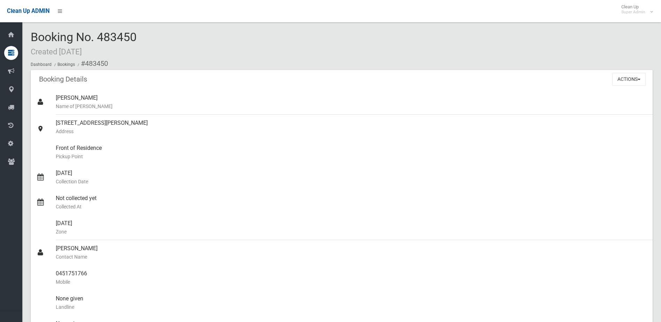
drag, startPoint x: 100, startPoint y: 37, endPoint x: 145, endPoint y: 37, distance: 44.9
click at [145, 37] on div "Booking No. 483450 Created [DATE] Dashboard Bookings #483450" at bounding box center [342, 50] width 622 height 39
drag, startPoint x: 145, startPoint y: 37, endPoint x: 137, endPoint y: 36, distance: 7.4
copy span "483450"
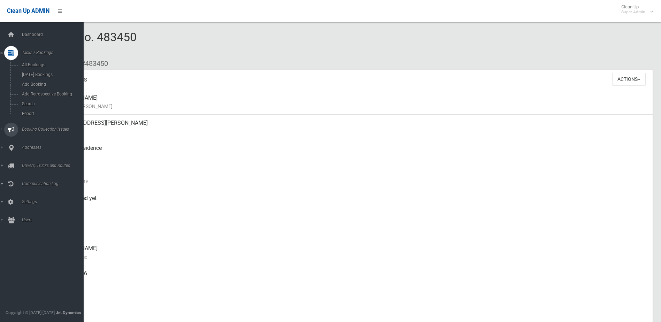
click at [35, 130] on span "Booking Collection Issues" at bounding box center [54, 129] width 69 height 5
click at [41, 83] on span "All Reported Issues" at bounding box center [51, 82] width 63 height 5
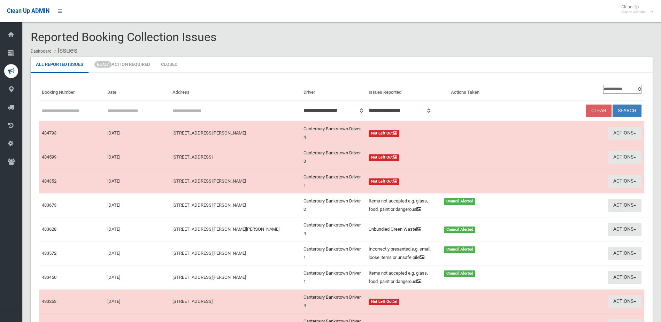
paste input "******"
type input "******"
click at [630, 108] on button "Search" at bounding box center [626, 110] width 29 height 13
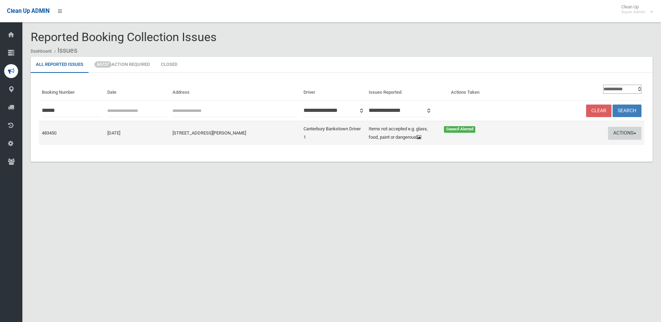
click at [616, 131] on button "Actions" at bounding box center [624, 133] width 33 height 13
click at [555, 158] on link "Edit Actions Taken" at bounding box center [557, 160] width 83 height 12
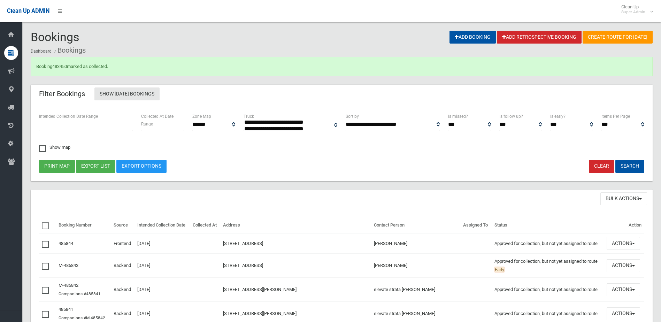
select select
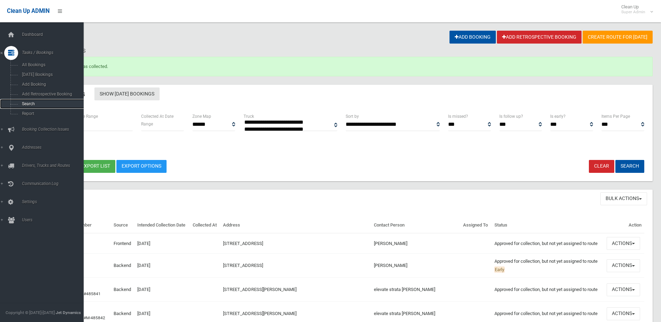
click at [27, 103] on span "Search" at bounding box center [51, 103] width 63 height 5
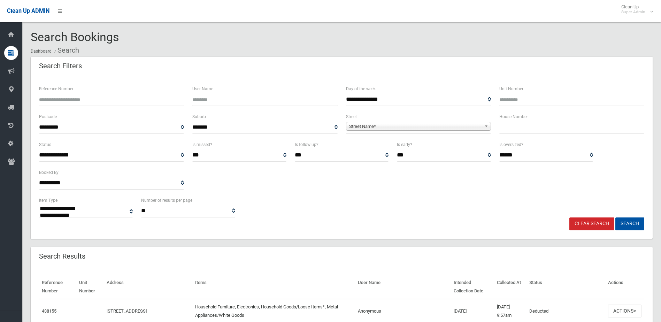
select select
type input "******"
click at [615, 217] on button "Search" at bounding box center [629, 223] width 29 height 13
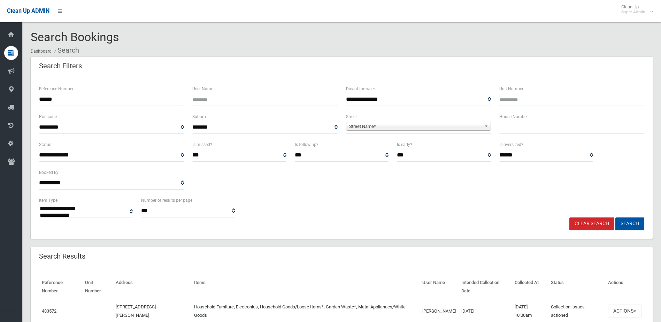
select select
click at [623, 309] on button "Actions" at bounding box center [624, 310] width 33 height 13
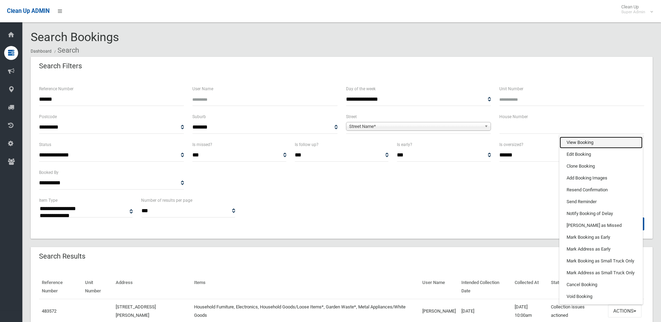
click at [584, 137] on link "View Booking" at bounding box center [600, 143] width 83 height 12
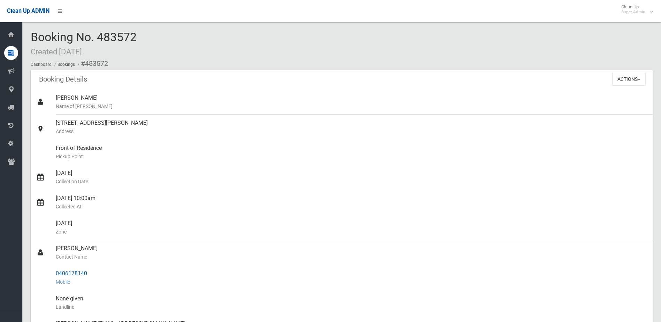
drag, startPoint x: 56, startPoint y: 248, endPoint x: 100, endPoint y: 272, distance: 49.6
click at [100, 272] on ul "[PERSON_NAME] Name of [PERSON_NAME] [STREET_ADDRESS][PERSON_NAME] Address Front…" at bounding box center [342, 282] width 622 height 384
drag, startPoint x: 100, startPoint y: 272, endPoint x: 76, endPoint y: 272, distance: 23.3
copy ul "[PERSON_NAME] Contact Name 0406178140"
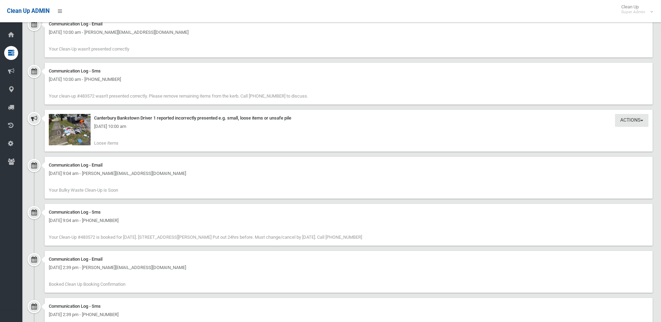
scroll to position [488, 0]
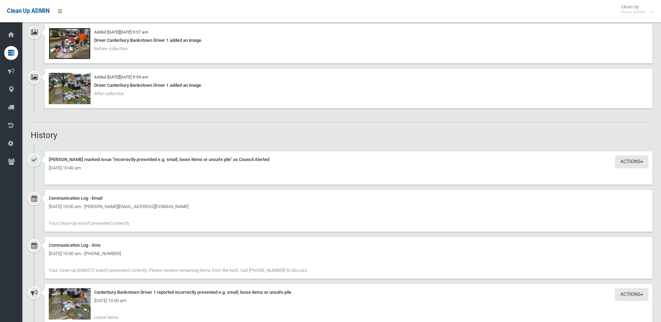
click at [76, 48] on img at bounding box center [70, 43] width 42 height 31
click at [79, 302] on div "[DATE] 10:00 am" at bounding box center [348, 300] width 599 height 8
click at [78, 304] on div "[DATE] 10:00 am" at bounding box center [348, 300] width 599 height 8
click at [74, 310] on img at bounding box center [70, 303] width 42 height 31
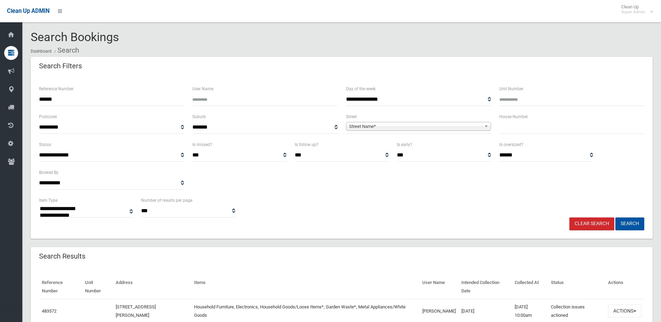
select select
click at [620, 307] on button "Actions" at bounding box center [624, 310] width 33 height 13
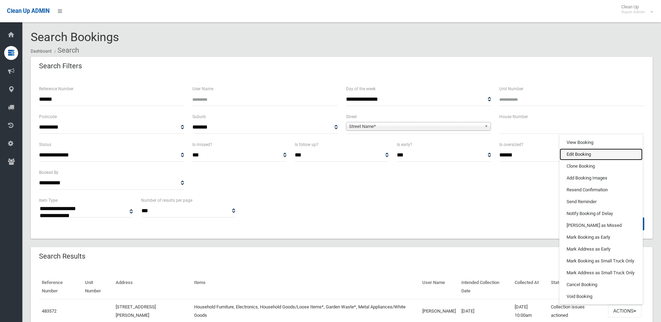
click at [581, 155] on link "Edit Booking" at bounding box center [600, 154] width 83 height 12
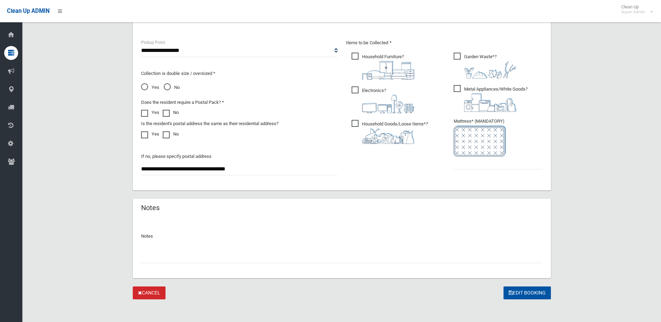
scroll to position [367, 0]
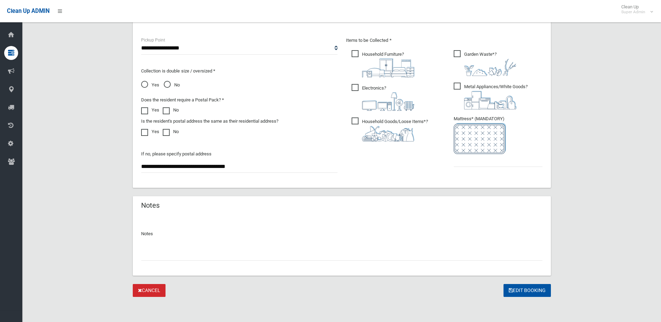
click at [151, 259] on input "text" at bounding box center [341, 254] width 401 height 13
type input "**********"
click at [459, 161] on input "text" at bounding box center [497, 160] width 89 height 13
type input "*"
click at [148, 255] on input "**********" at bounding box center [341, 254] width 401 height 13
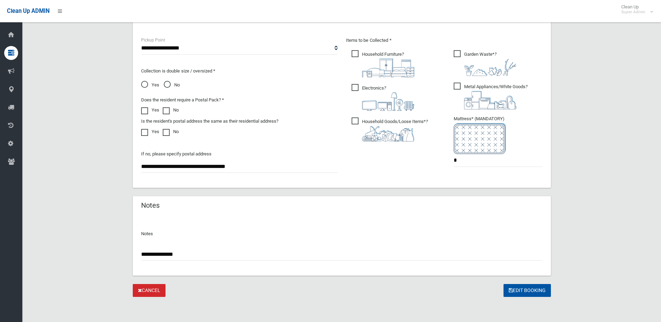
click at [147, 253] on input "**********" at bounding box center [341, 254] width 401 height 13
type input "**********"
click at [533, 289] on button "Edit Booking" at bounding box center [526, 290] width 47 height 13
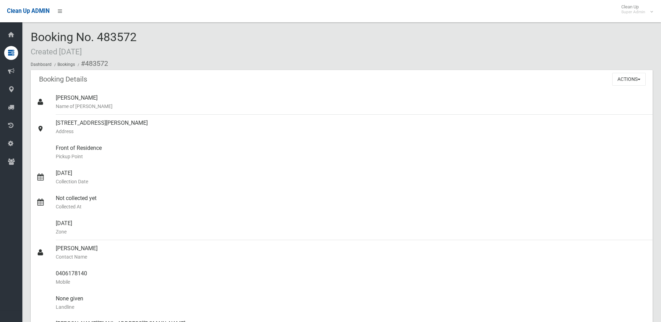
drag, startPoint x: 133, startPoint y: 38, endPoint x: 163, endPoint y: 38, distance: 29.3
click at [163, 38] on div "Booking No. 483572 Created [DATE] Dashboard Bookings #483572" at bounding box center [342, 50] width 622 height 39
drag, startPoint x: 163, startPoint y: 38, endPoint x: 135, endPoint y: 37, distance: 27.2
copy span "483572"
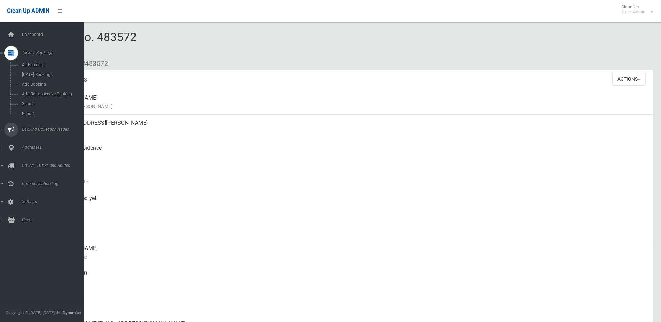
click at [34, 126] on link "Booking Collection Issues" at bounding box center [44, 130] width 89 height 14
click at [32, 81] on span "All Reported Issues" at bounding box center [51, 82] width 63 height 5
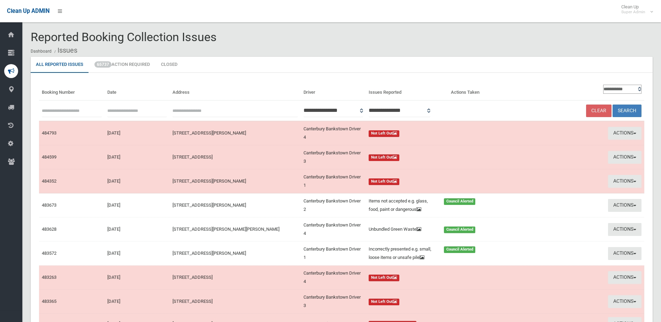
paste input "******"
type input "******"
click at [626, 111] on button "Search" at bounding box center [626, 110] width 29 height 13
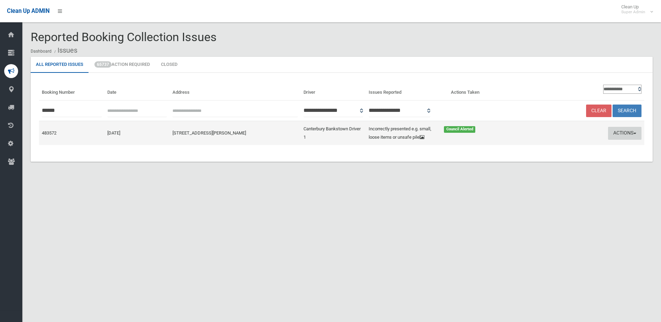
click at [620, 137] on button "Actions" at bounding box center [624, 133] width 33 height 13
click at [555, 163] on link "Edit Actions Taken" at bounding box center [557, 160] width 83 height 12
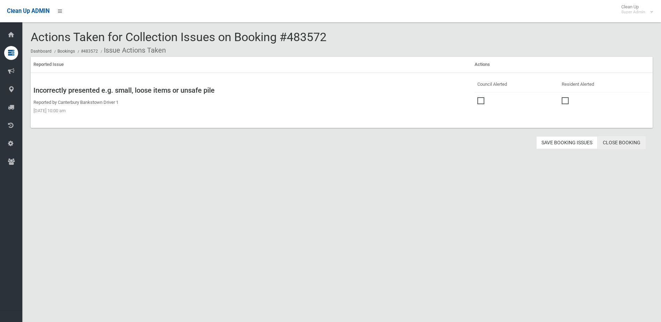
click at [625, 141] on link "Close Booking" at bounding box center [621, 142] width 48 height 13
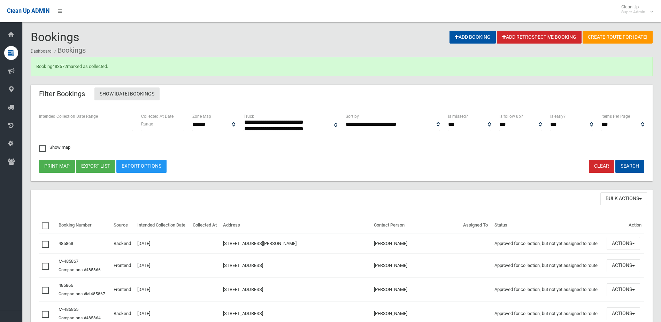
select select
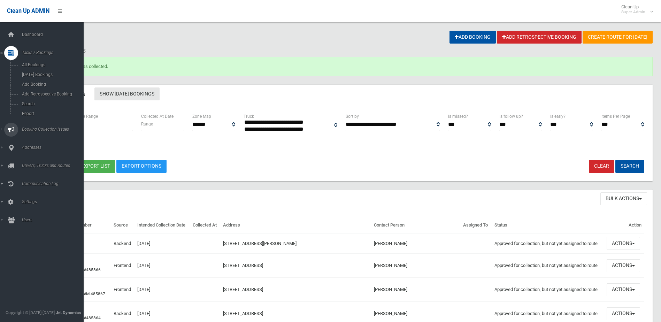
click at [30, 129] on span "Booking Collection Issues" at bounding box center [54, 129] width 69 height 5
click at [30, 117] on span "Addresses" at bounding box center [54, 118] width 69 height 5
click at [29, 101] on span "All Addresses" at bounding box center [51, 101] width 63 height 5
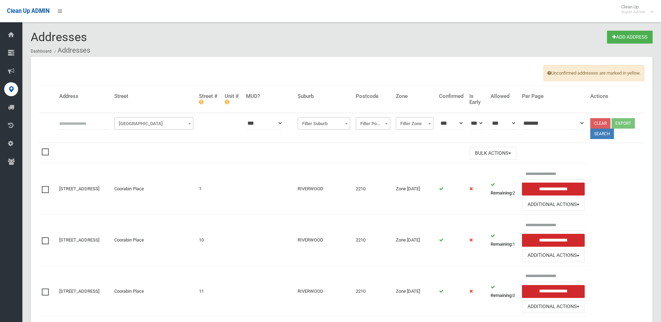
click at [67, 121] on input "text" at bounding box center [83, 123] width 49 height 13
type input "**********"
click button at bounding box center [0, 0] width 0 height 0
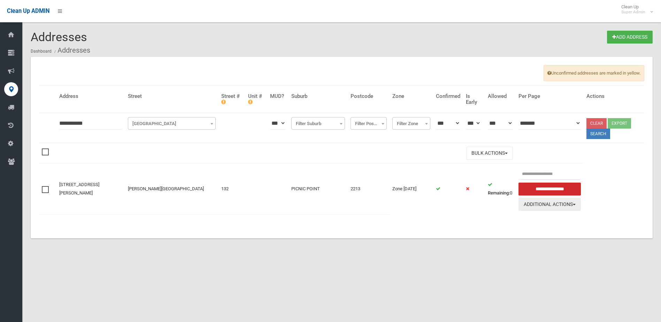
click at [542, 204] on button "Additional Actions" at bounding box center [549, 204] width 63 height 13
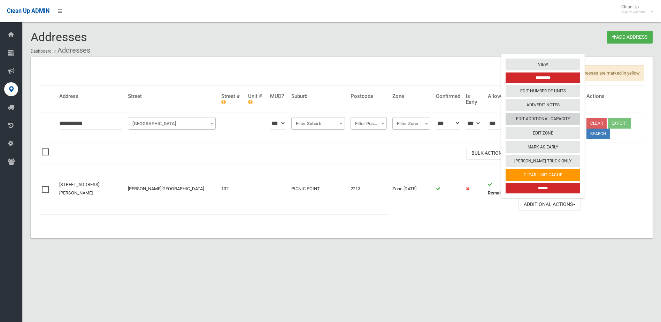
click at [540, 118] on link "Edit Additional Capacity" at bounding box center [542, 119] width 75 height 12
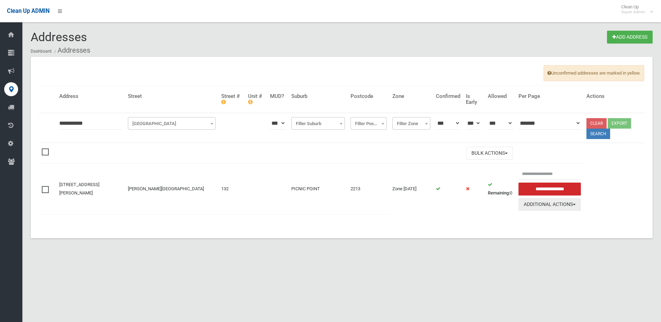
click at [549, 203] on button "Additional Actions" at bounding box center [549, 204] width 63 height 13
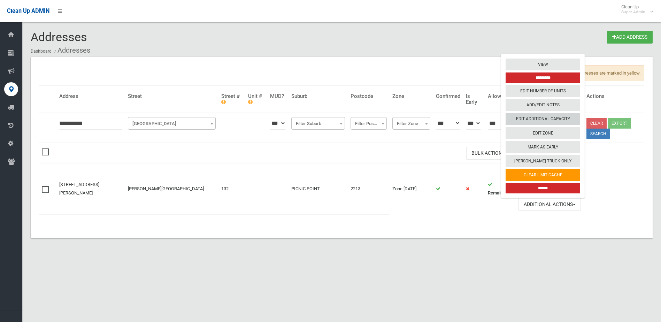
click at [546, 115] on link "Edit Additional Capacity" at bounding box center [542, 119] width 75 height 12
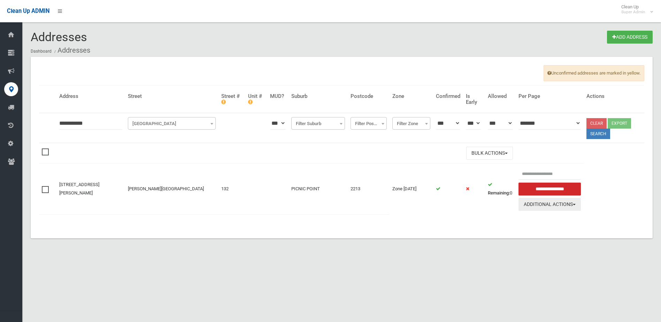
click at [549, 204] on button "Additional Actions" at bounding box center [549, 204] width 63 height 13
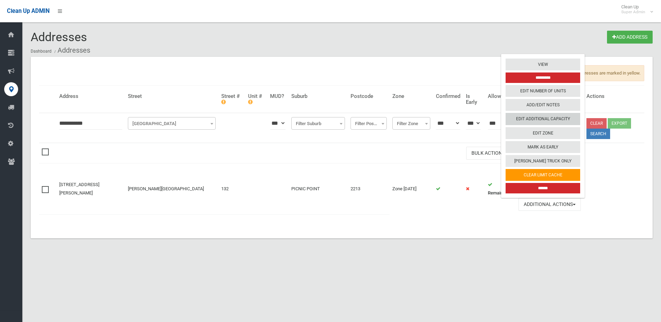
click at [540, 118] on link "Edit Additional Capacity" at bounding box center [542, 119] width 75 height 12
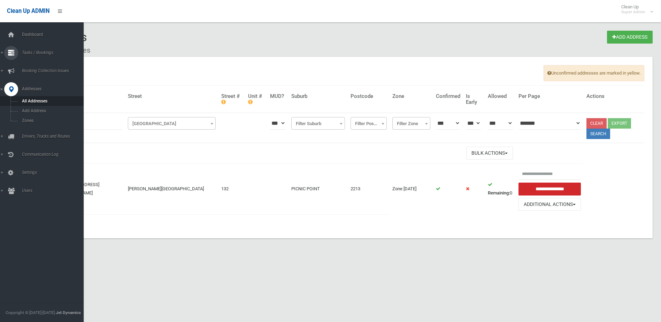
click at [38, 53] on span "Tasks / Bookings" at bounding box center [54, 52] width 69 height 5
click at [35, 129] on span "Booking Collection Issues" at bounding box center [54, 129] width 69 height 5
click at [35, 83] on span "All Reported Issues" at bounding box center [51, 82] width 63 height 5
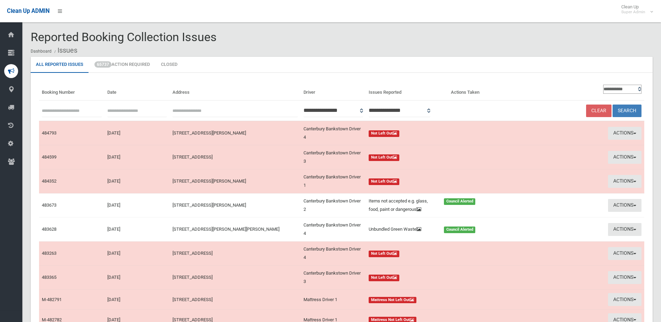
click at [55, 110] on input "text" at bounding box center [72, 110] width 60 height 13
click at [612, 104] on button "Search" at bounding box center [626, 110] width 29 height 13
type input "***"
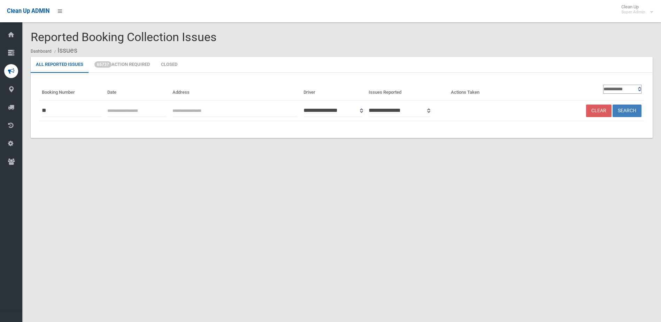
click at [55, 110] on input "**" at bounding box center [72, 110] width 60 height 13
type input "******"
click at [612, 104] on button "Search" at bounding box center [626, 110] width 29 height 13
click at [632, 110] on button "Search" at bounding box center [626, 110] width 29 height 13
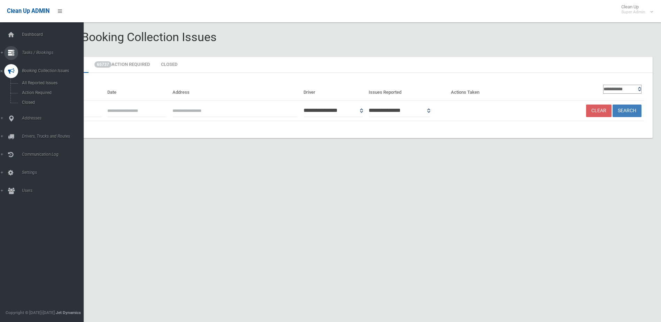
click at [37, 53] on span "Tasks / Bookings" at bounding box center [54, 52] width 69 height 5
click at [28, 100] on link "Search" at bounding box center [44, 104] width 89 height 10
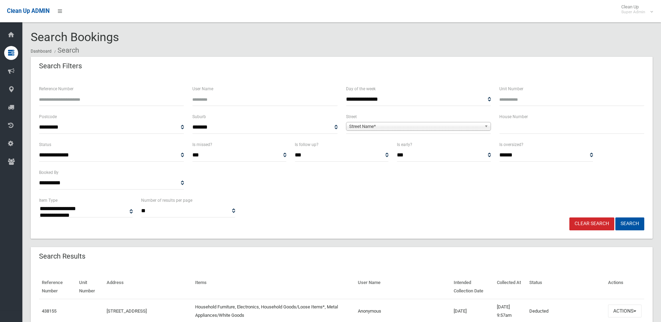
select select
click at [75, 103] on input "Reference Number" at bounding box center [111, 99] width 145 height 13
click at [615, 217] on button "Search" at bounding box center [629, 223] width 29 height 13
type input "******"
click at [615, 217] on button "Search" at bounding box center [629, 223] width 29 height 13
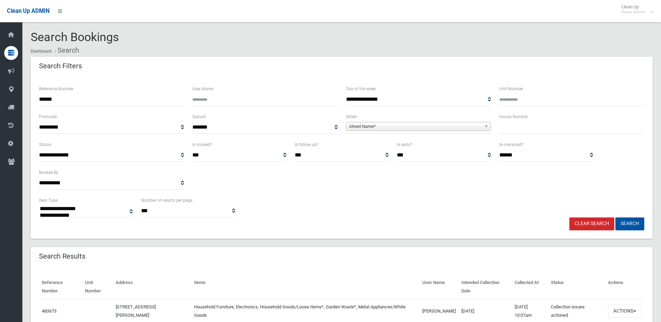
select select
click at [622, 307] on button "Actions" at bounding box center [624, 310] width 33 height 13
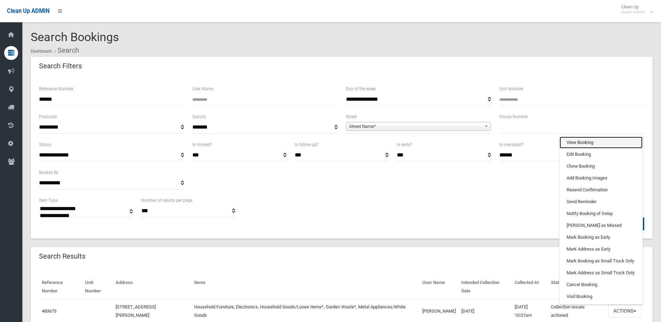
click at [584, 141] on link "View Booking" at bounding box center [600, 143] width 83 height 12
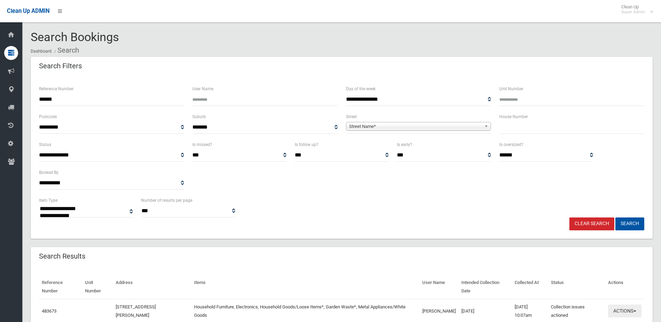
click at [626, 310] on button "Actions" at bounding box center [624, 310] width 33 height 13
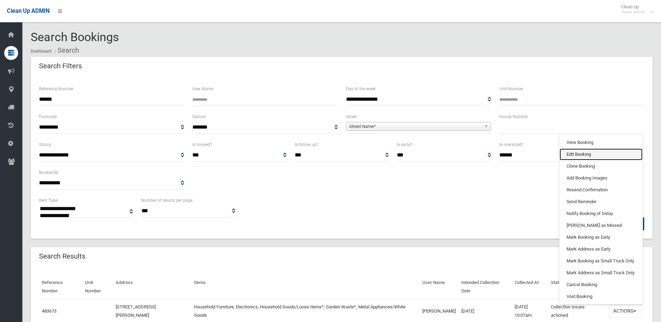
click at [574, 154] on link "Edit Booking" at bounding box center [600, 154] width 83 height 12
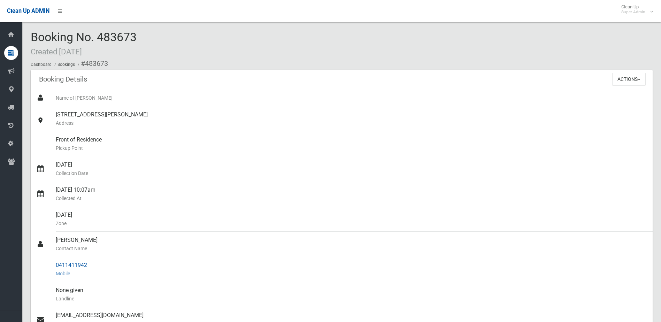
drag, startPoint x: 59, startPoint y: 239, endPoint x: 92, endPoint y: 263, distance: 41.9
click at [92, 263] on ul "Name of [PERSON_NAME] [STREET_ADDRESS][PERSON_NAME] Address Front of Residence …" at bounding box center [342, 278] width 622 height 376
drag, startPoint x: 92, startPoint y: 263, endPoint x: 68, endPoint y: 268, distance: 24.8
copy ul "[PERSON_NAME] Contact Name 0411411942"
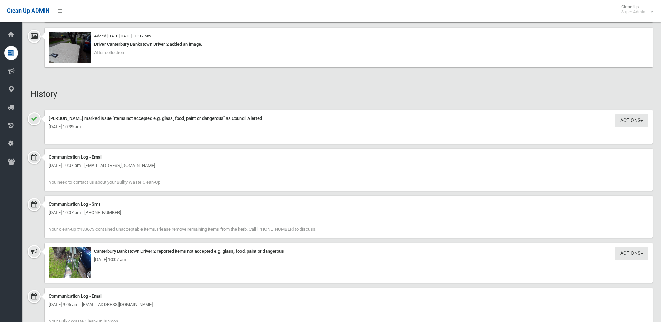
scroll to position [592, 0]
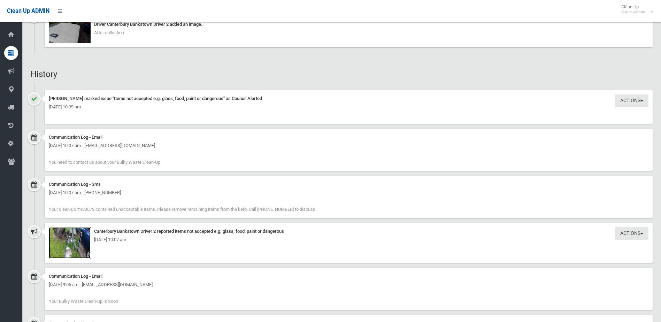
click at [68, 246] on img at bounding box center [70, 242] width 42 height 31
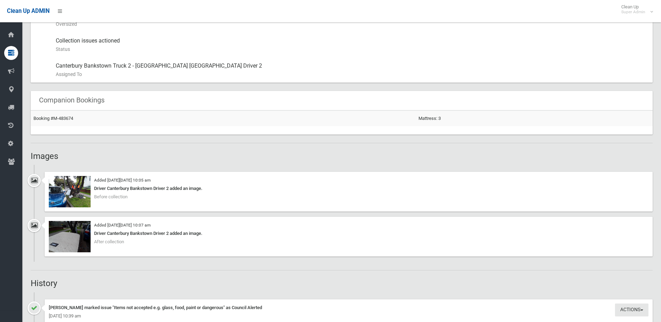
scroll to position [209, 0]
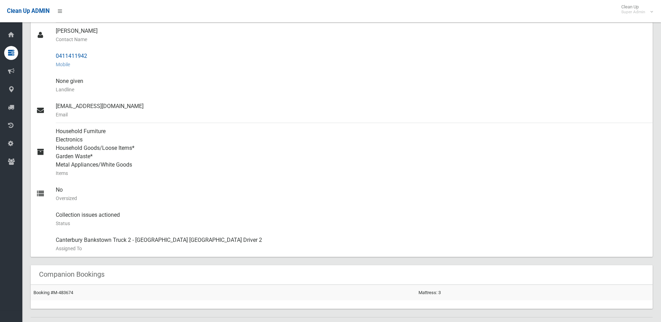
click at [84, 63] on small "Mobile" at bounding box center [351, 64] width 591 height 8
drag, startPoint x: 56, startPoint y: 54, endPoint x: 99, endPoint y: 51, distance: 43.3
click at [99, 51] on div "0411411942 Mobile" at bounding box center [351, 60] width 591 height 25
drag, startPoint x: 99, startPoint y: 51, endPoint x: 78, endPoint y: 53, distance: 20.9
copy div "0411411942"
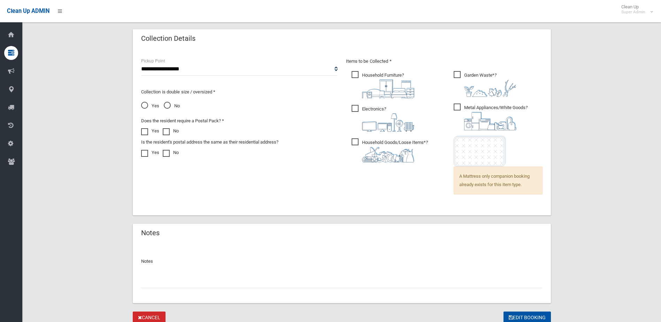
scroll to position [480, 0]
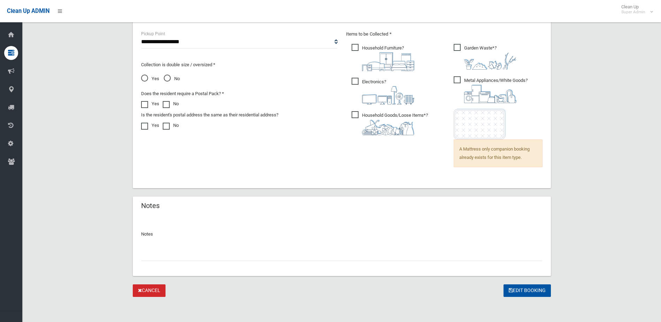
click at [163, 249] on input "text" at bounding box center [341, 254] width 401 height 13
click at [148, 255] on input "*****" at bounding box center [341, 254] width 401 height 13
click at [193, 254] on input "**********" at bounding box center [341, 254] width 401 height 13
type input "**********"
click at [526, 286] on button "Edit Booking" at bounding box center [526, 290] width 47 height 13
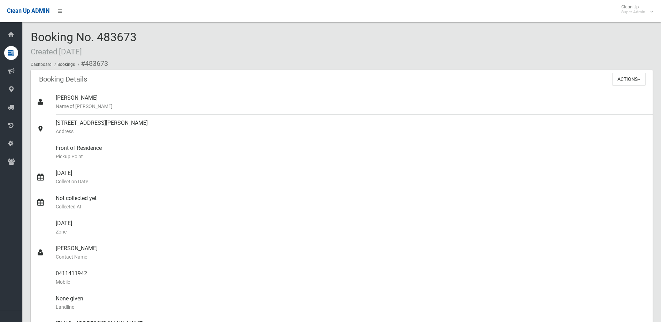
drag, startPoint x: 99, startPoint y: 38, endPoint x: 164, endPoint y: 38, distance: 64.8
click at [164, 38] on div "Booking No. 483673 Created [DATE] Dashboard Bookings #483673" at bounding box center [342, 50] width 622 height 39
drag, startPoint x: 164, startPoint y: 38, endPoint x: 137, endPoint y: 35, distance: 27.0
copy span "483673"
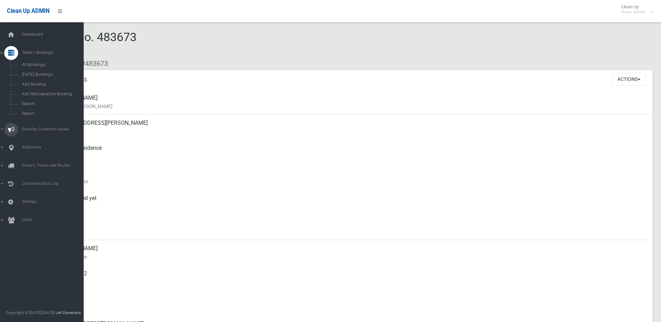
click at [34, 129] on span "Booking Collection Issues" at bounding box center [54, 129] width 69 height 5
click at [40, 79] on link "All Reported Issues" at bounding box center [44, 83] width 89 height 10
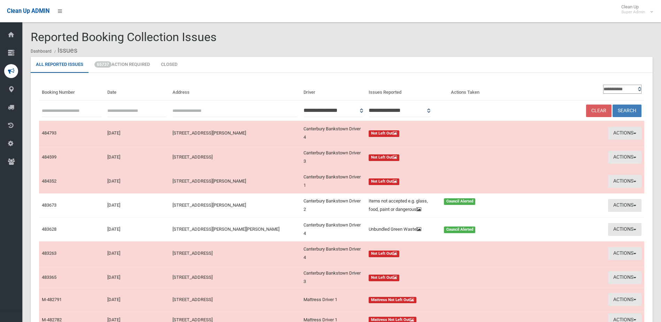
paste input "******"
type input "******"
click at [627, 111] on button "Search" at bounding box center [626, 110] width 29 height 13
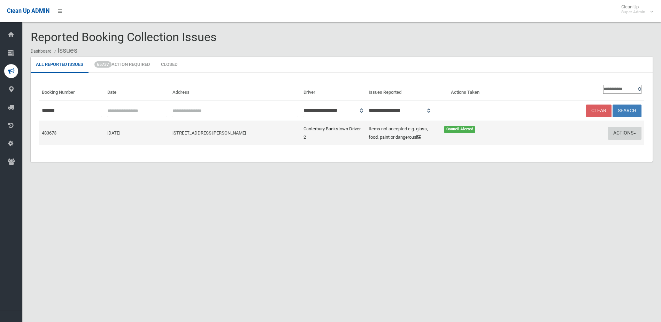
click at [630, 130] on button "Actions" at bounding box center [624, 133] width 33 height 13
click at [543, 158] on link "Edit Actions Taken" at bounding box center [557, 160] width 83 height 12
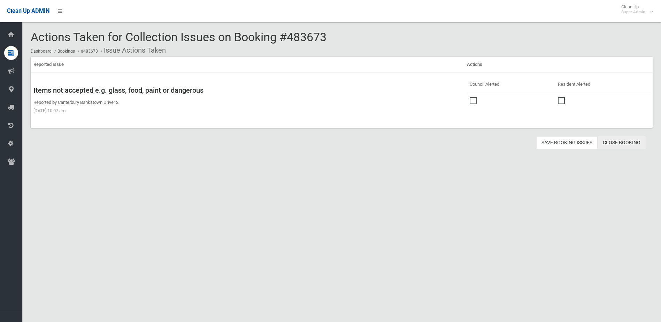
click at [625, 141] on link "Close Booking" at bounding box center [621, 142] width 48 height 13
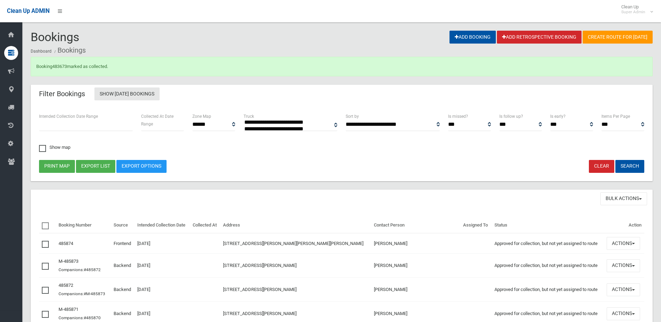
select select
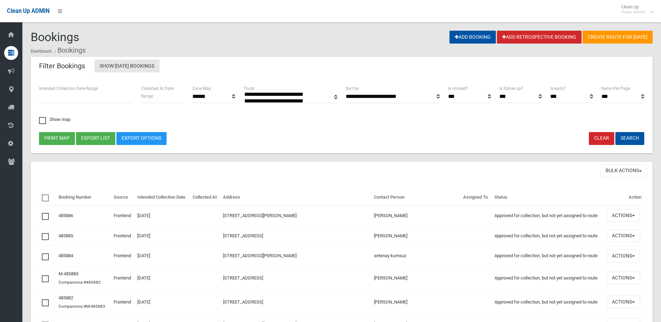
select select
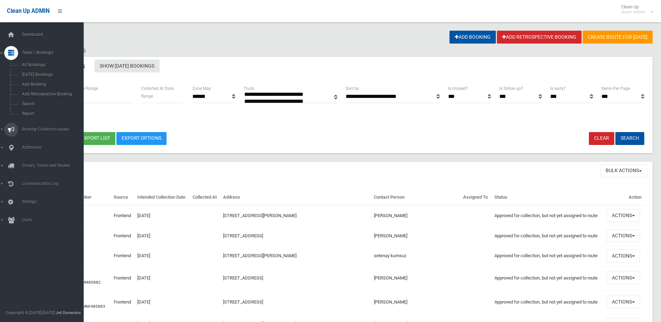
click at [31, 129] on span "Booking Collection Issues" at bounding box center [54, 129] width 69 height 5
click at [38, 84] on span "All Reported Issues" at bounding box center [51, 82] width 63 height 5
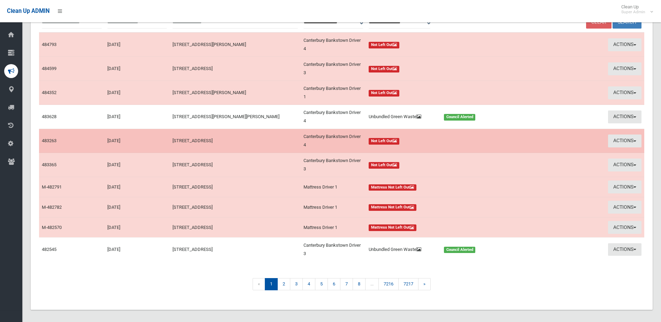
scroll to position [93, 0]
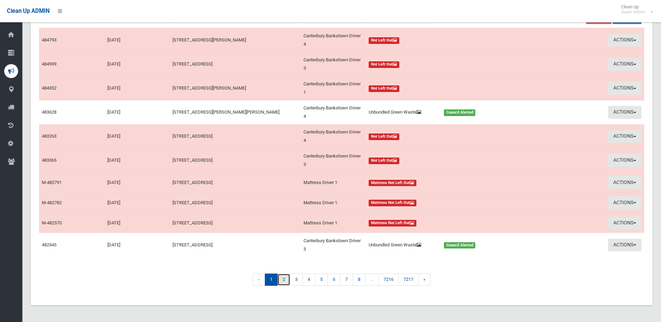
click at [285, 279] on link "2" at bounding box center [283, 279] width 13 height 12
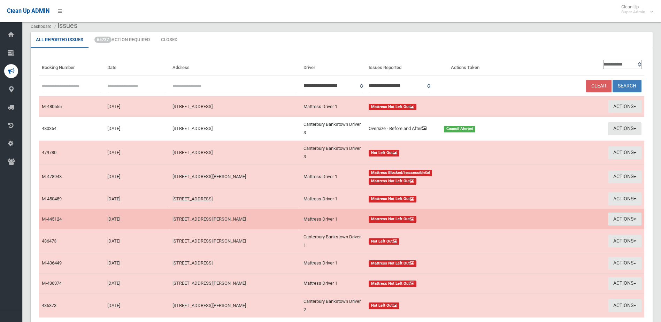
scroll to position [16, 0]
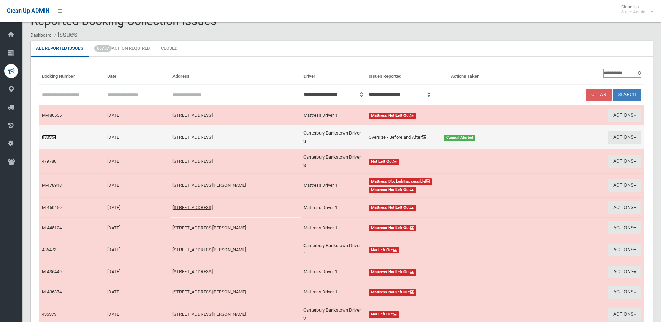
click at [47, 136] on link "480354" at bounding box center [49, 136] width 15 height 5
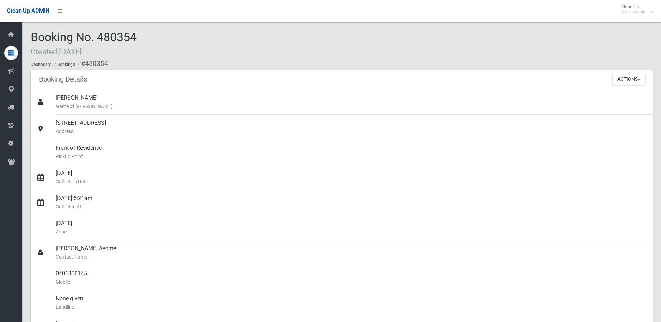
drag, startPoint x: 100, startPoint y: 37, endPoint x: 141, endPoint y: 37, distance: 41.1
click at [141, 37] on div "Booking No. 480354 Created 21/08/2025 Dashboard Bookings #480354" at bounding box center [342, 50] width 622 height 39
drag, startPoint x: 141, startPoint y: 37, endPoint x: 127, endPoint y: 36, distance: 13.6
copy span "480354"
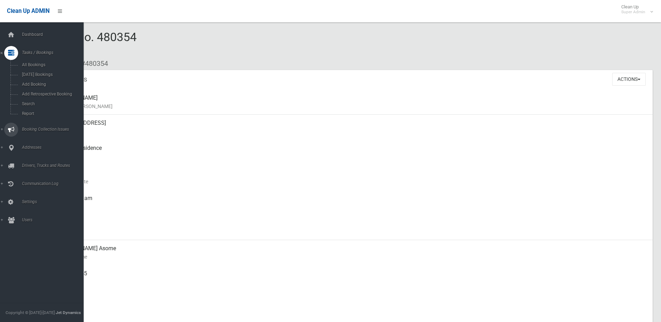
click at [34, 128] on span "Booking Collection Issues" at bounding box center [54, 129] width 69 height 5
click at [43, 83] on span "All Reported Issues" at bounding box center [51, 82] width 63 height 5
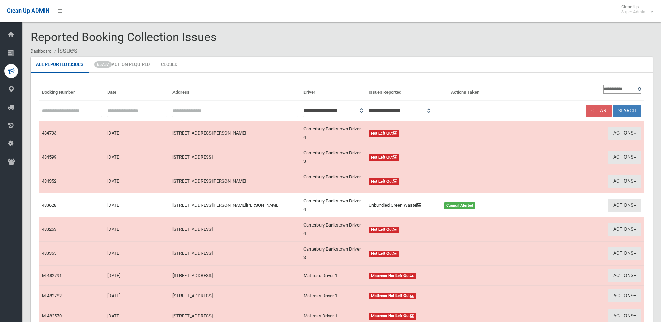
drag, startPoint x: 0, startPoint y: 0, endPoint x: 60, endPoint y: 109, distance: 124.2
paste input "******"
type input "******"
click at [622, 108] on button "Search" at bounding box center [626, 110] width 29 height 13
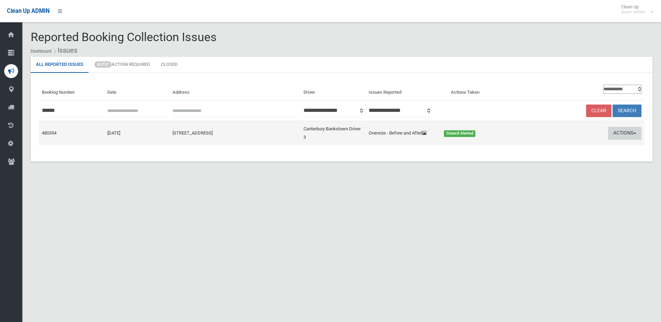
click at [616, 131] on button "Actions" at bounding box center [624, 133] width 33 height 13
click at [546, 156] on link "Edit Actions Taken" at bounding box center [557, 160] width 83 height 12
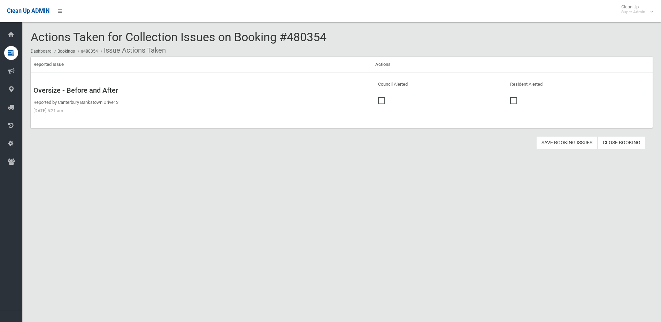
click at [633, 141] on link "Close Booking" at bounding box center [621, 142] width 48 height 13
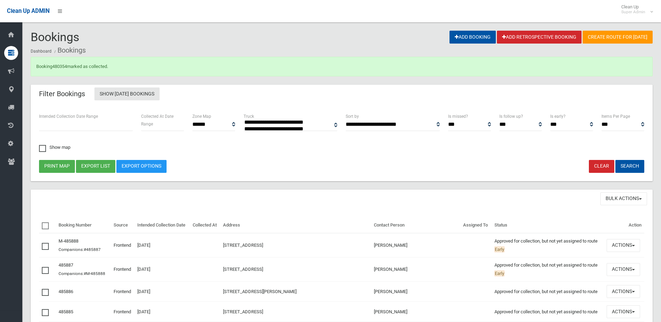
select select
